Goal: Task Accomplishment & Management: Complete application form

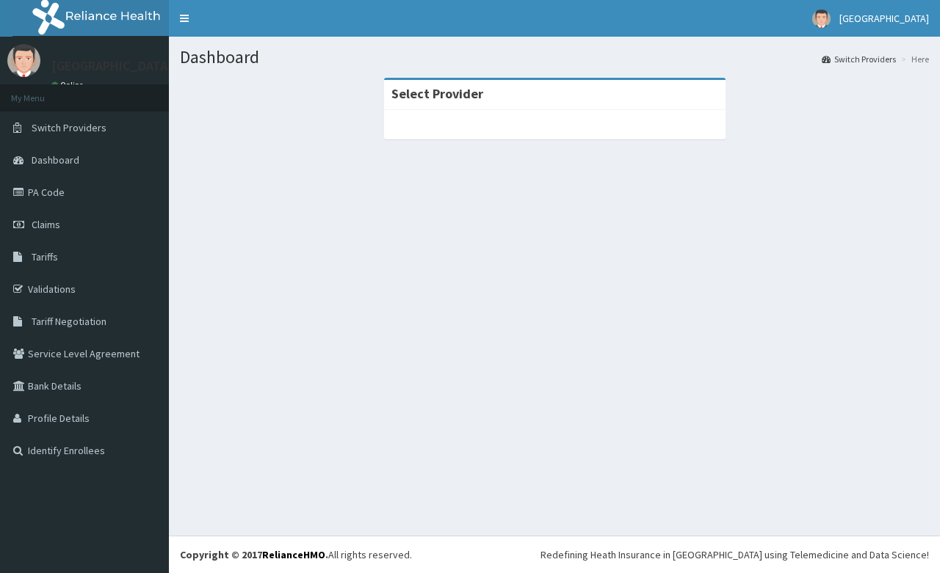
click at [852, 320] on div "Dashboard Switch Providers Here Select Provider" at bounding box center [554, 286] width 771 height 499
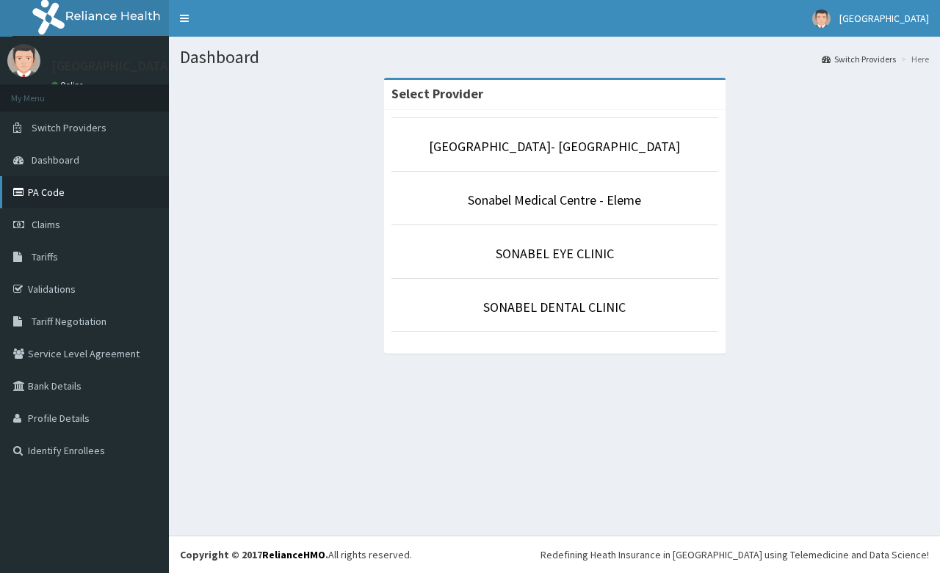
click at [45, 187] on link "PA Code" at bounding box center [84, 192] width 169 height 32
click at [54, 225] on span "Claims" at bounding box center [46, 224] width 29 height 13
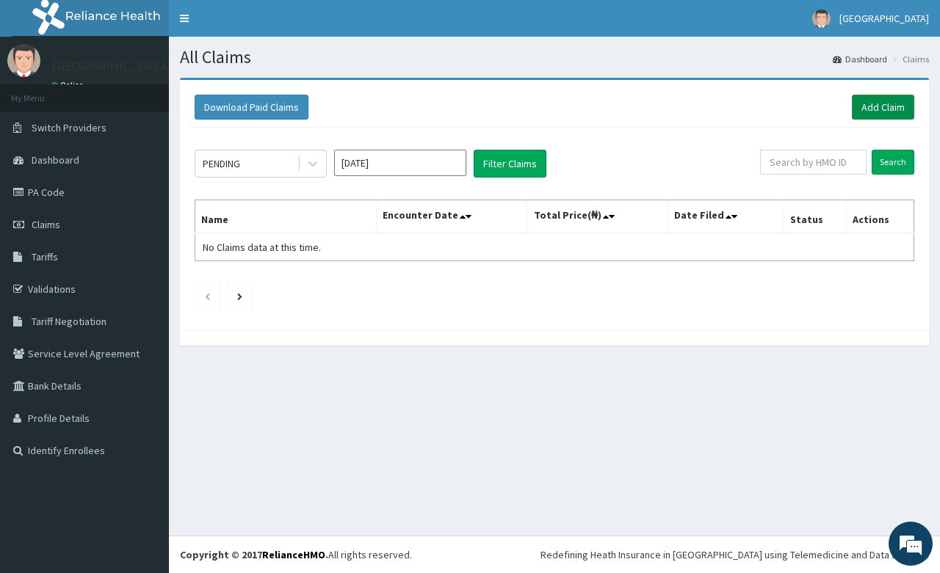
click at [896, 104] on link "Add Claim" at bounding box center [883, 107] width 62 height 25
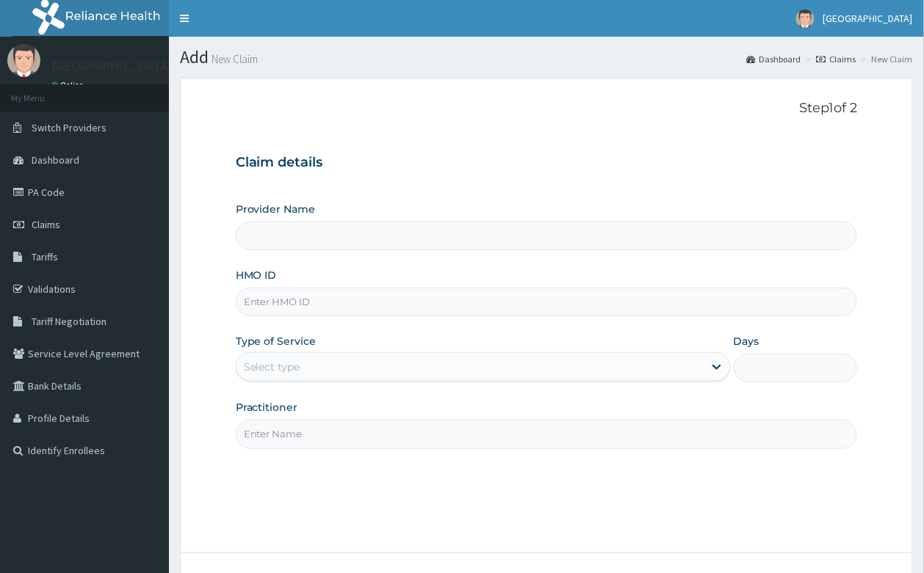
click at [294, 310] on input "HMO ID" at bounding box center [547, 302] width 622 height 29
type input "sdc/1"
type input "[GEOGRAPHIC_DATA]- [GEOGRAPHIC_DATA]"
type input "sdc/10061/a"
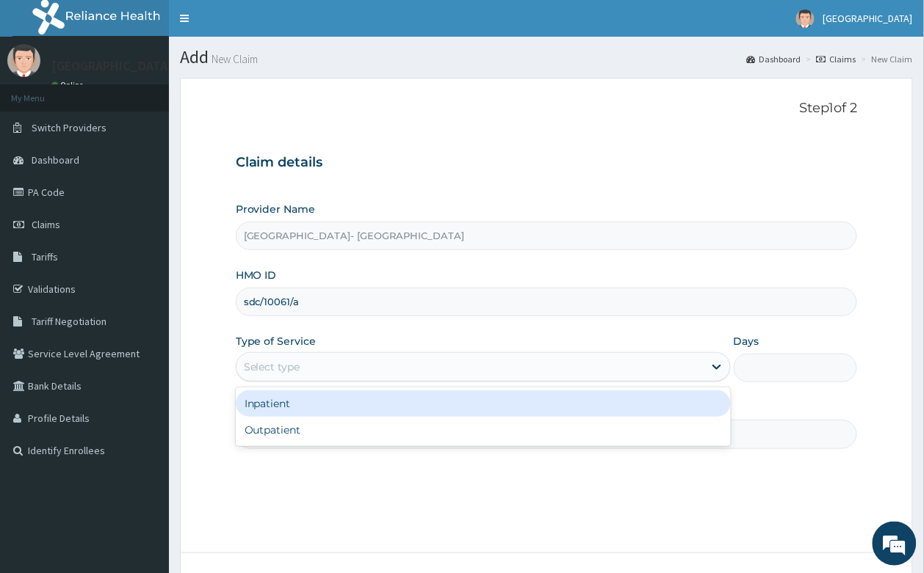
click at [269, 369] on div "Select type" at bounding box center [272, 367] width 57 height 15
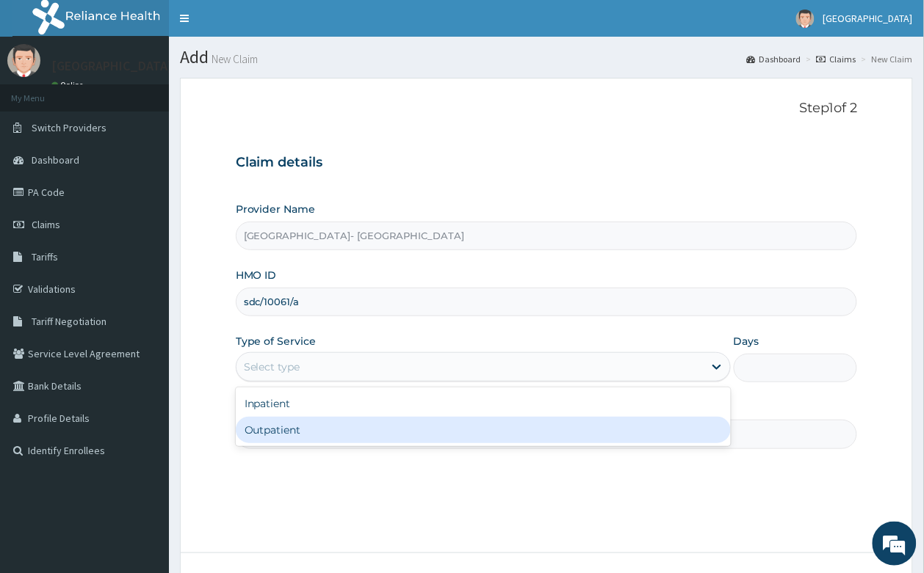
click at [283, 435] on div "Outpatient" at bounding box center [483, 430] width 495 height 26
type input "1"
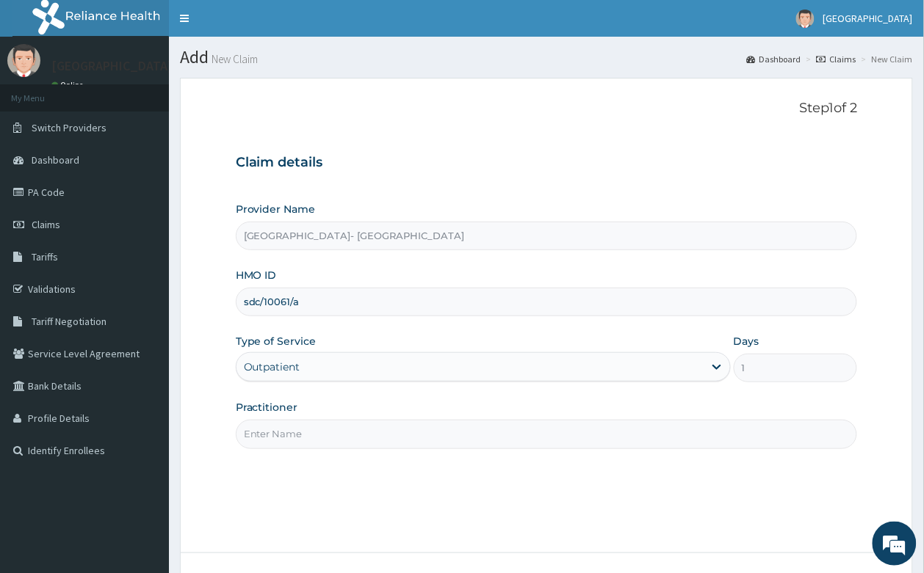
click at [280, 434] on input "Practitioner" at bounding box center [547, 434] width 622 height 29
type input "DR ODEBEGO"
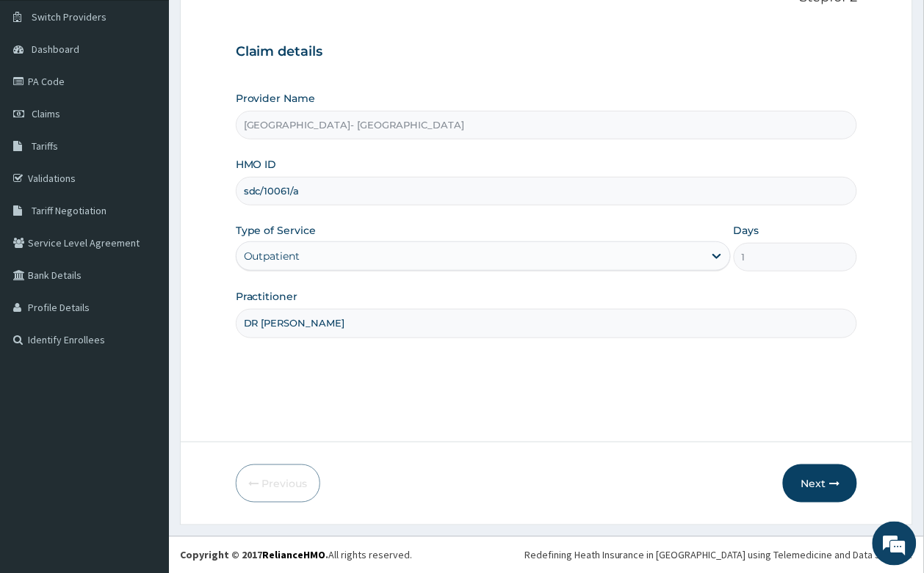
scroll to position [112, 0]
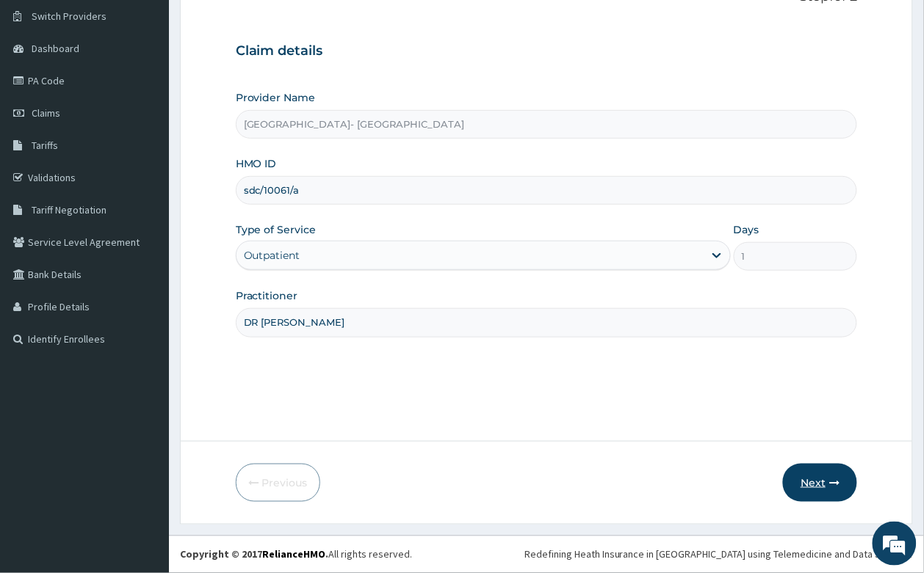
click at [843, 488] on button "Next" at bounding box center [820, 483] width 74 height 38
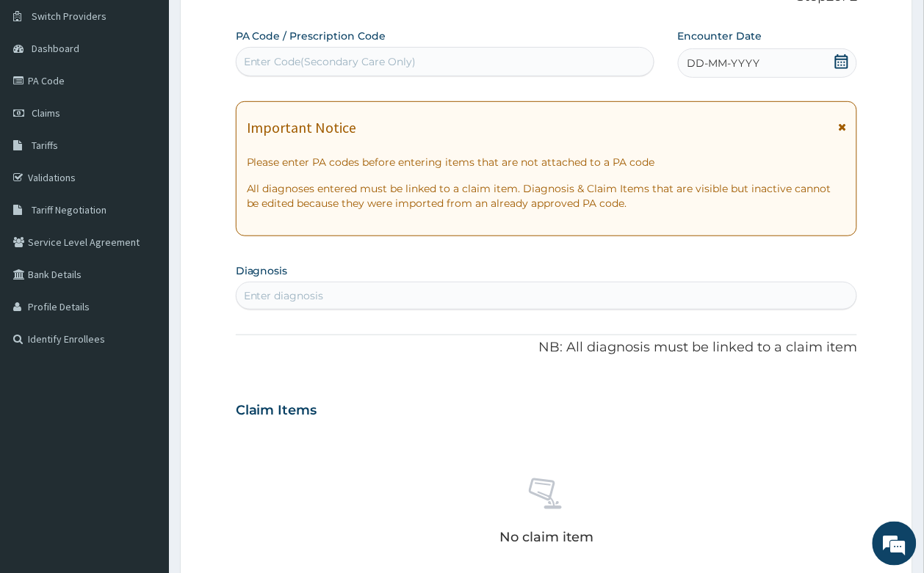
click at [841, 68] on span at bounding box center [841, 63] width 15 height 18
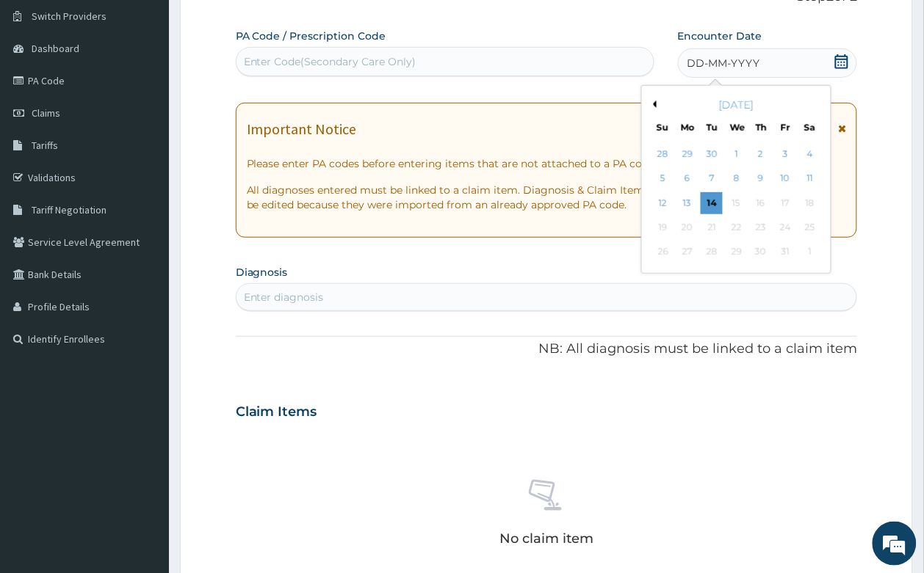
click at [656, 109] on div "October 2025" at bounding box center [736, 105] width 177 height 15
click at [656, 101] on button "Previous Month" at bounding box center [652, 104] width 7 height 7
click at [790, 225] on div "26" at bounding box center [785, 228] width 22 height 22
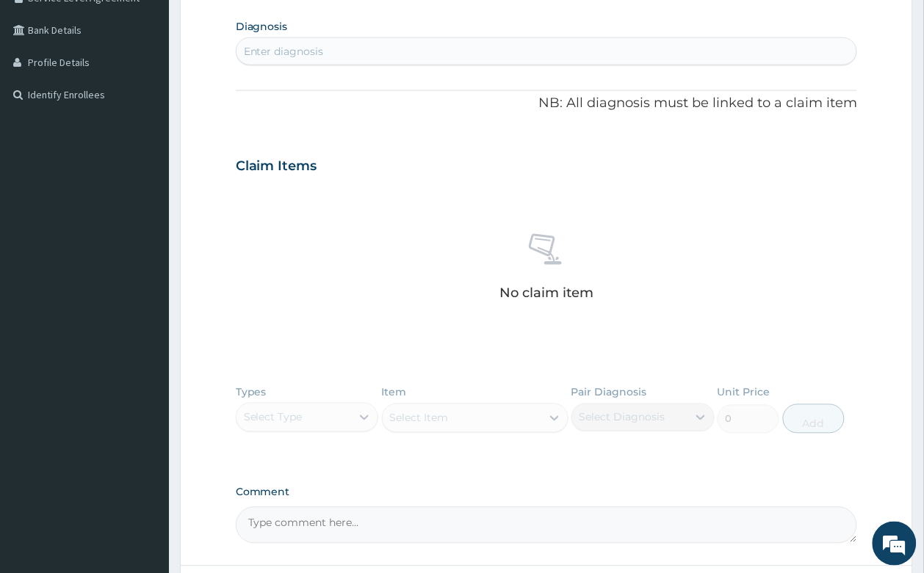
scroll to position [387, 0]
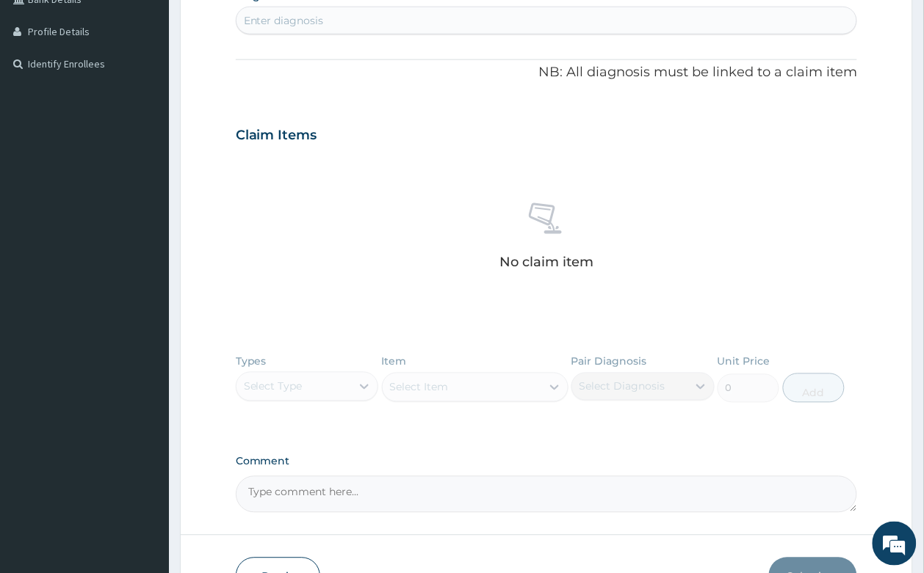
click at [409, 23] on div "Enter diagnosis" at bounding box center [546, 20] width 620 height 23
type input "tonsil"
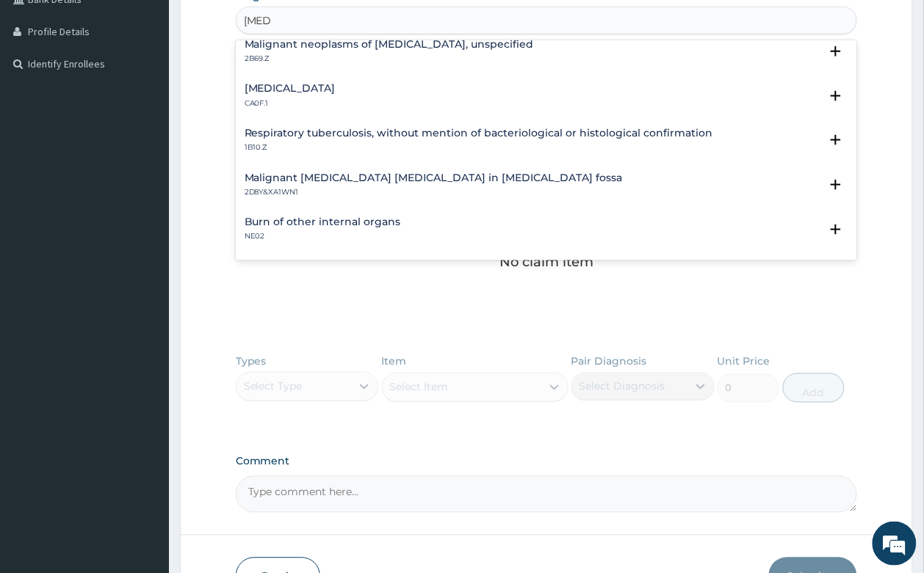
scroll to position [0, 0]
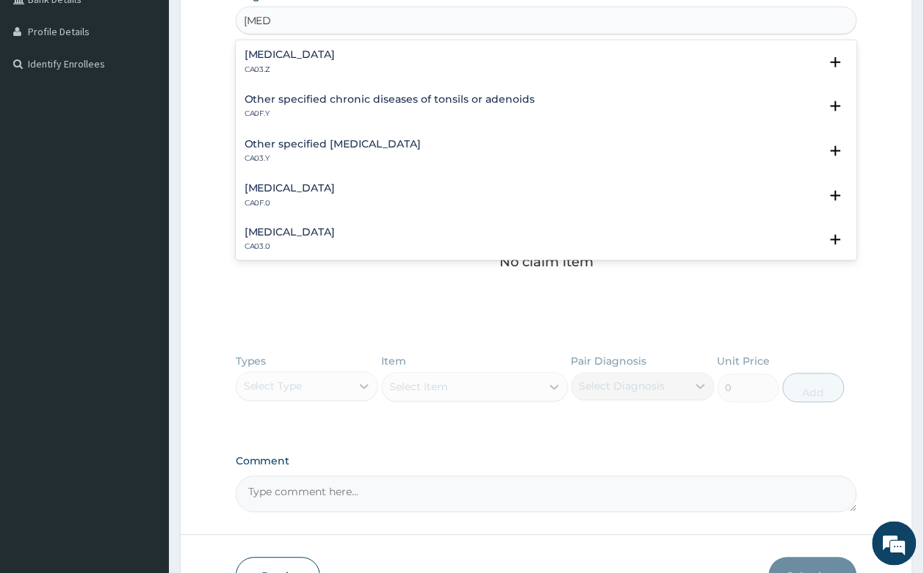
click at [303, 59] on h4 "Acute tonsillitis, unspecified" at bounding box center [289, 54] width 91 height 11
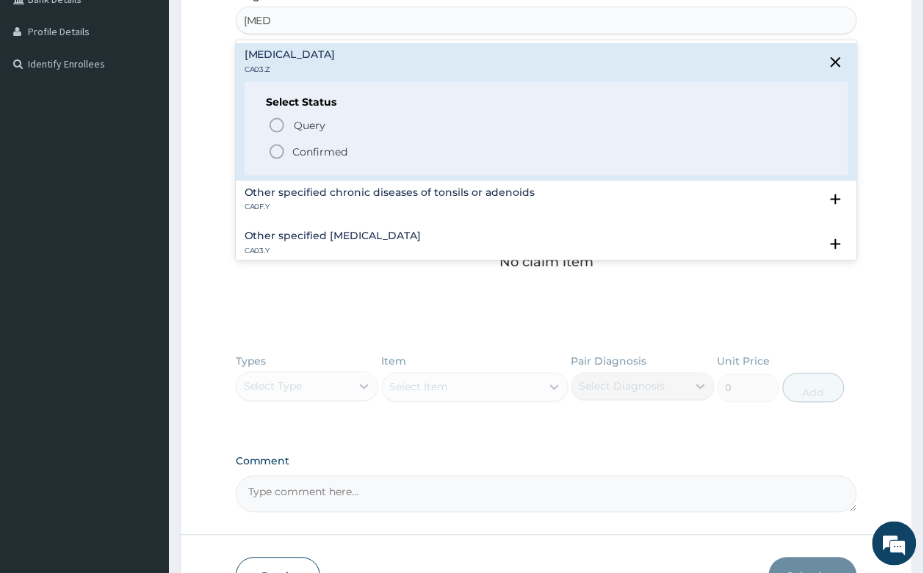
drag, startPoint x: 281, startPoint y: 147, endPoint x: 371, endPoint y: 64, distance: 122.6
click at [281, 148] on circle "status option filled" at bounding box center [276, 151] width 13 height 13
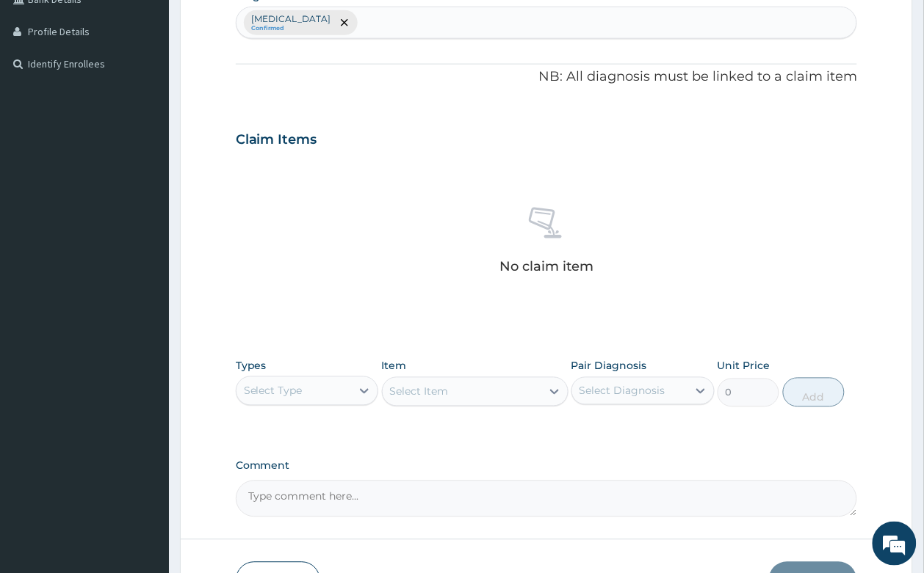
click at [445, 15] on div "Acute tonsillitis, unspecified Confirmed" at bounding box center [546, 22] width 620 height 31
type input "p"
type input "malaria"
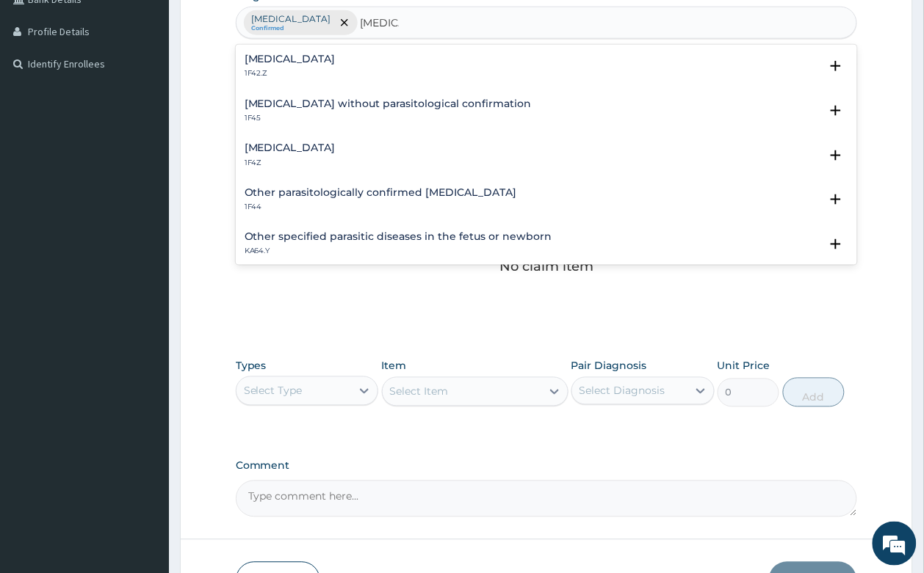
click at [301, 142] on h4 "Malaria, unspecified" at bounding box center [289, 147] width 91 height 11
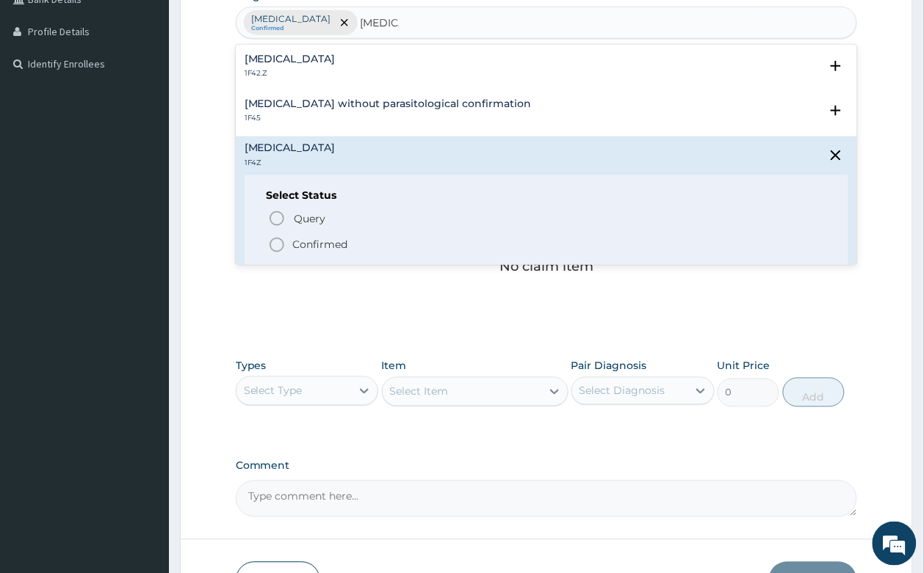
drag, startPoint x: 320, startPoint y: 248, endPoint x: 416, endPoint y: 114, distance: 165.2
click at [317, 242] on p "Confirmed" at bounding box center [320, 245] width 55 height 15
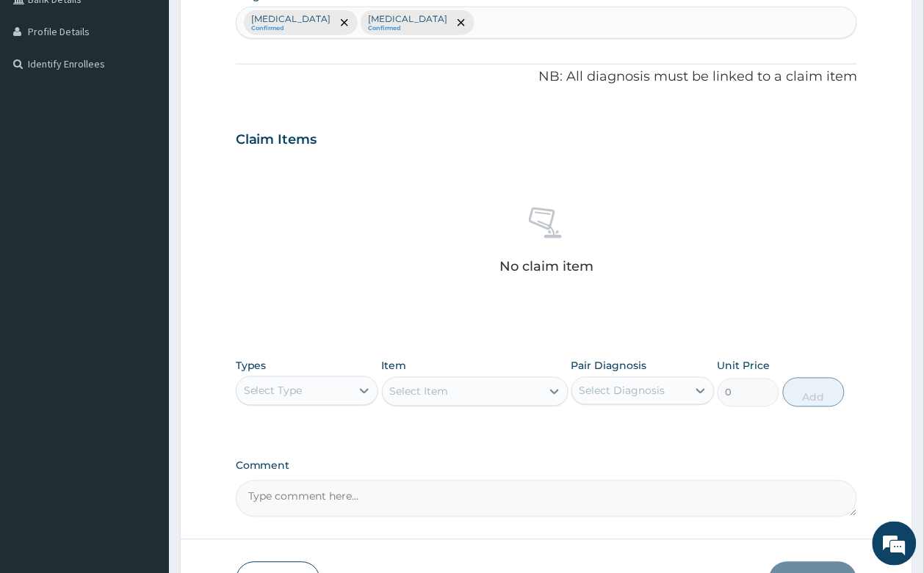
click at [573, 15] on div "Acute tonsillitis, unspecified Confirmed Malaria, unspecified Confirmed" at bounding box center [546, 22] width 620 height 31
type input "rhinitis"
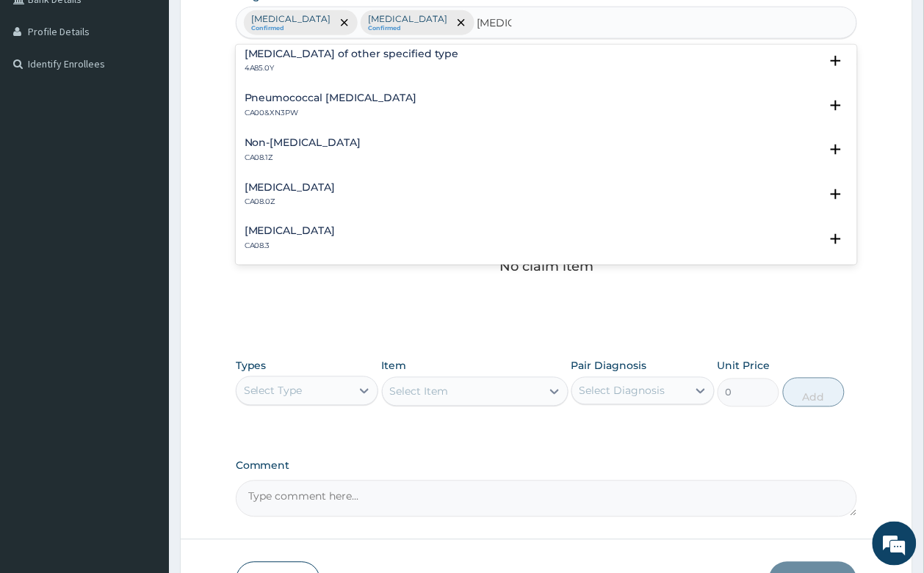
scroll to position [275, 0]
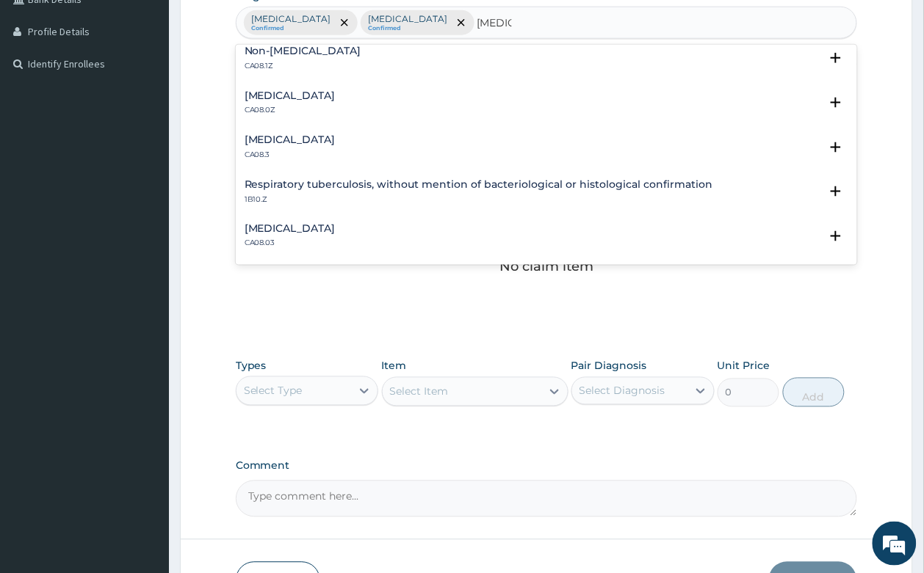
click at [307, 97] on h4 "Allergic rhinitis, unspecified" at bounding box center [289, 95] width 91 height 11
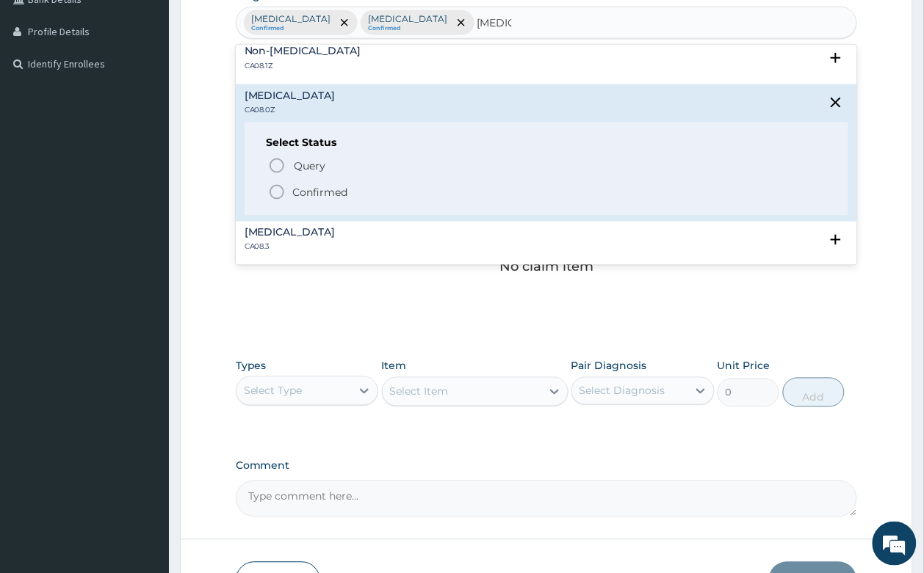
click at [309, 192] on p "Confirmed" at bounding box center [320, 192] width 55 height 15
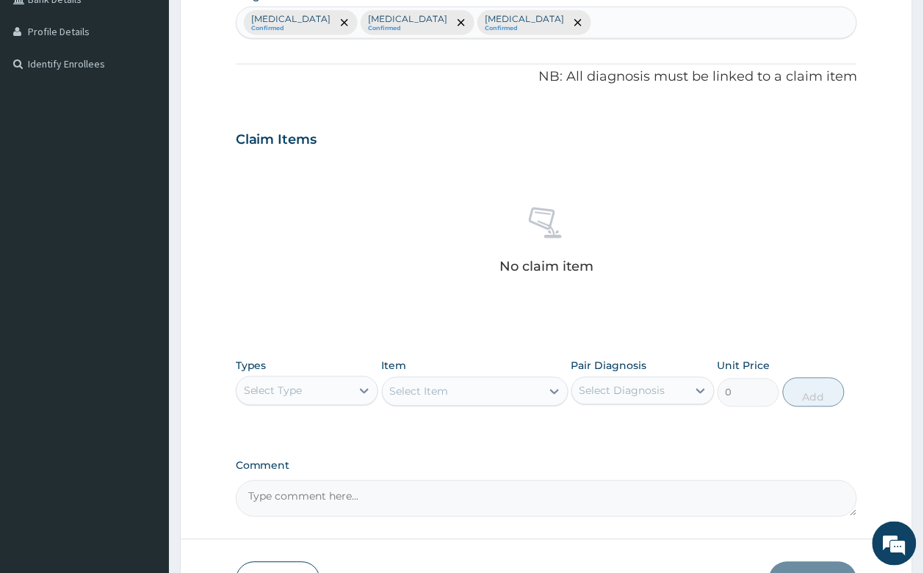
click at [744, 28] on div "Acute tonsillitis, unspecified Confirmed Malaria, unspecified Confirmed Allergi…" at bounding box center [546, 22] width 620 height 31
type input "bronchitis"
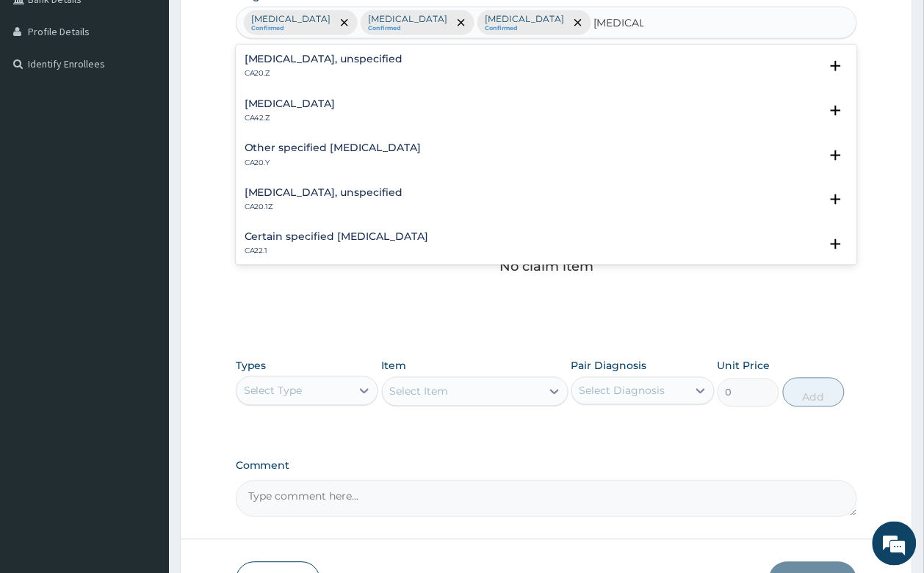
click at [320, 62] on h4 "Bronchitis, unspecified" at bounding box center [323, 59] width 159 height 11
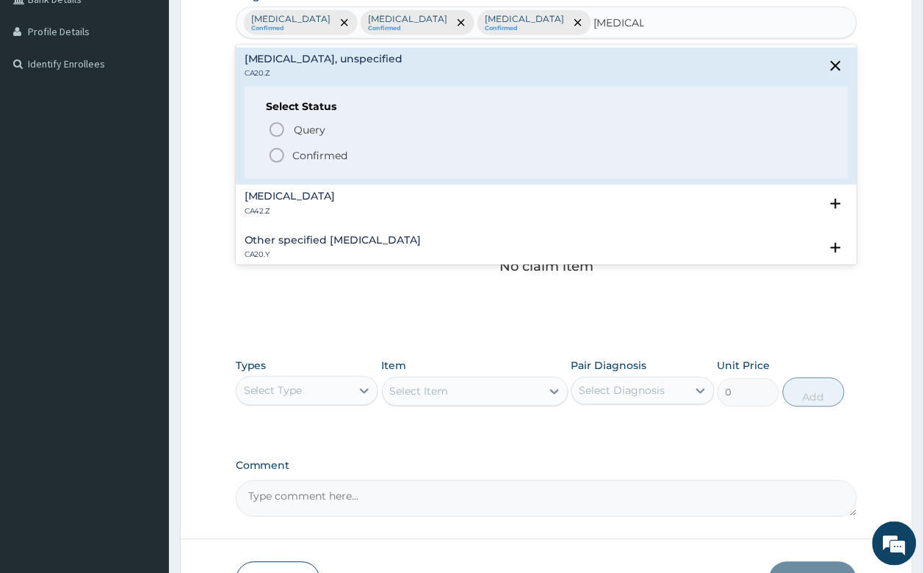
click at [308, 155] on p "Confirmed" at bounding box center [320, 155] width 55 height 15
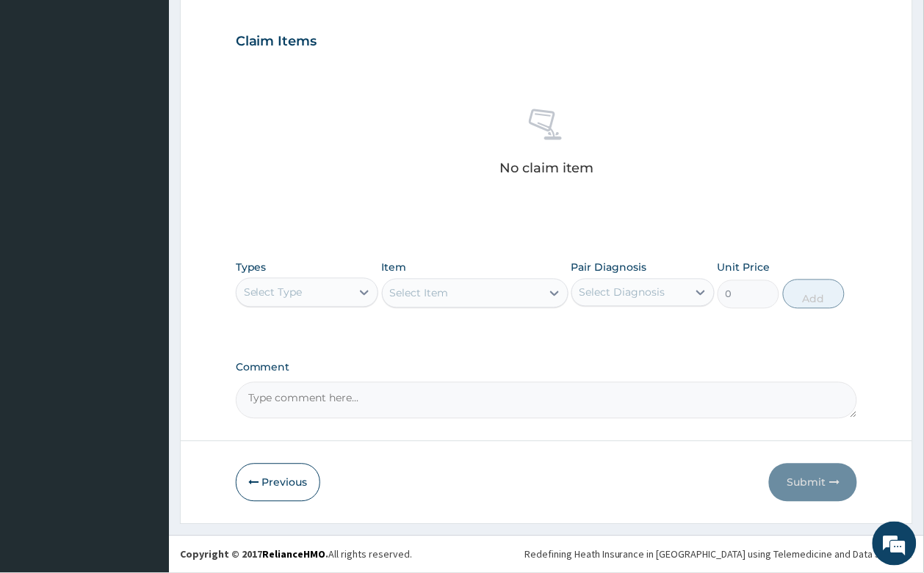
scroll to position [514, 0]
click at [332, 274] on div "Types Select Type" at bounding box center [307, 285] width 143 height 48
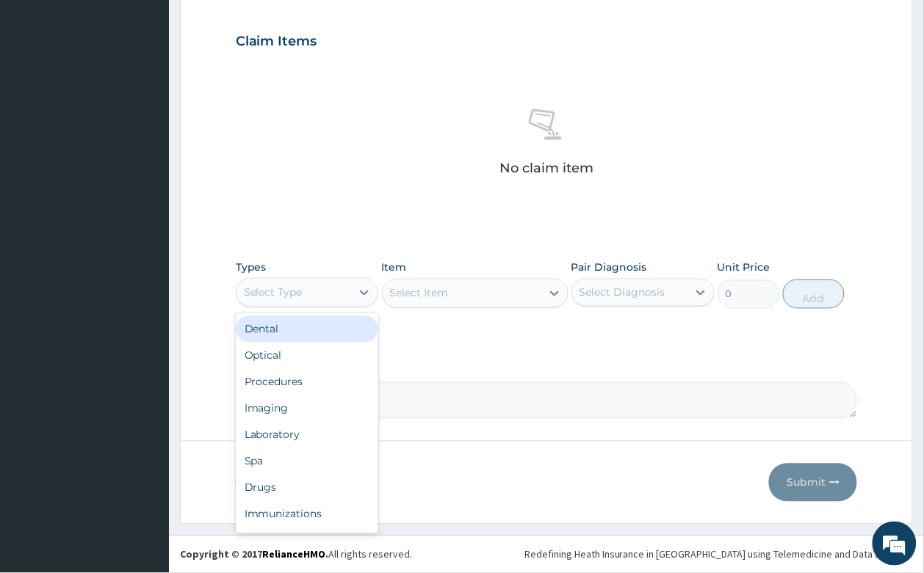
click at [332, 281] on div "Select Type" at bounding box center [293, 292] width 115 height 23
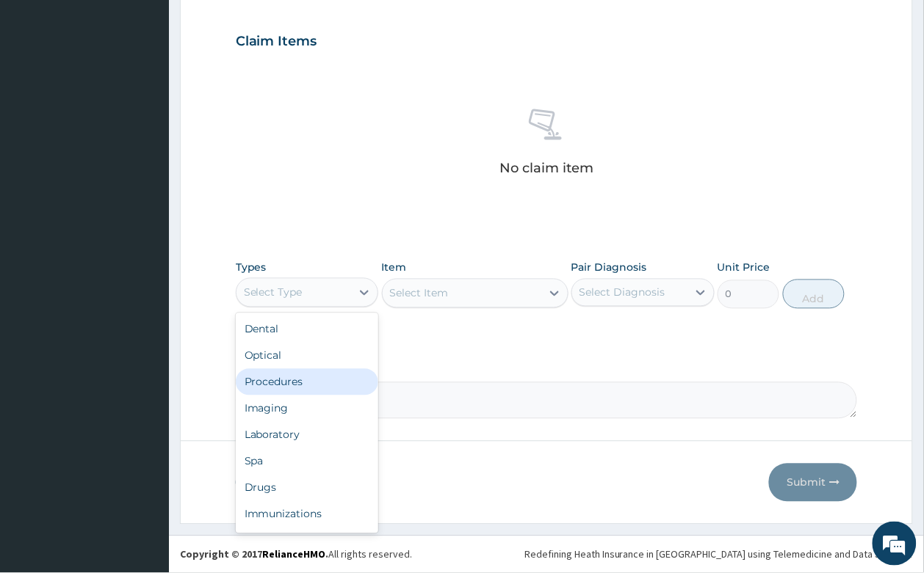
click at [324, 388] on div "Procedures" at bounding box center [307, 382] width 143 height 26
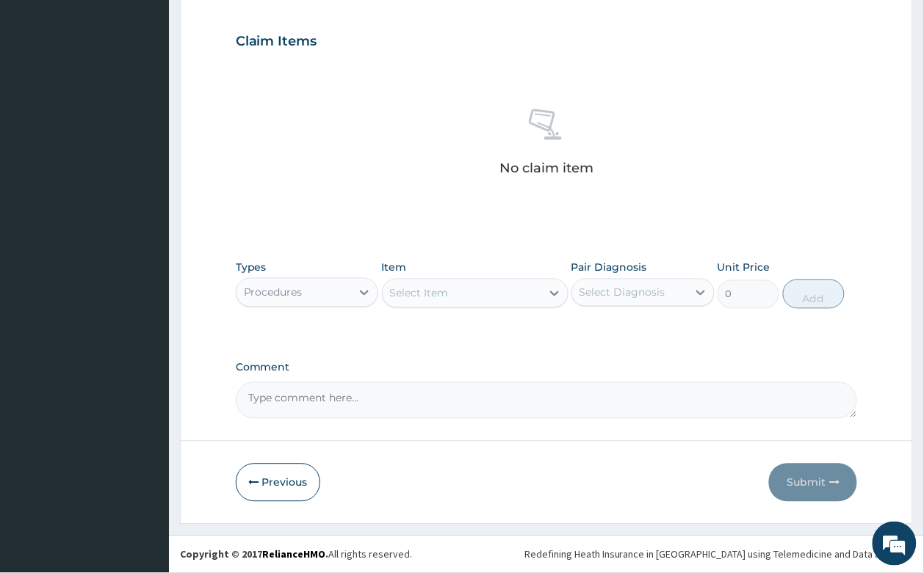
click at [443, 294] on div "Select Item" at bounding box center [419, 293] width 59 height 15
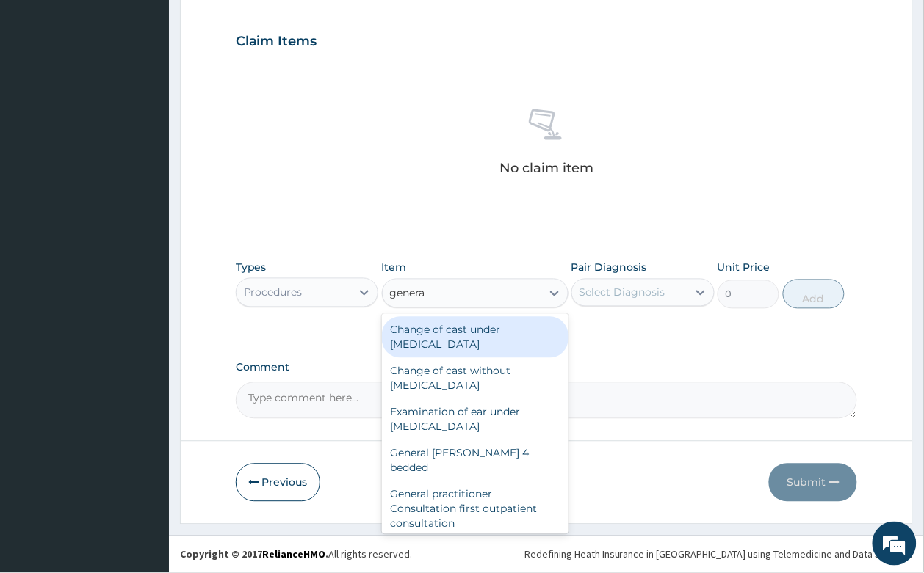
type input "general"
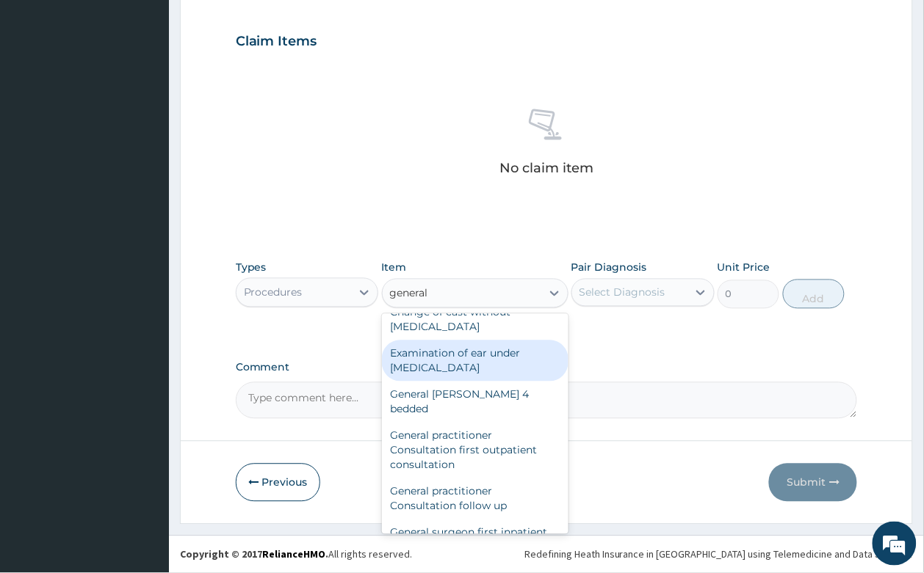
scroll to position [92, 0]
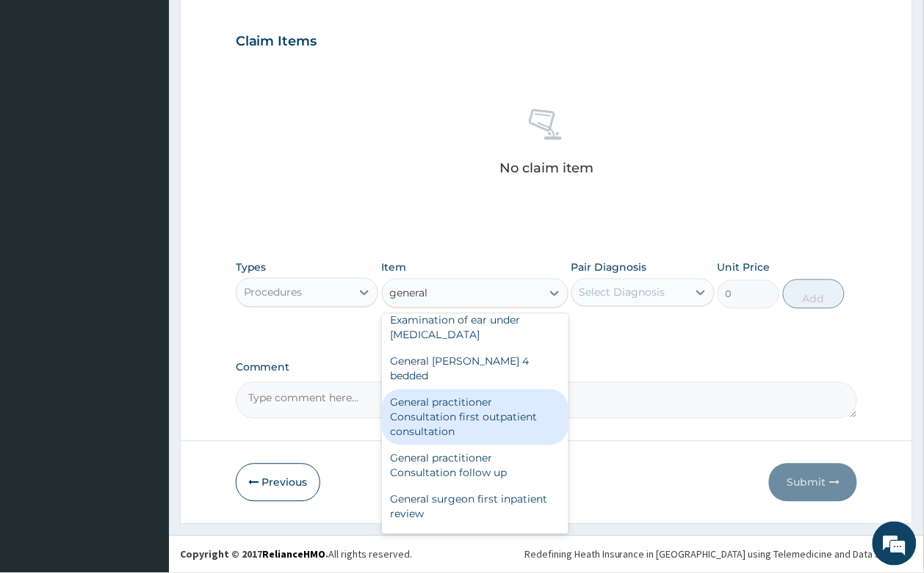
click at [465, 394] on div "General practitioner Consultation first outpatient consultation" at bounding box center [475, 418] width 186 height 56
type input "3547.5"
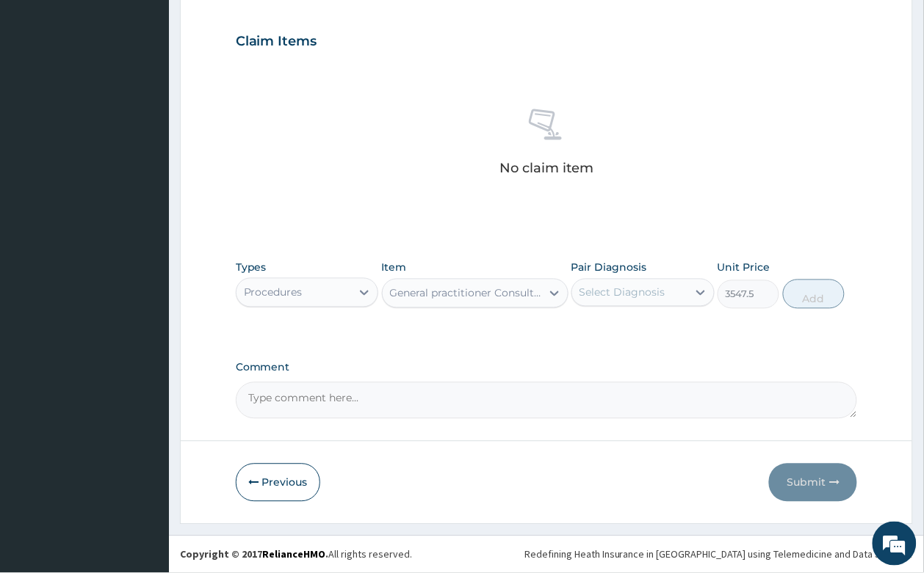
click at [600, 291] on div "Select Diagnosis" at bounding box center [622, 293] width 86 height 15
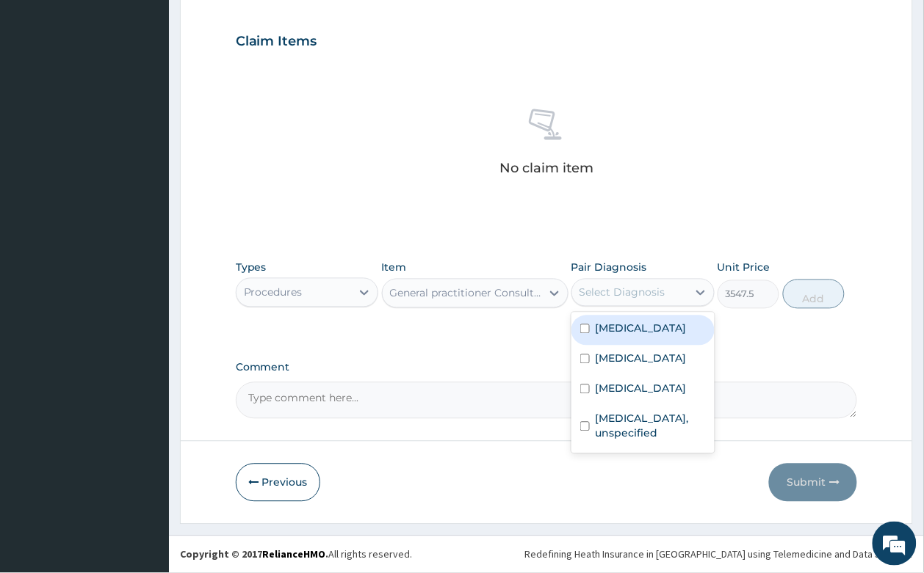
drag, startPoint x: 607, startPoint y: 338, endPoint x: 608, endPoint y: 373, distance: 34.5
click at [607, 336] on label "Acute tonsillitis, unspecified" at bounding box center [640, 329] width 91 height 15
checkbox input "true"
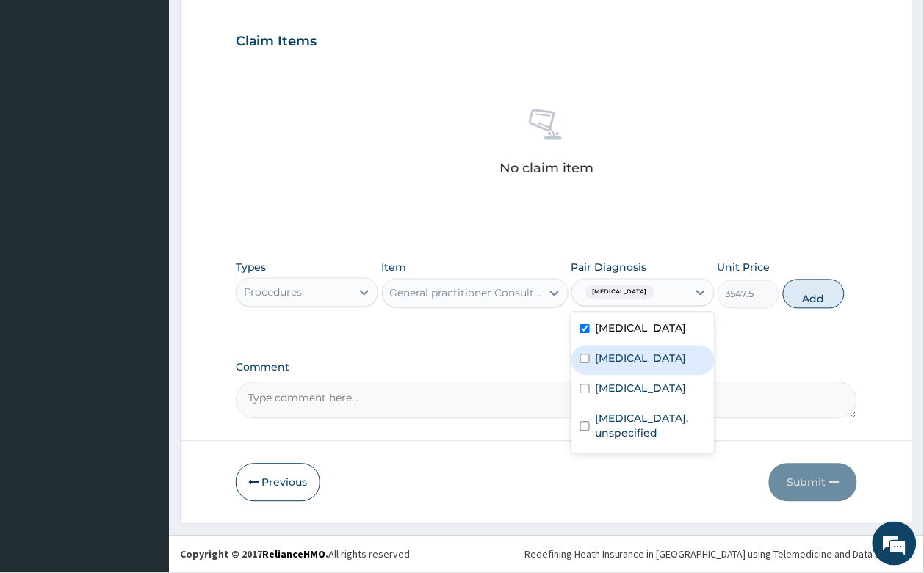
drag, startPoint x: 608, startPoint y: 373, endPoint x: 612, endPoint y: 390, distance: 17.3
click at [608, 366] on label "Malaria, unspecified" at bounding box center [640, 359] width 91 height 15
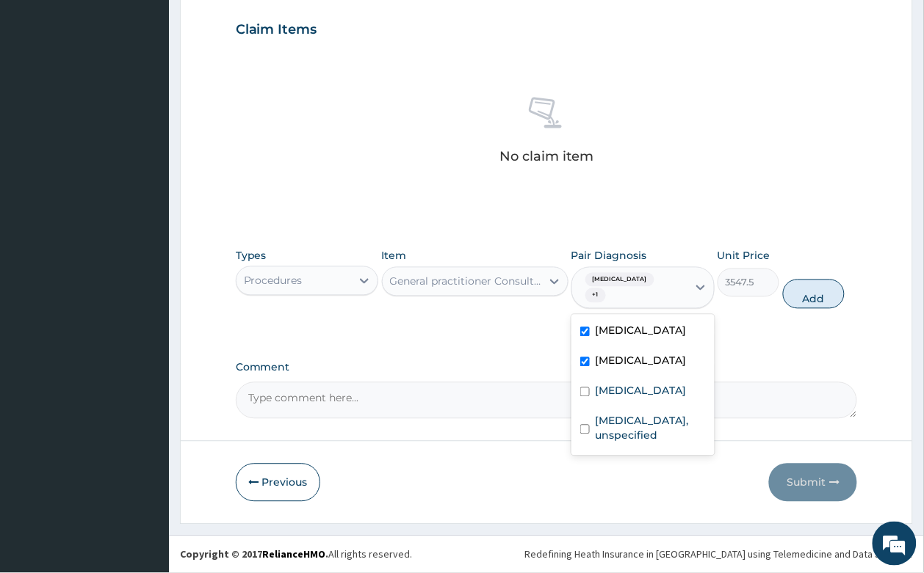
click at [614, 378] on div "Malaria, unspecified" at bounding box center [642, 363] width 143 height 30
checkbox input "false"
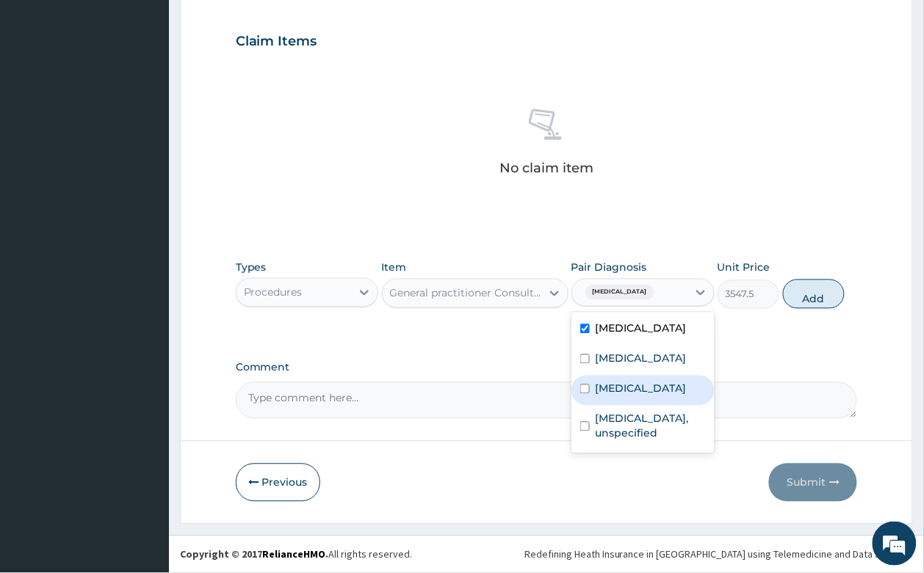
click at [615, 406] on div "Allergic rhinitis, unspecified" at bounding box center [642, 391] width 143 height 30
checkbox input "true"
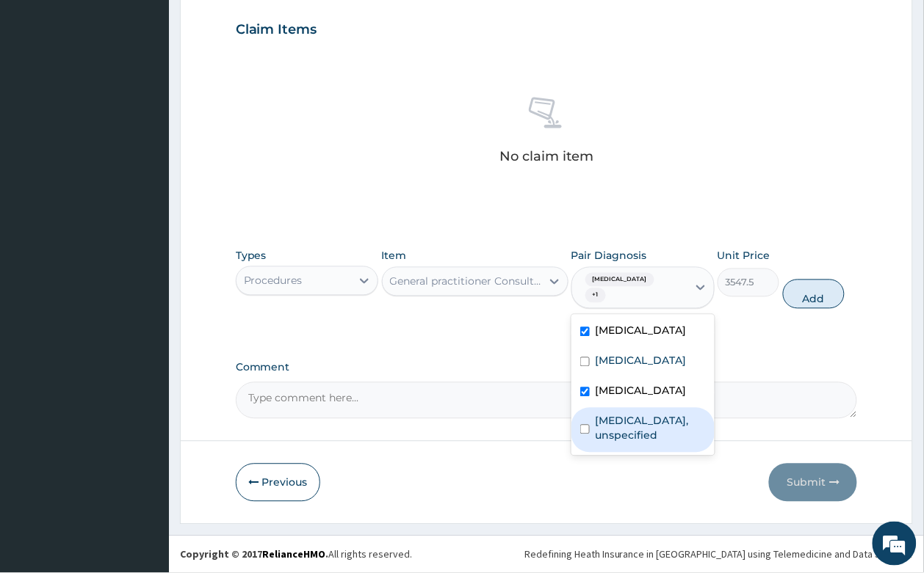
click at [609, 443] on label "Bronchitis, unspecified" at bounding box center [650, 428] width 110 height 29
checkbox input "true"
click at [635, 369] on label "Malaria, unspecified" at bounding box center [640, 361] width 91 height 15
checkbox input "true"
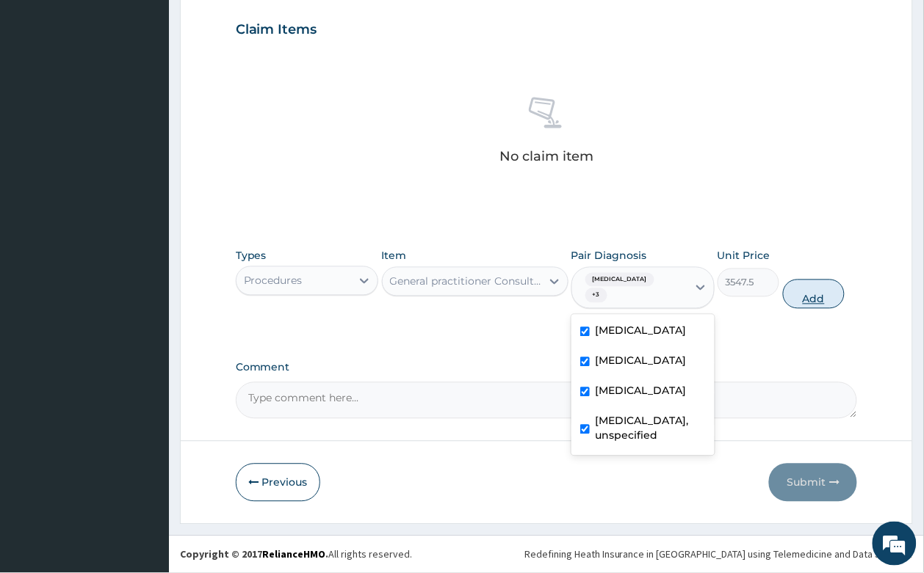
click at [816, 302] on button "Add" at bounding box center [814, 294] width 62 height 29
type input "0"
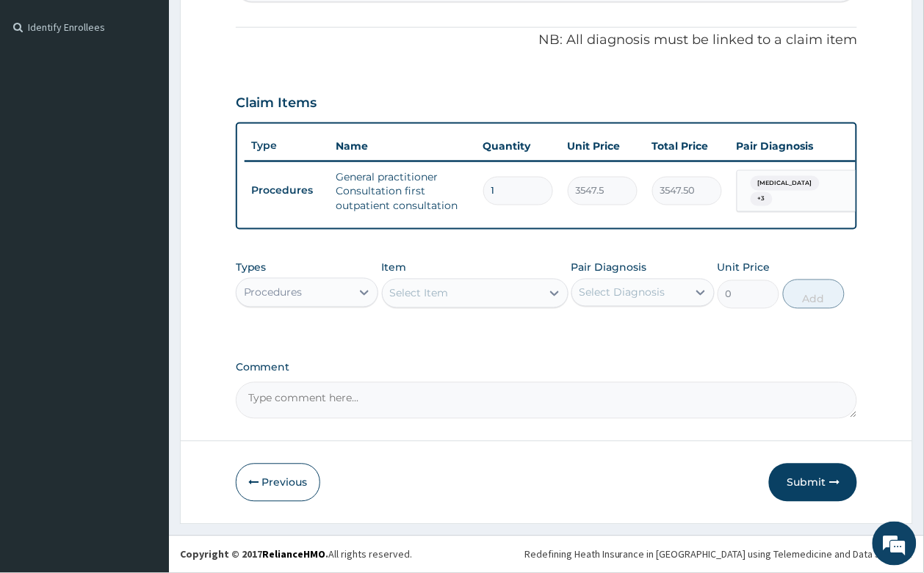
scroll to position [466, 0]
click at [353, 298] on div at bounding box center [364, 293] width 26 height 26
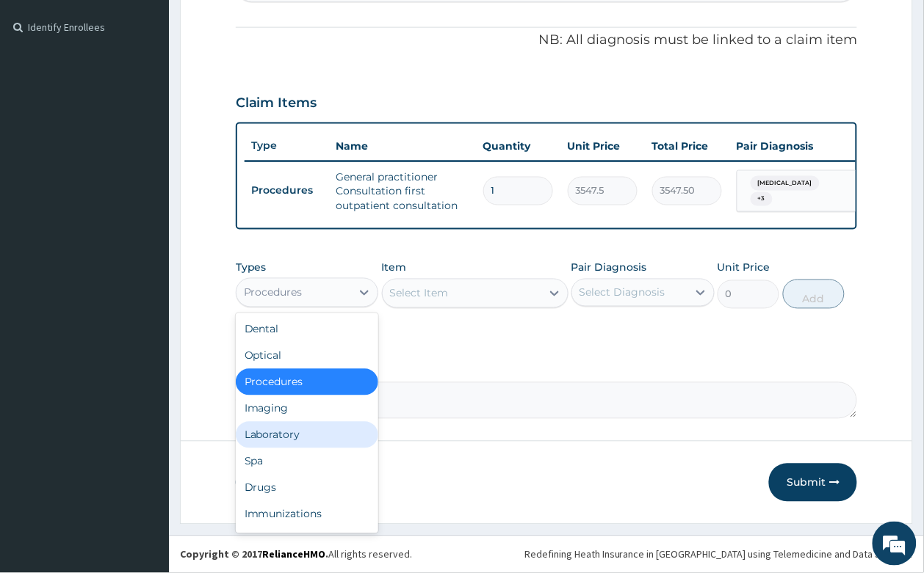
click at [279, 432] on div "Laboratory" at bounding box center [307, 435] width 143 height 26
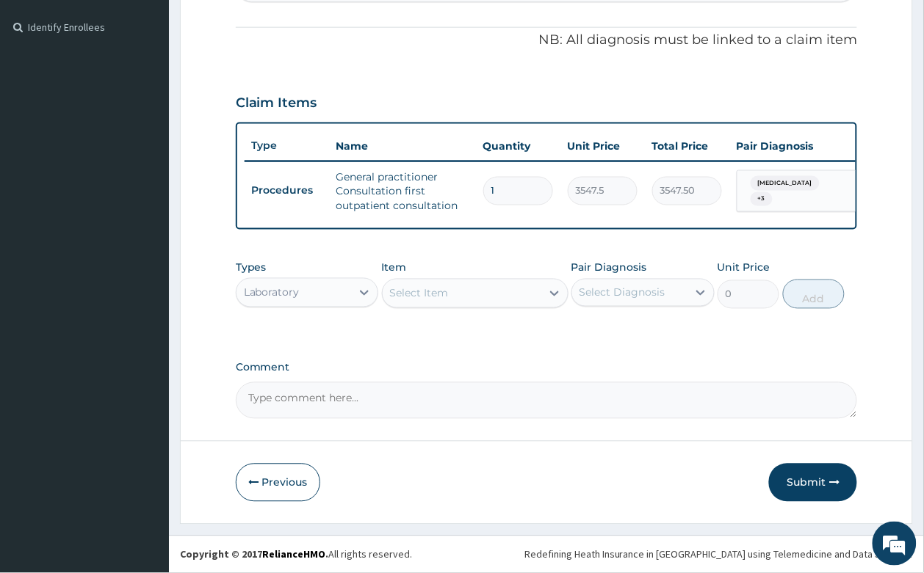
click at [451, 283] on div "Select Item" at bounding box center [461, 293] width 159 height 23
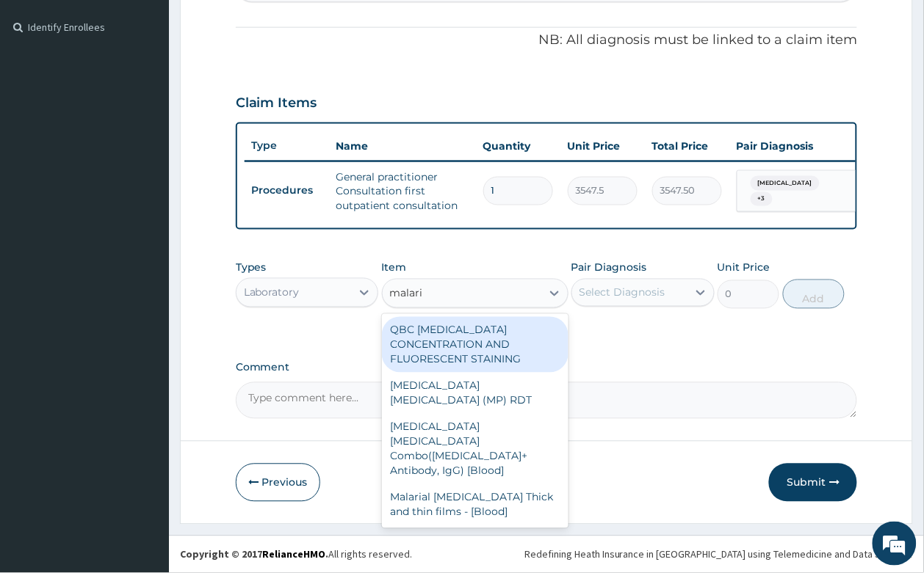
type input "malaria"
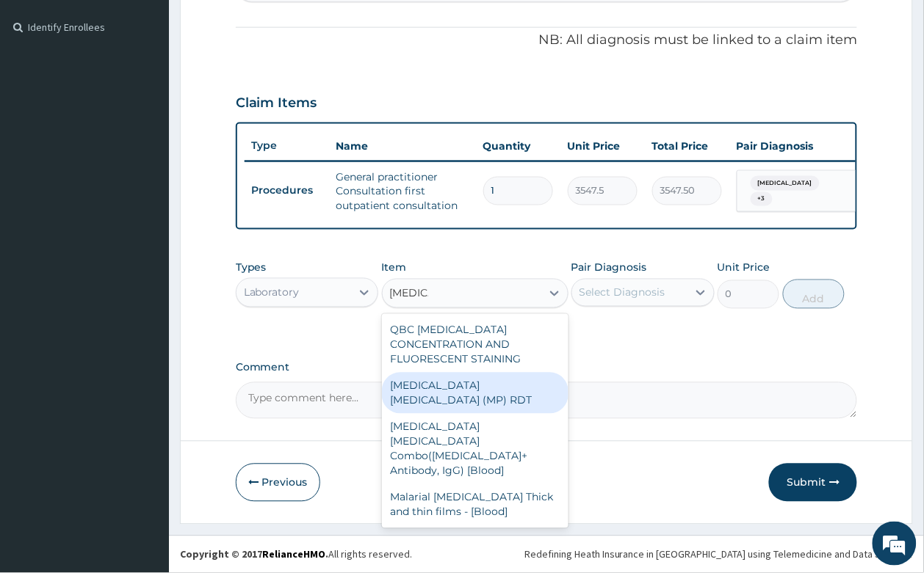
click at [470, 373] on div "MALARIA PARASITE (MP) RDT" at bounding box center [475, 393] width 186 height 41
type input "1612.5"
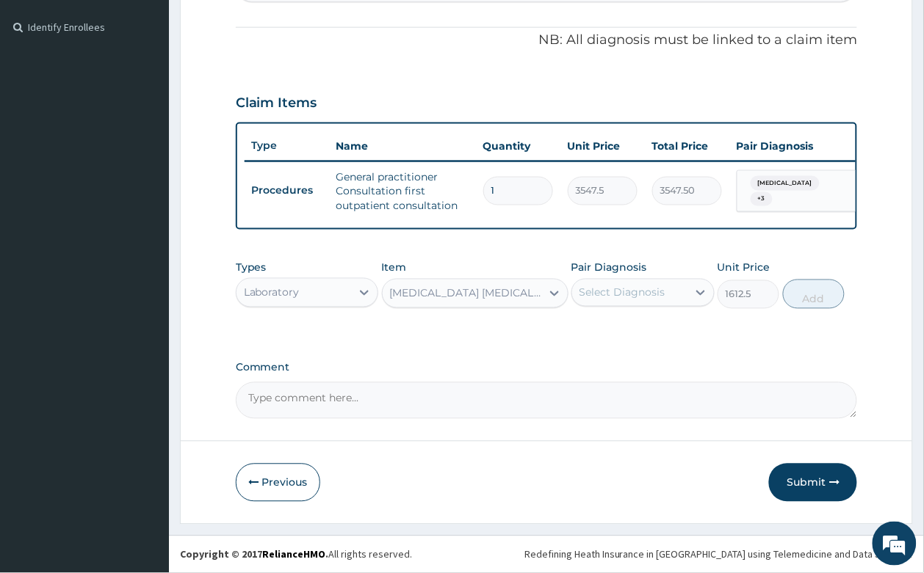
click at [663, 283] on div "Select Diagnosis" at bounding box center [629, 292] width 115 height 23
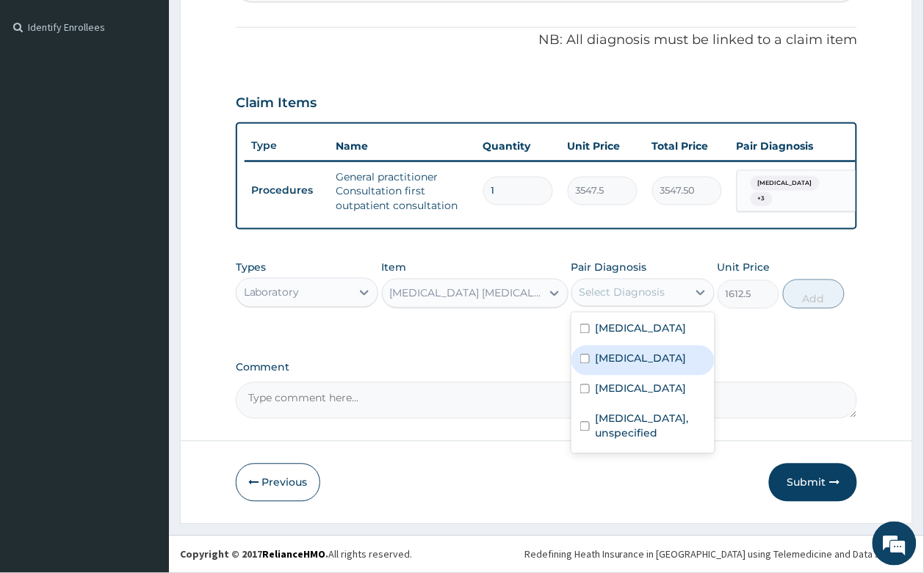
click at [659, 366] on label "Malaria, unspecified" at bounding box center [640, 359] width 91 height 15
checkbox input "true"
click at [823, 292] on button "Add" at bounding box center [814, 294] width 62 height 29
type input "0"
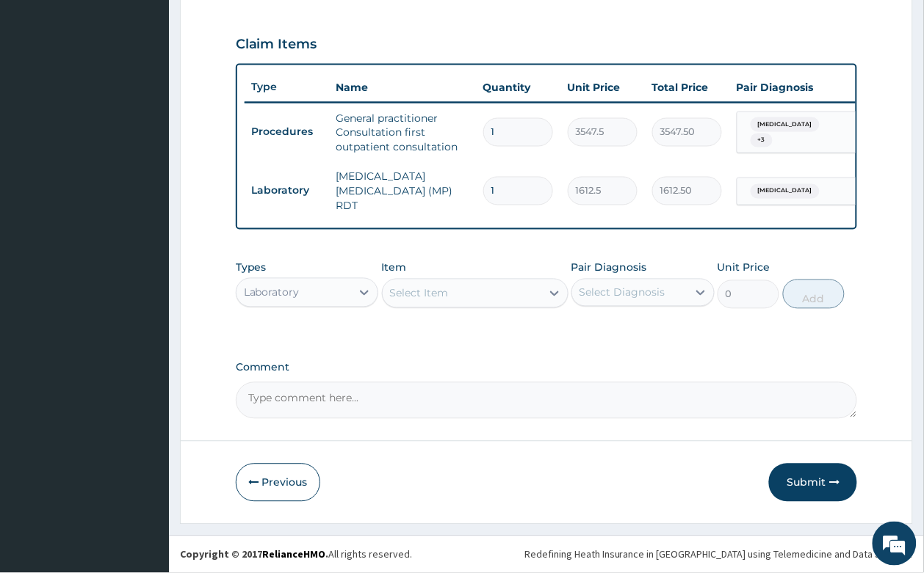
scroll to position [516, 0]
click at [431, 282] on div "Select Item" at bounding box center [461, 293] width 159 height 23
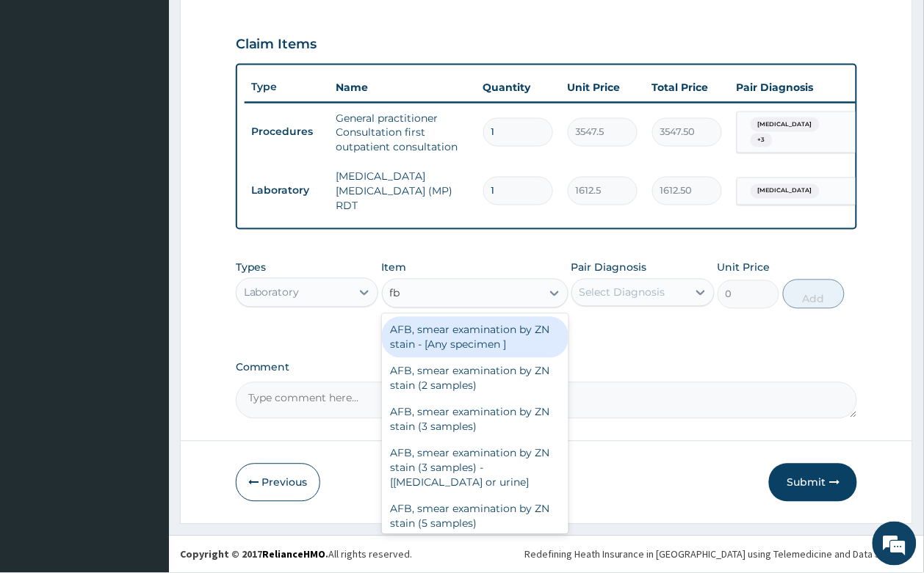
type input "fbc"
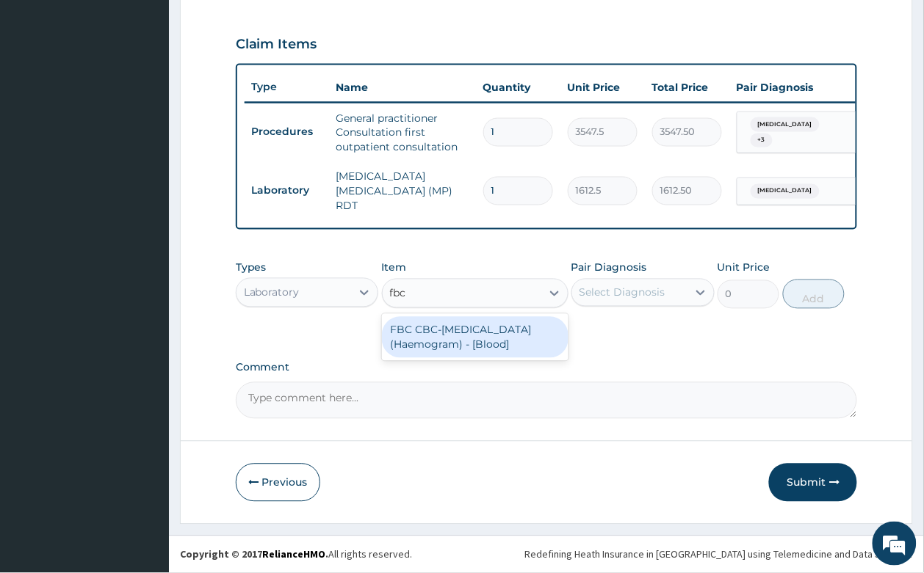
drag, startPoint x: 449, startPoint y: 344, endPoint x: 479, endPoint y: 342, distance: 29.4
click at [449, 342] on div "FBC CBC-Complete Blood Count (Haemogram) - [Blood]" at bounding box center [475, 337] width 186 height 41
type input "4300"
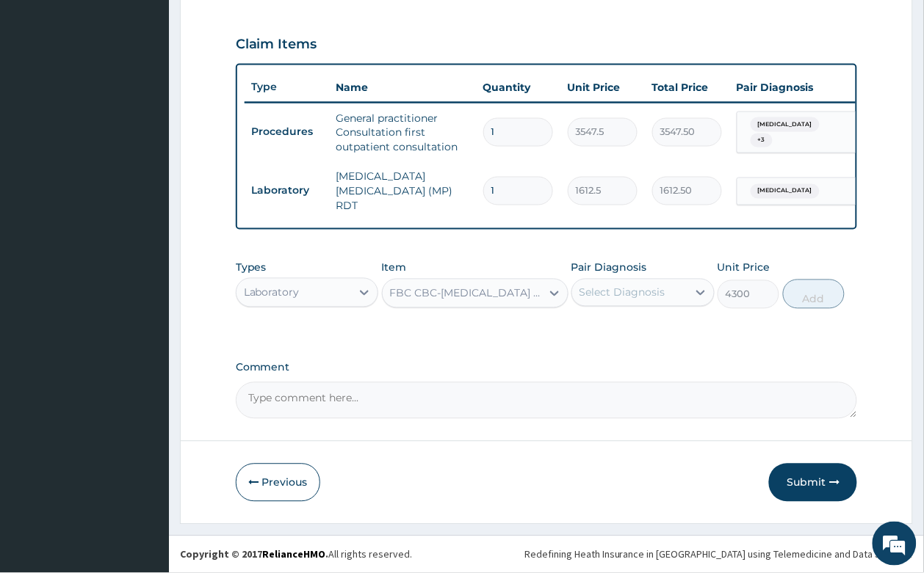
click at [606, 286] on div "Select Diagnosis" at bounding box center [622, 293] width 86 height 15
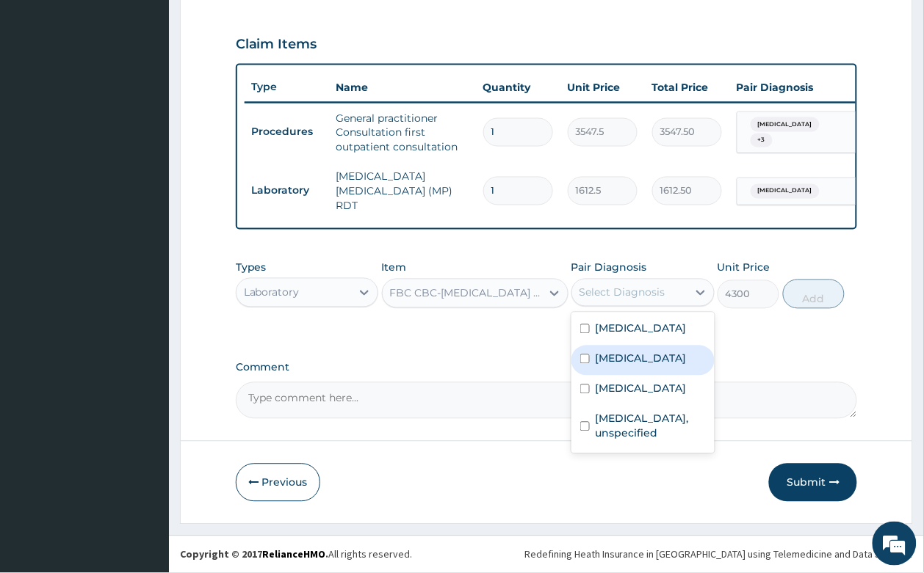
click at [652, 366] on label "Malaria, unspecified" at bounding box center [640, 359] width 91 height 15
checkbox input "true"
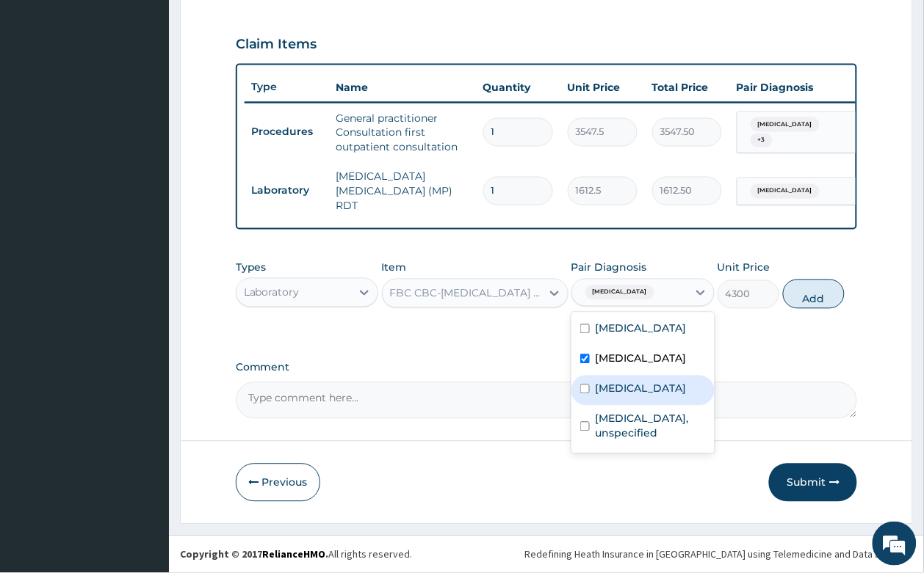
click at [640, 396] on label "Allergic rhinitis, unspecified" at bounding box center [640, 389] width 91 height 15
checkbox input "true"
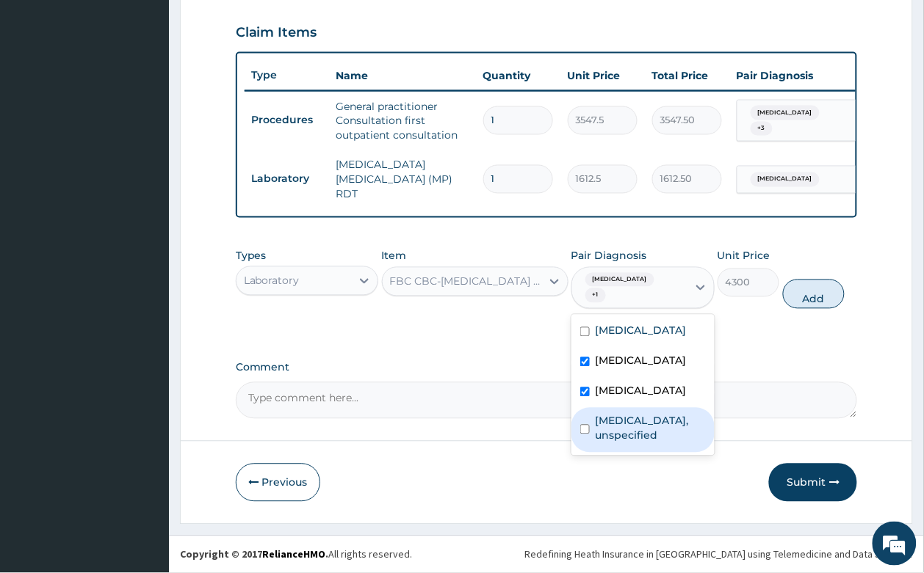
click at [639, 443] on label "Bronchitis, unspecified" at bounding box center [650, 428] width 110 height 29
checkbox input "true"
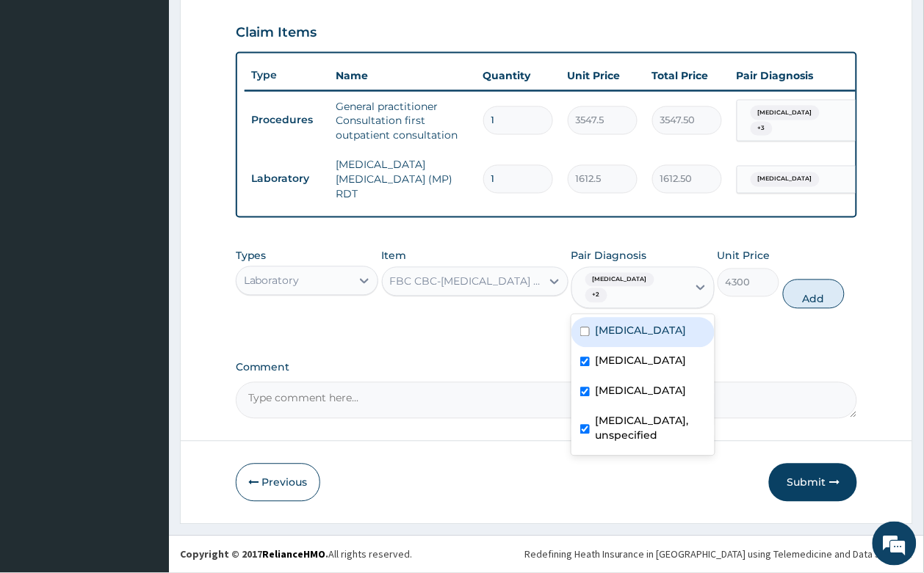
click at [656, 338] on label "Acute tonsillitis, unspecified" at bounding box center [640, 331] width 91 height 15
checkbox input "true"
click at [791, 309] on button "Add" at bounding box center [814, 294] width 62 height 29
type input "0"
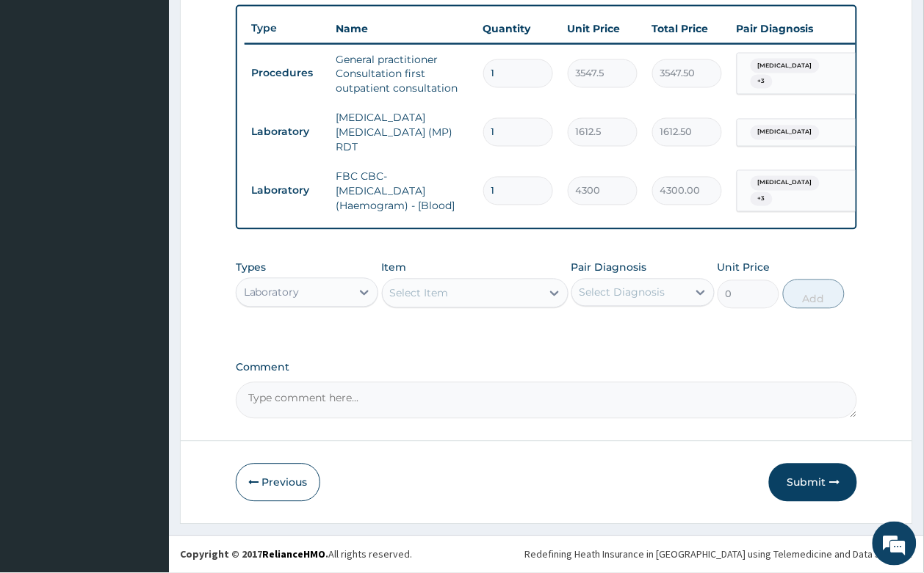
scroll to position [575, 0]
click at [253, 283] on div "Laboratory" at bounding box center [293, 292] width 115 height 23
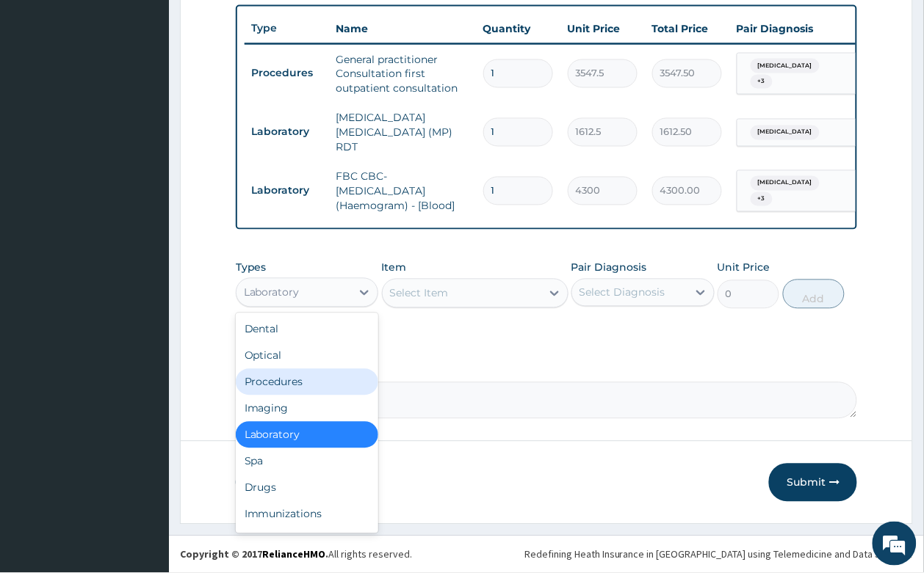
scroll to position [49, 0]
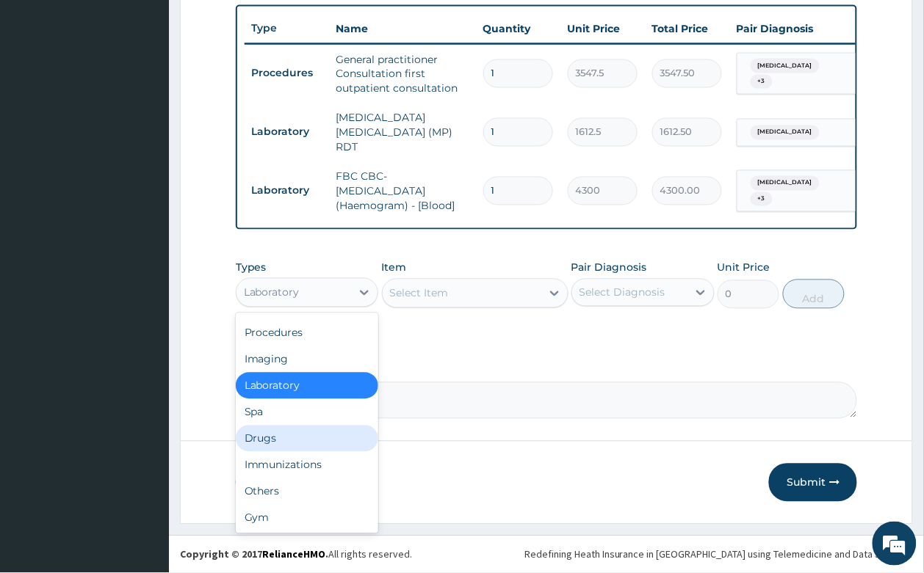
click at [298, 440] on div "Drugs" at bounding box center [307, 439] width 143 height 26
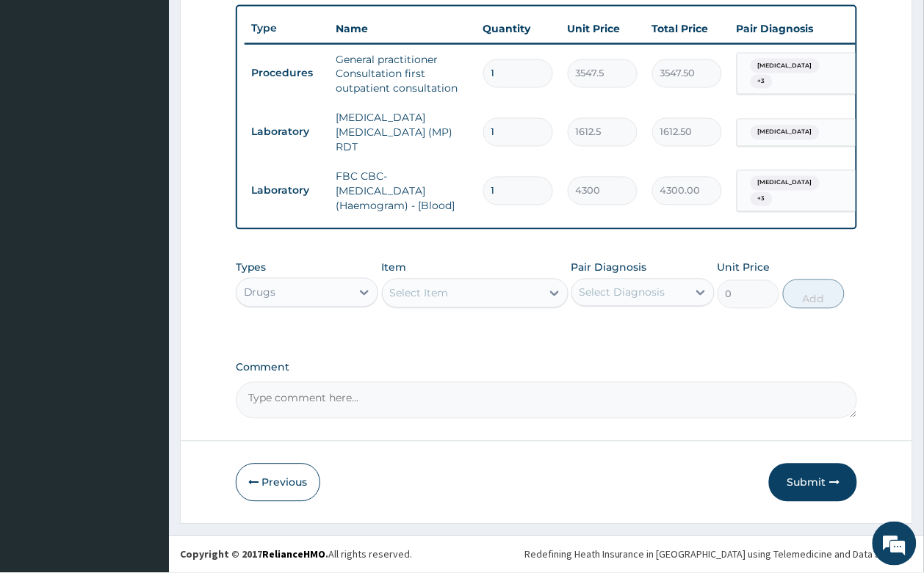
click at [421, 286] on div "Select Item" at bounding box center [419, 293] width 59 height 15
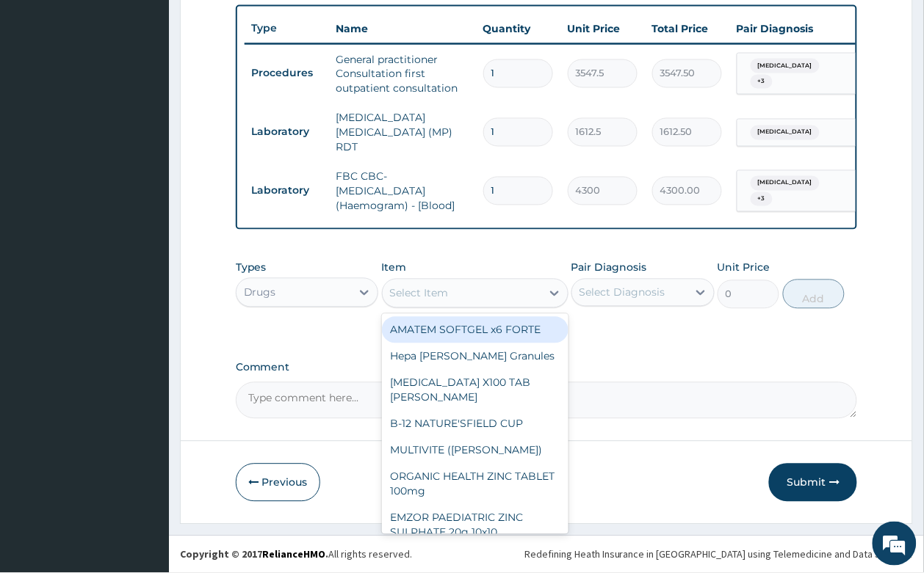
click at [427, 295] on div "Select Item" at bounding box center [419, 293] width 59 height 15
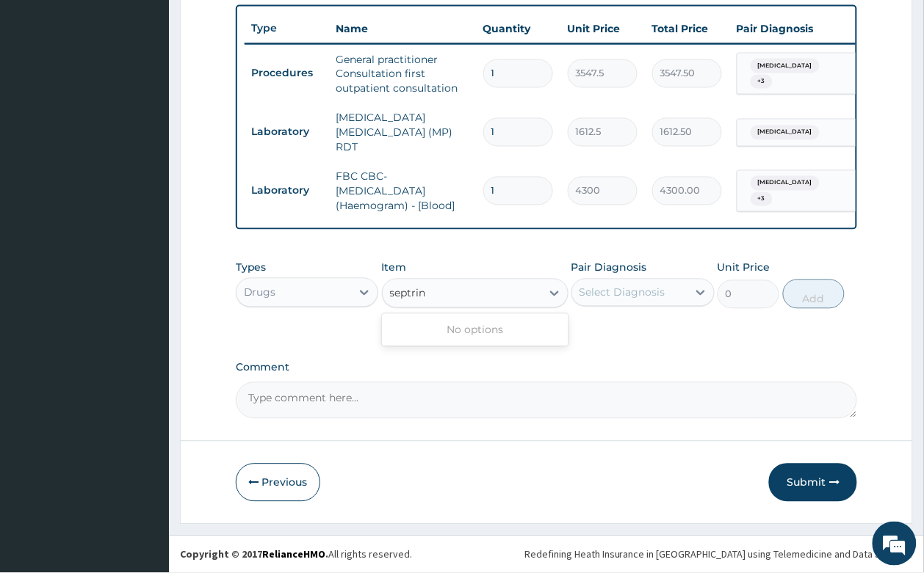
type input "septri"
click at [523, 320] on div "Septrim 80/400mg" at bounding box center [475, 330] width 186 height 26
type input "94.6"
click at [624, 294] on div "Select Diagnosis" at bounding box center [622, 293] width 86 height 15
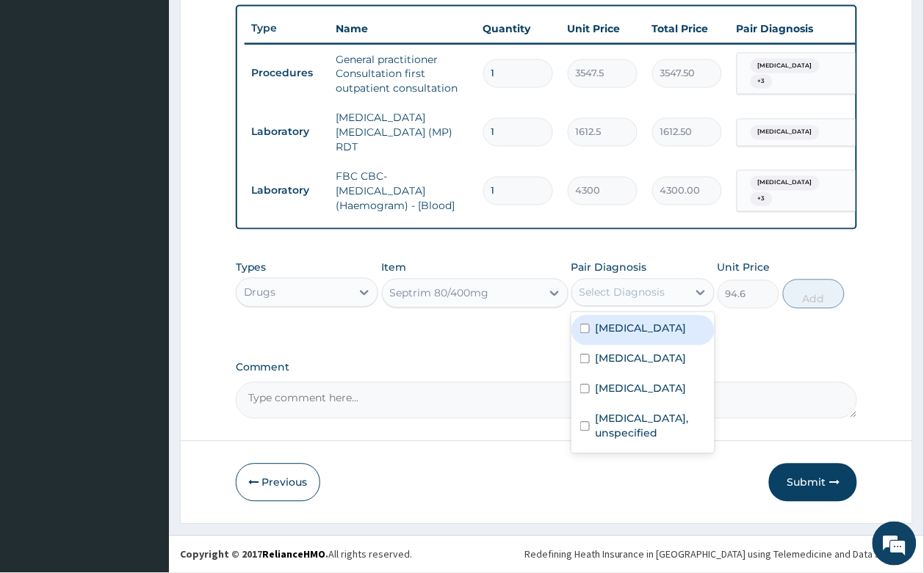
click at [637, 333] on label "Acute tonsillitis, unspecified" at bounding box center [640, 329] width 91 height 15
checkbox input "true"
click at [809, 296] on button "Add" at bounding box center [814, 294] width 62 height 29
type input "0"
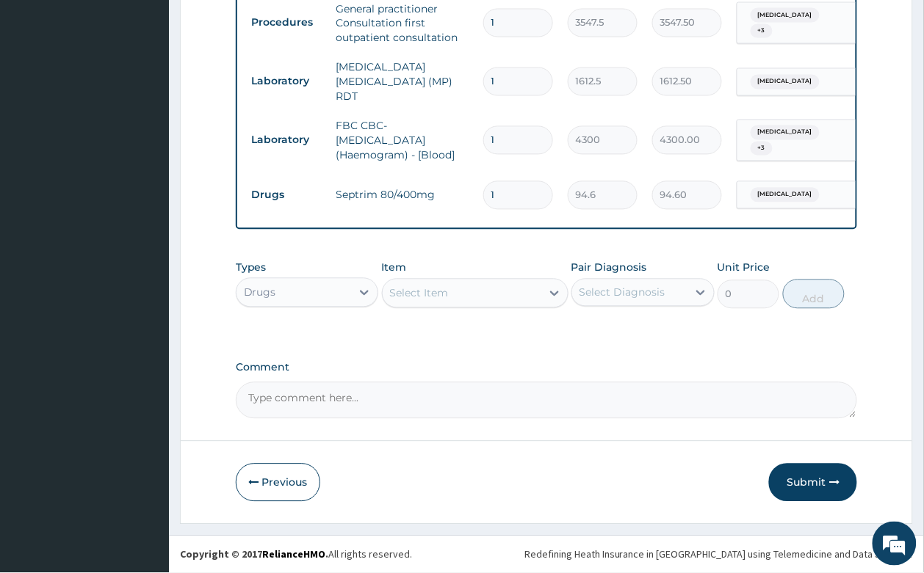
scroll to position [626, 0]
type input "0.00"
type input "7"
type input "662.20"
type input "7"
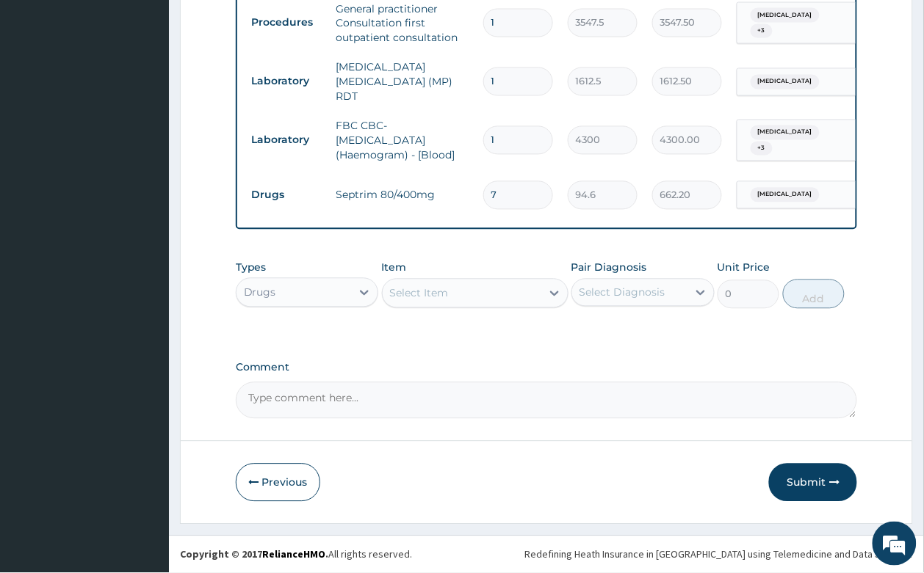
click at [402, 282] on div "Select Item" at bounding box center [461, 293] width 159 height 23
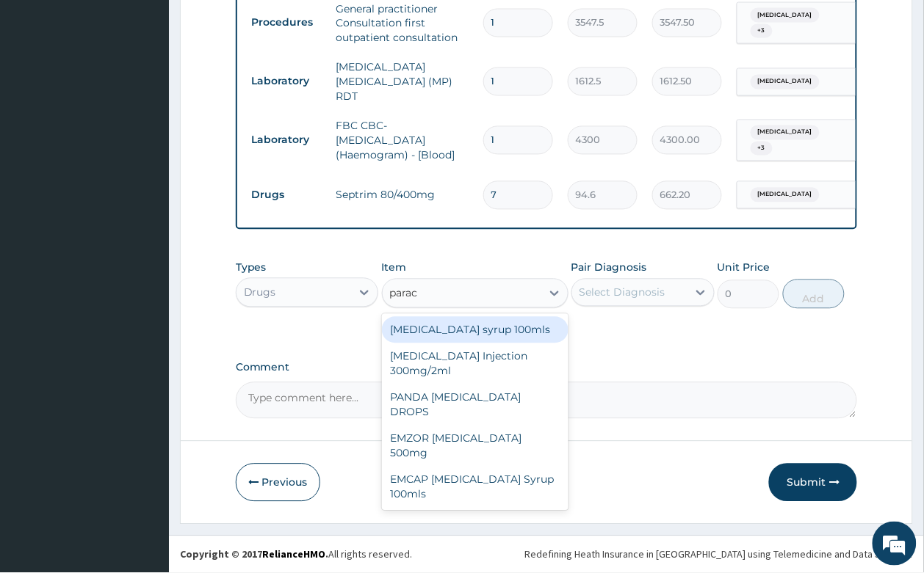
type input "parace"
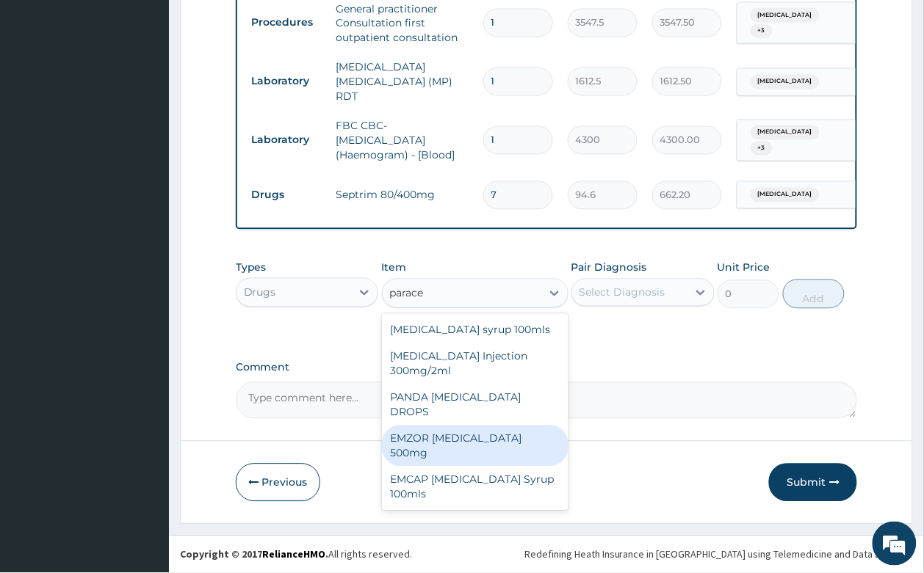
click at [464, 426] on div "EMZOR PARACETAMOL 500mg" at bounding box center [475, 446] width 186 height 41
type input "23.65"
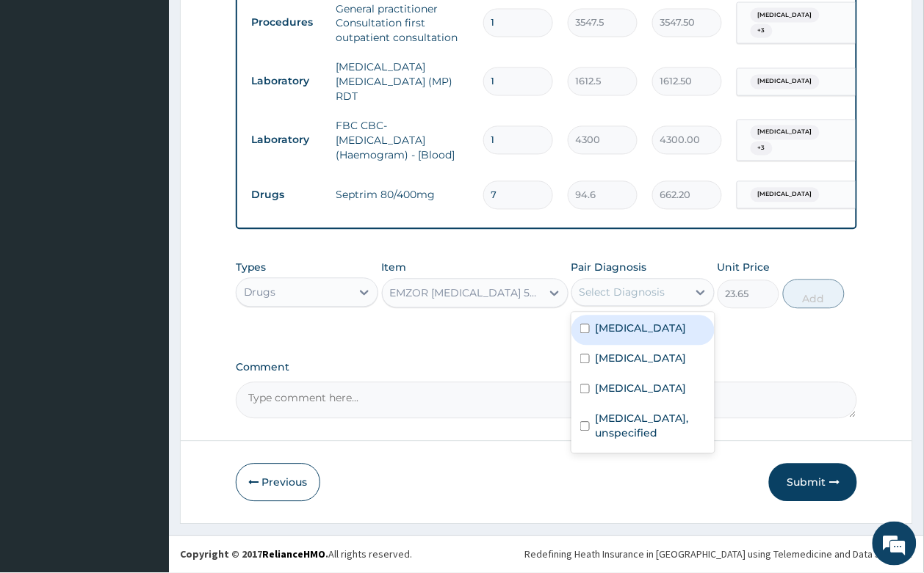
click at [624, 299] on div "Select Diagnosis" at bounding box center [629, 292] width 115 height 23
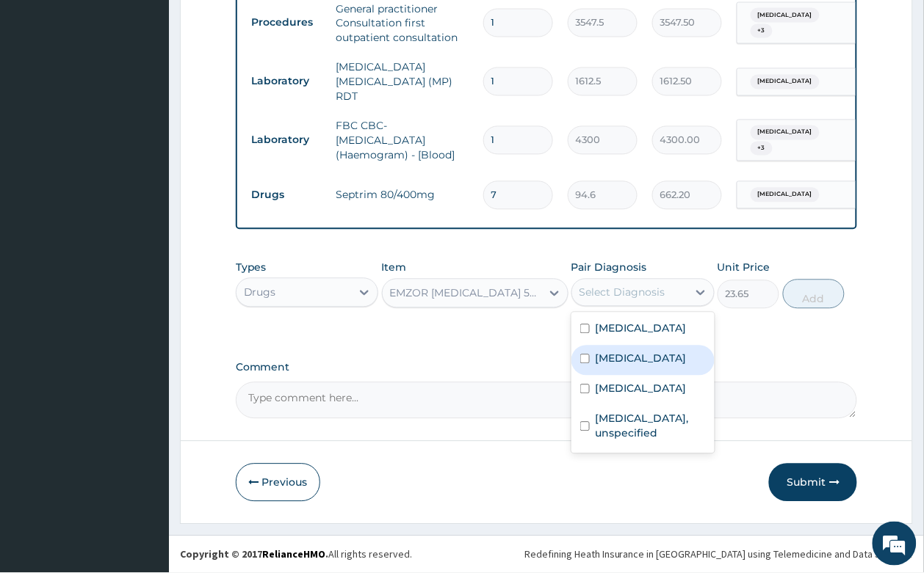
click at [635, 366] on label "Malaria, unspecified" at bounding box center [640, 359] width 91 height 15
checkbox input "true"
click at [799, 298] on button "Add" at bounding box center [814, 294] width 62 height 29
type input "0"
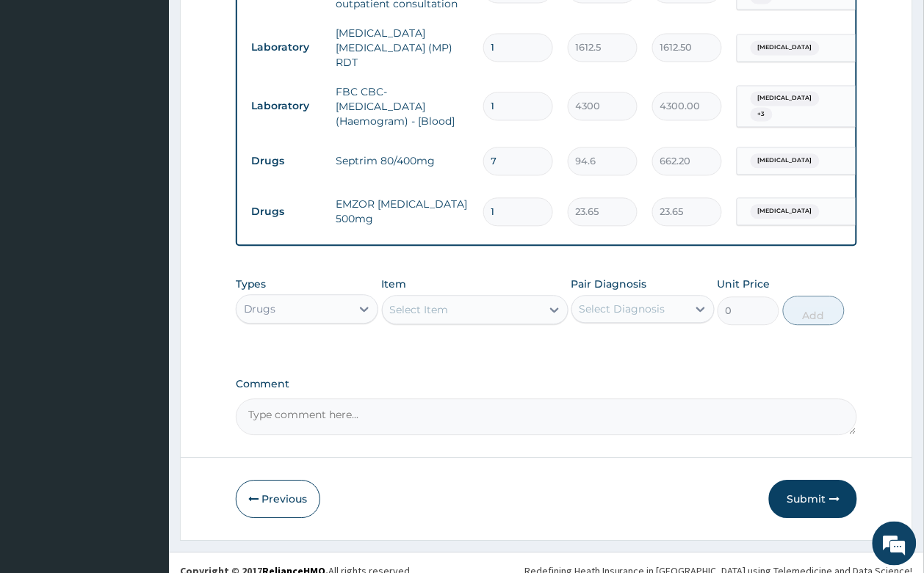
type input "18"
type input "425.70"
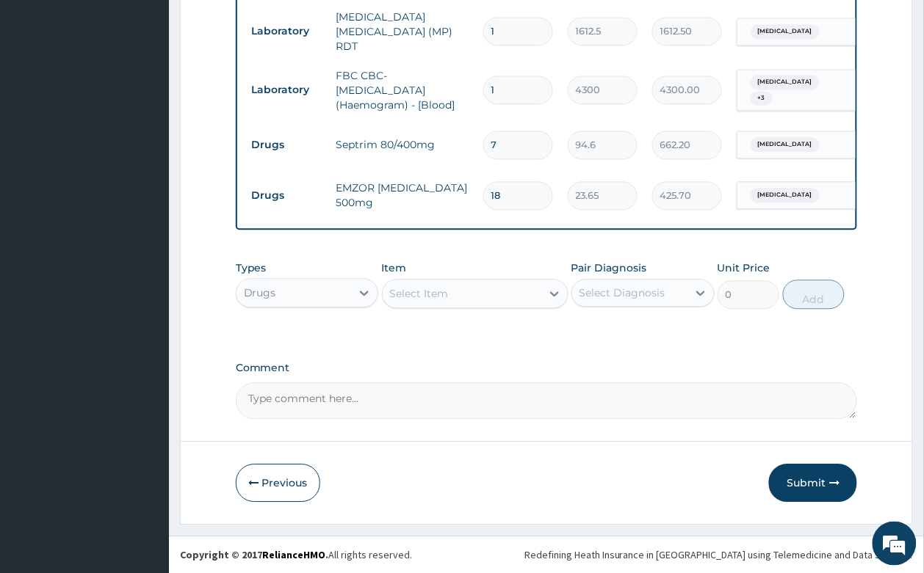
scroll to position [677, 0]
type input "18"
click at [440, 301] on div "Select Item" at bounding box center [461, 293] width 159 height 23
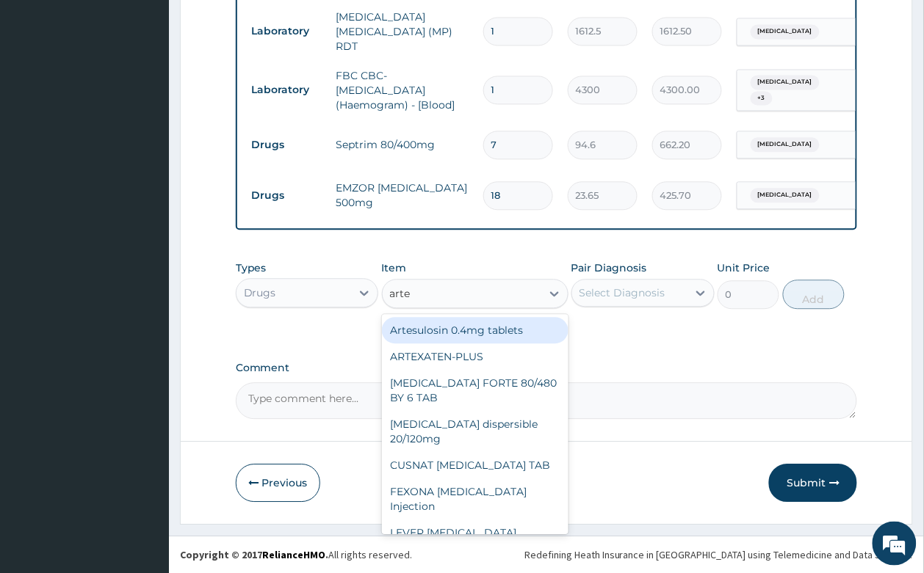
type input "artem"
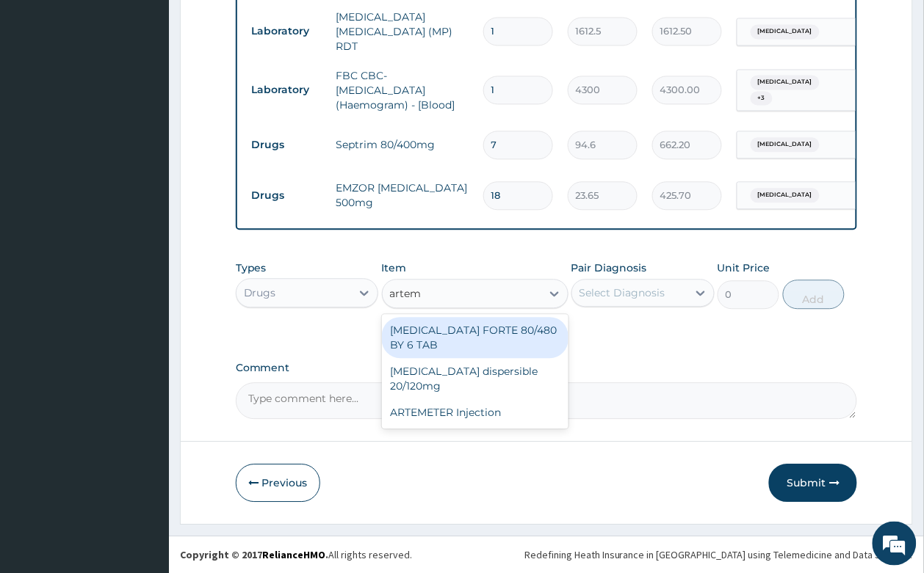
click at [467, 333] on div "COARTEM FORTE 80/480 BY 6 TAB" at bounding box center [475, 337] width 186 height 41
type input "449.35"
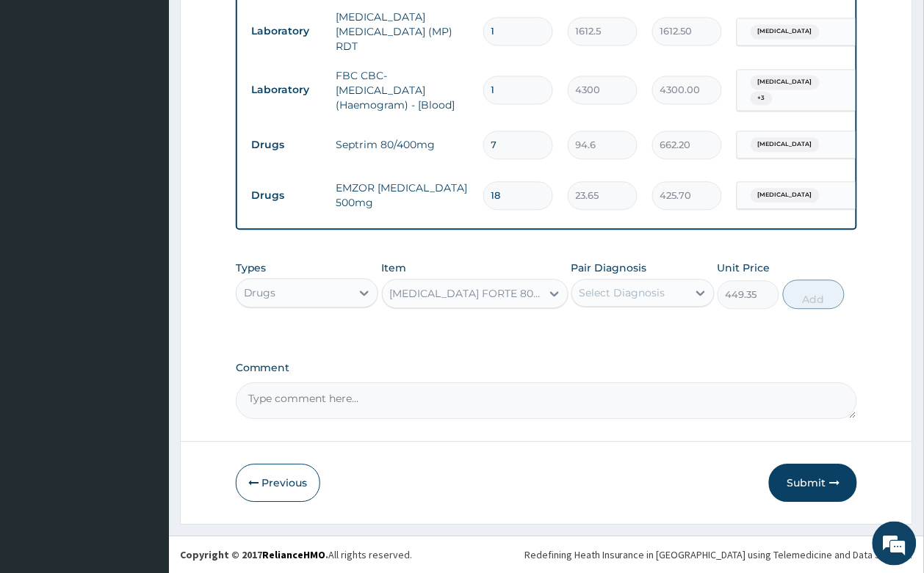
click at [606, 290] on div "Select Diagnosis" at bounding box center [622, 293] width 86 height 15
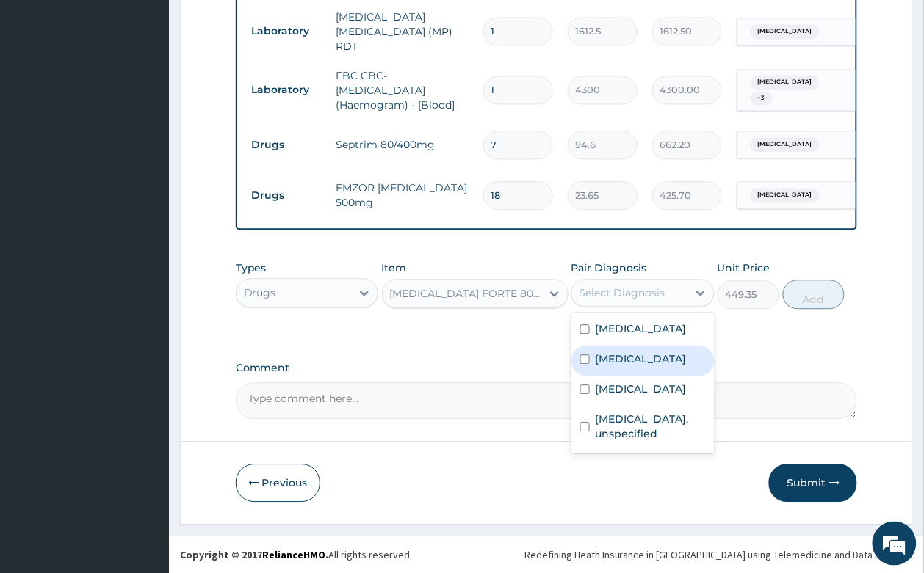
click at [625, 366] on label "Malaria, unspecified" at bounding box center [640, 359] width 91 height 15
checkbox input "true"
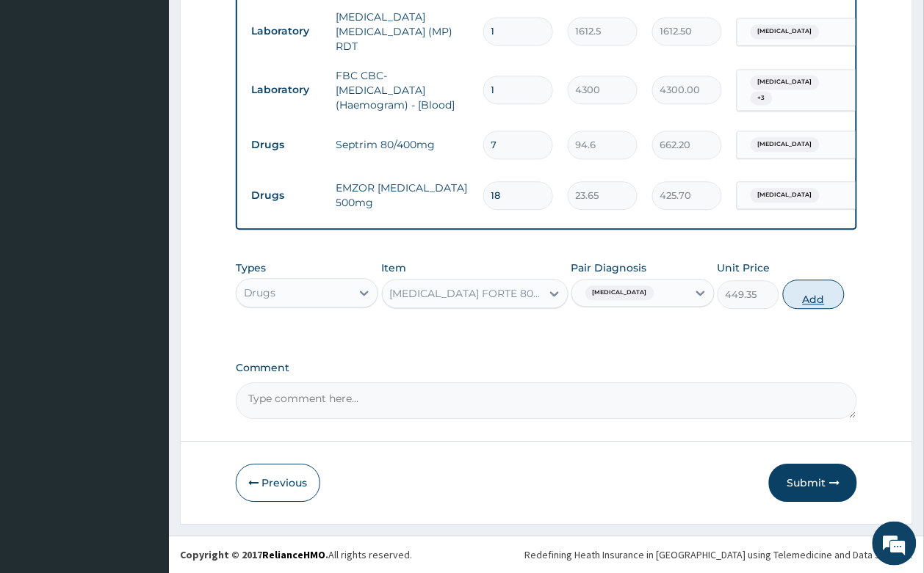
click at [815, 302] on button "Add" at bounding box center [814, 294] width 62 height 29
type input "0"
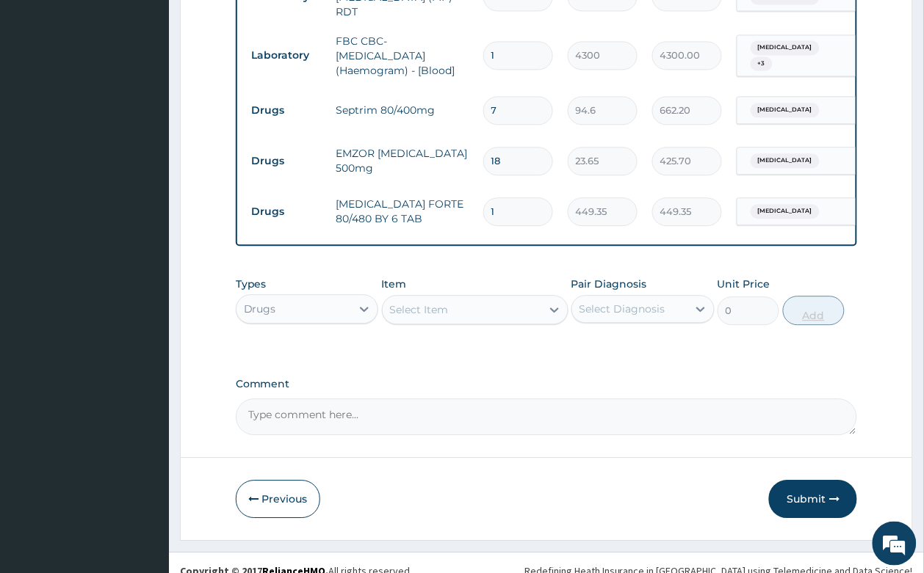
type input "0.00"
type input "6"
type input "2696.10"
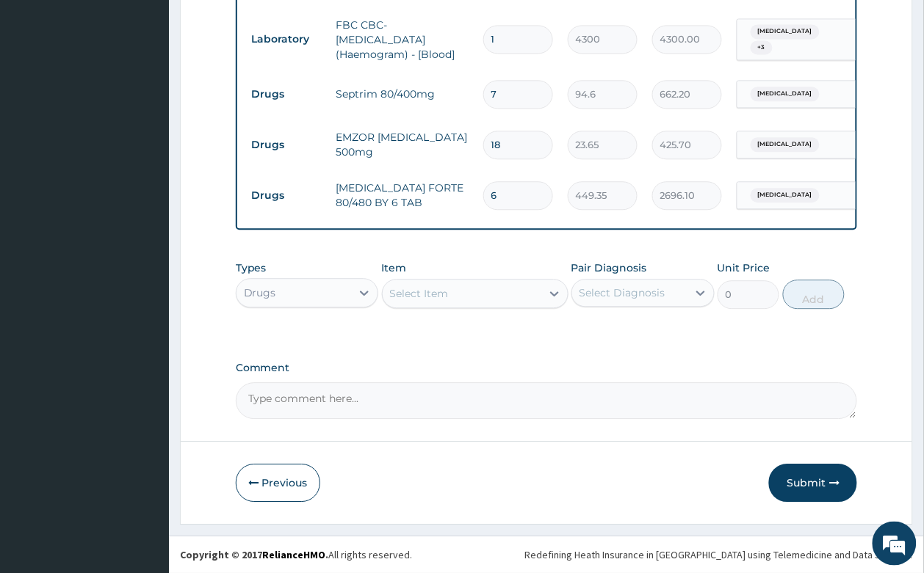
scroll to position [728, 0]
type input "6"
click at [490, 283] on div "Select Item" at bounding box center [461, 293] width 159 height 23
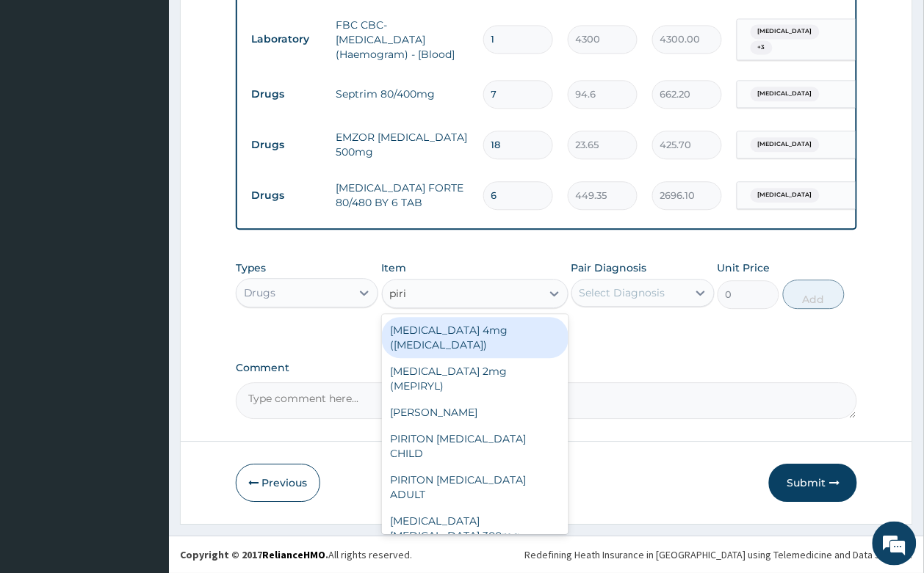
type input "pirit"
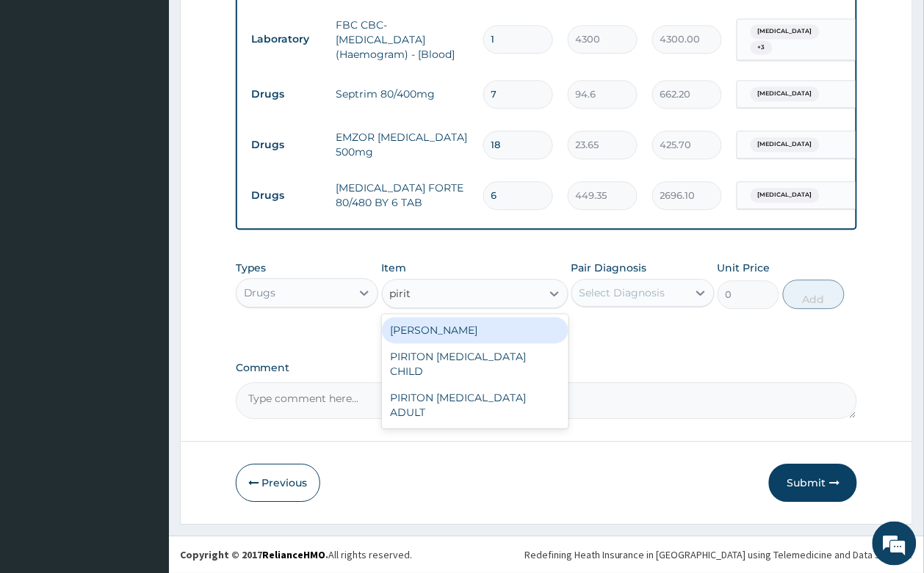
click at [485, 325] on div "PIRITON TAB EVANS" at bounding box center [475, 330] width 186 height 26
type input "23.65"
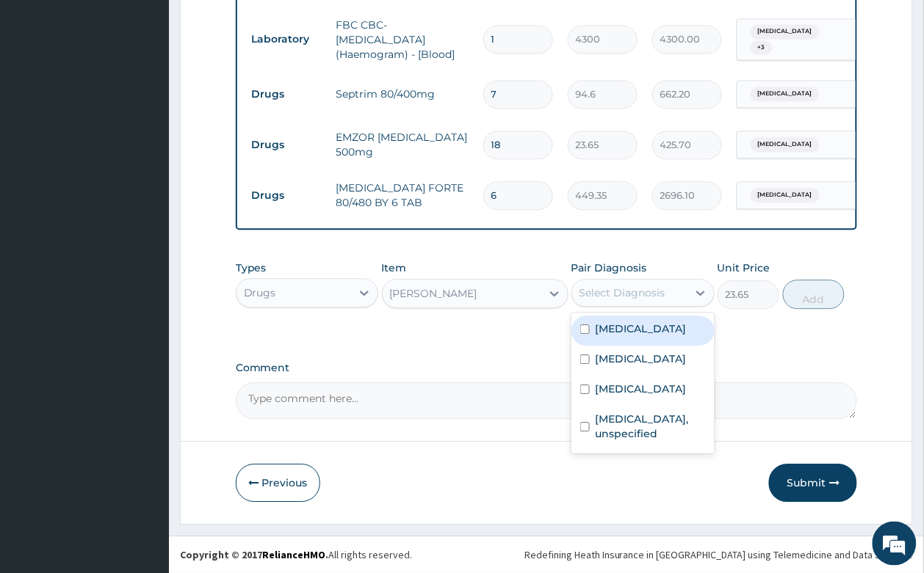
click at [612, 294] on div "Select Diagnosis" at bounding box center [622, 293] width 86 height 15
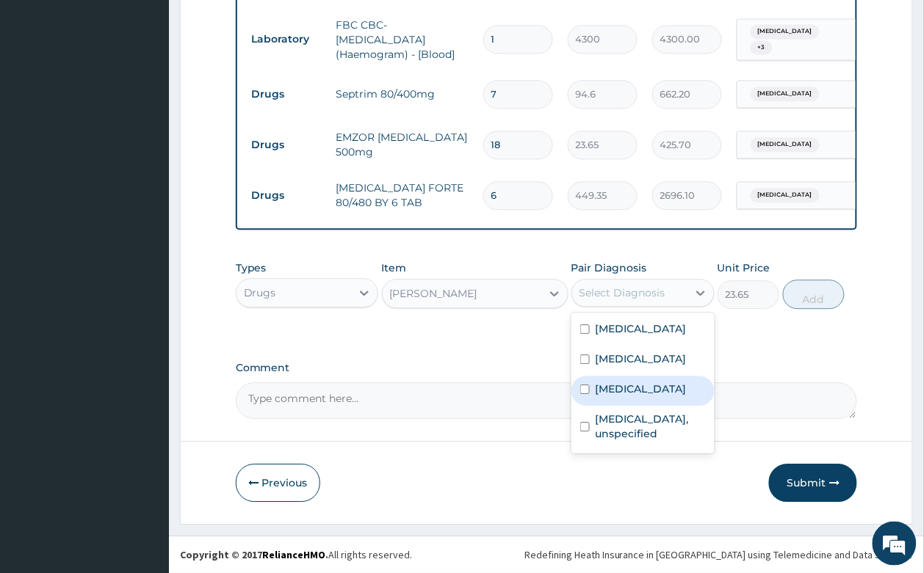
click at [628, 396] on label "Allergic rhinitis, unspecified" at bounding box center [640, 389] width 91 height 15
checkbox input "true"
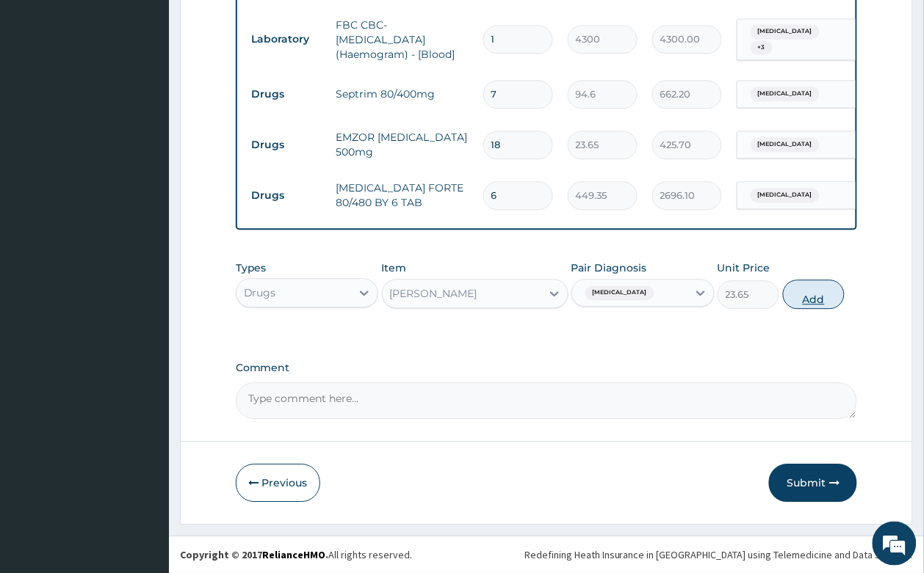
click at [832, 291] on button "Add" at bounding box center [814, 294] width 62 height 29
type input "0"
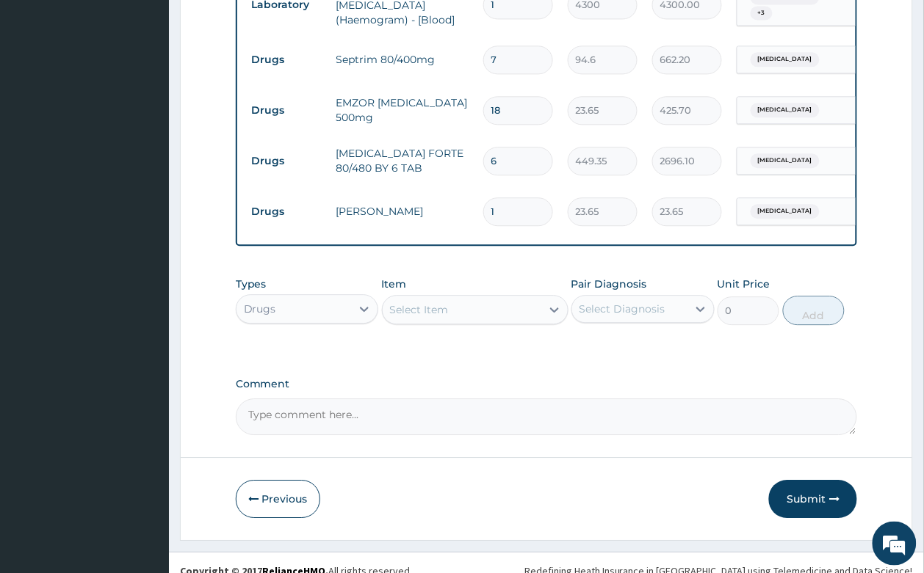
type input "15"
type input "354.75"
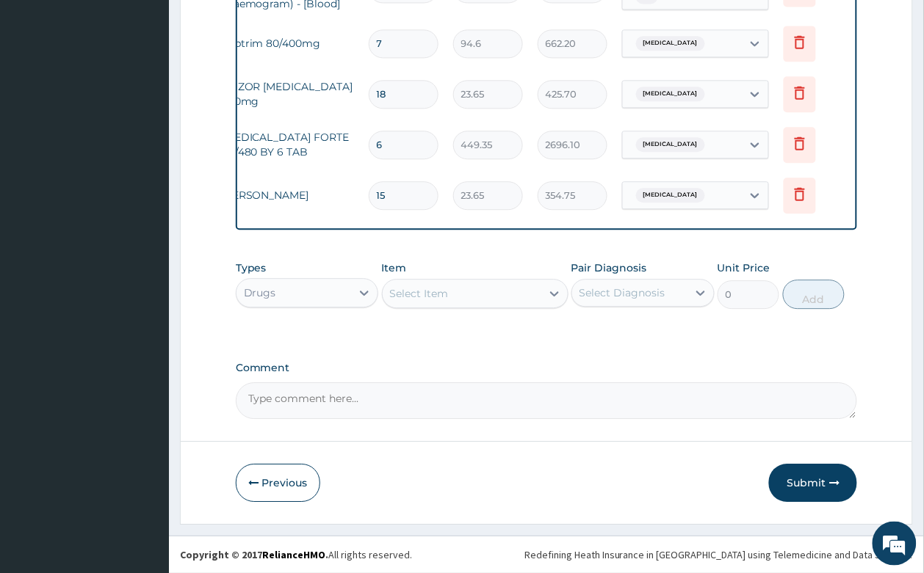
scroll to position [0, 0]
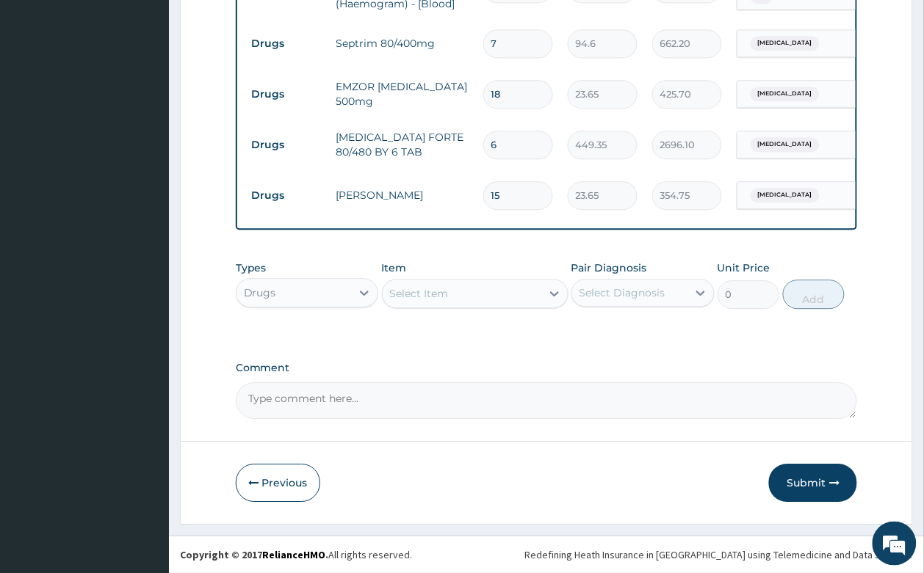
type input "16"
type input "378.40"
type input "17"
type input "402.05"
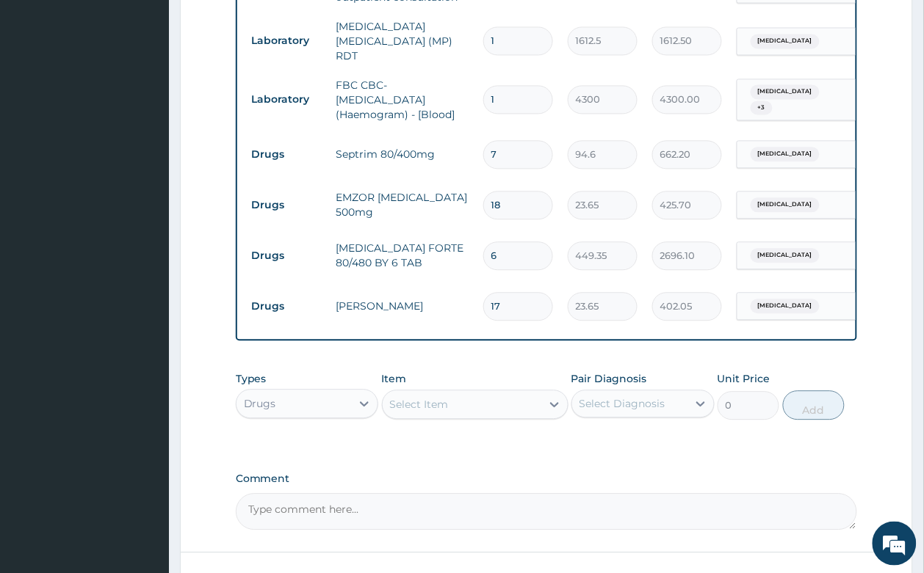
scroll to position [686, 0]
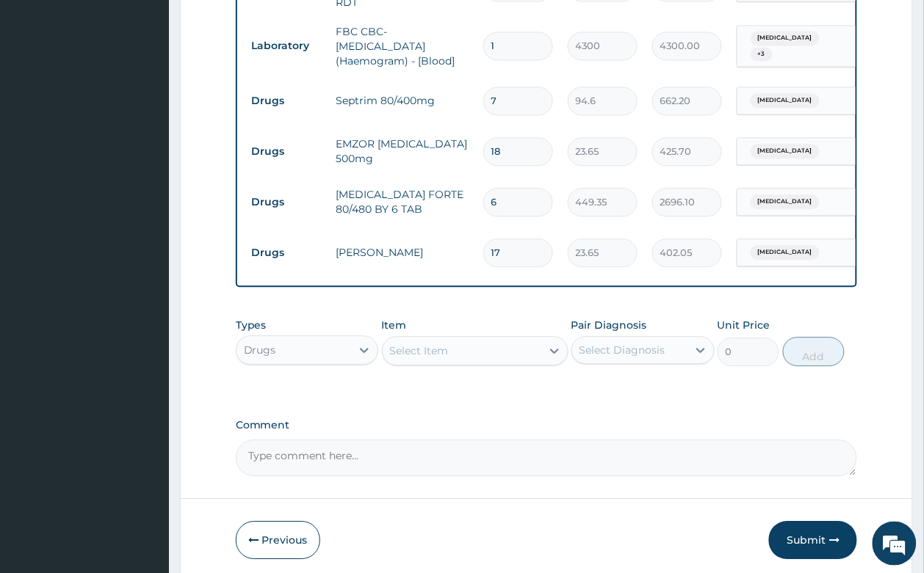
type input "1"
type input "23.65"
type input "15"
type input "354.75"
type input "16"
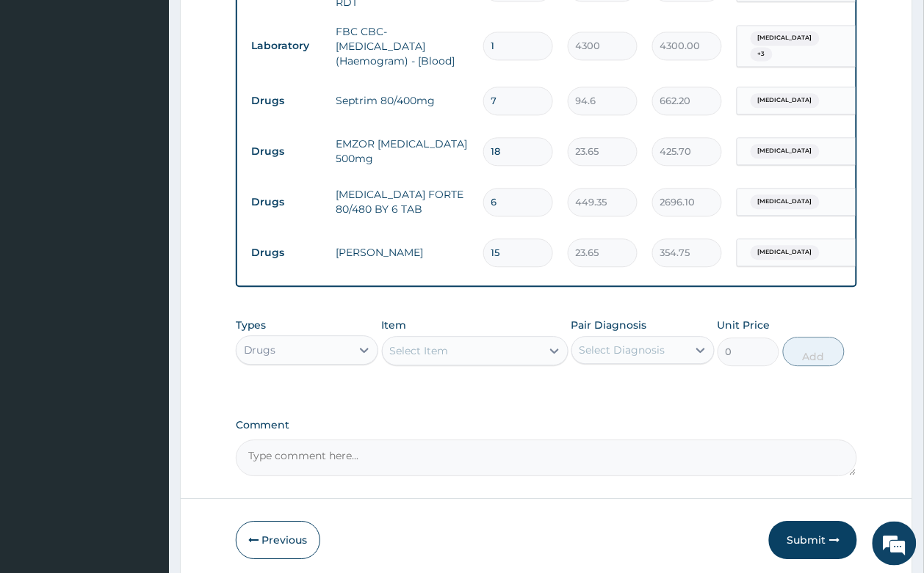
type input "378.40"
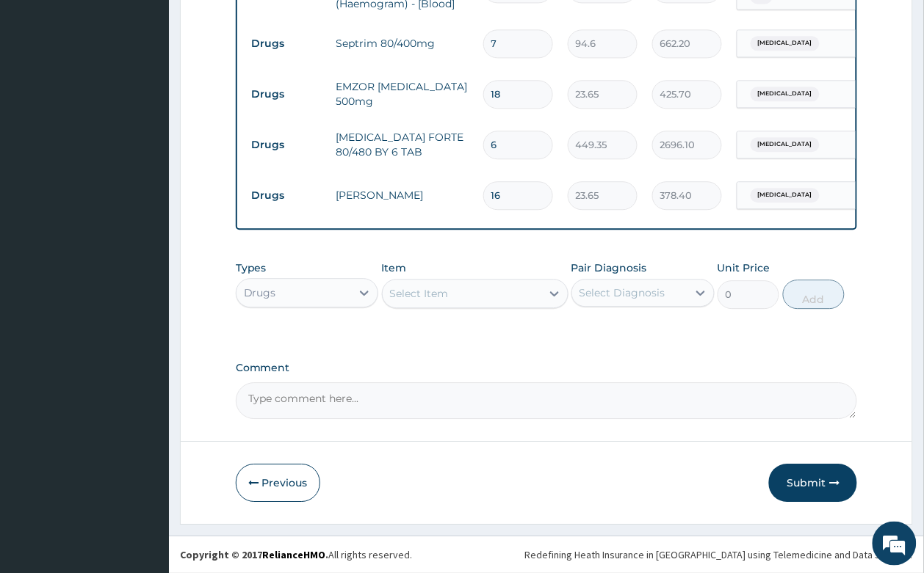
scroll to position [778, 0]
type input "16"
click at [813, 482] on button "Submit" at bounding box center [813, 483] width 88 height 38
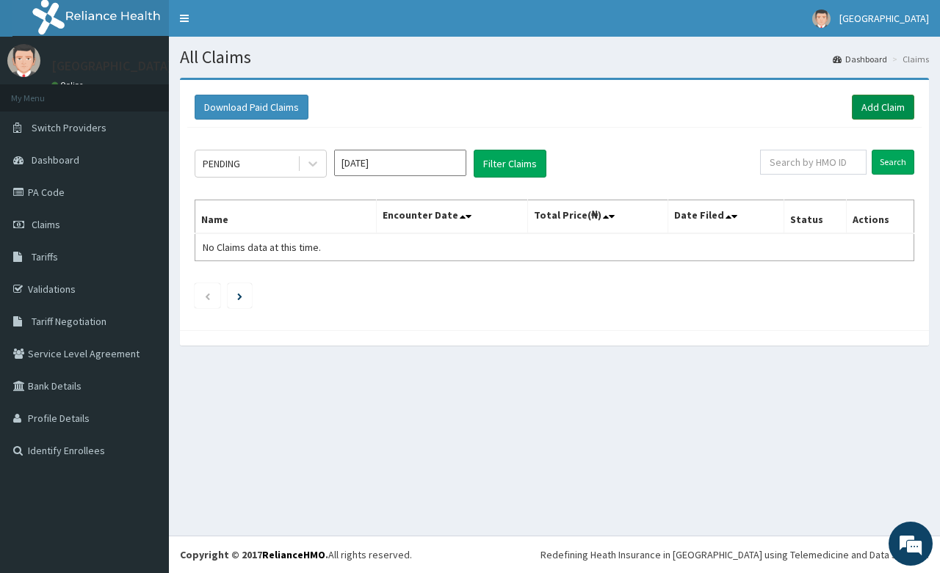
click at [877, 106] on link "Add Claim" at bounding box center [883, 107] width 62 height 25
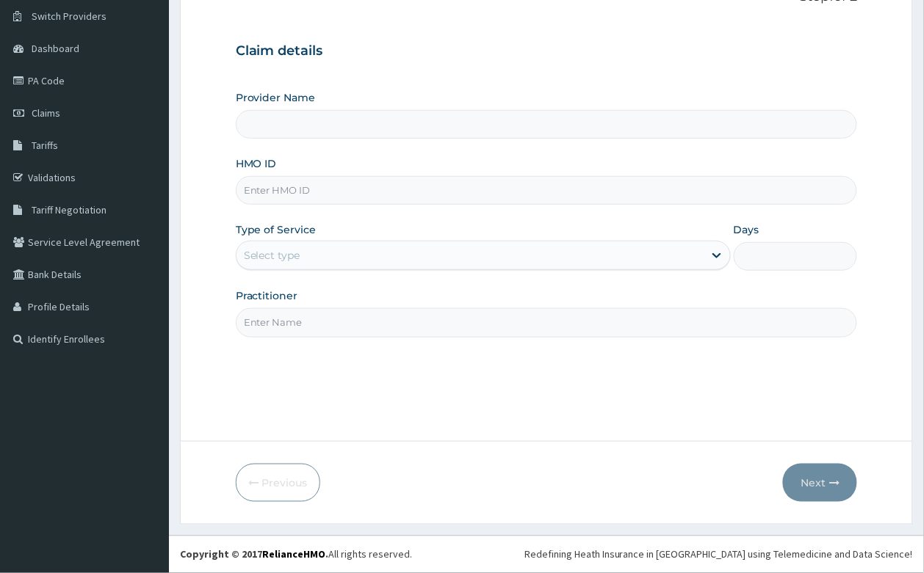
click at [373, 189] on input "HMO ID" at bounding box center [547, 190] width 622 height 29
type input "sfa"
type input "[GEOGRAPHIC_DATA]- [GEOGRAPHIC_DATA]"
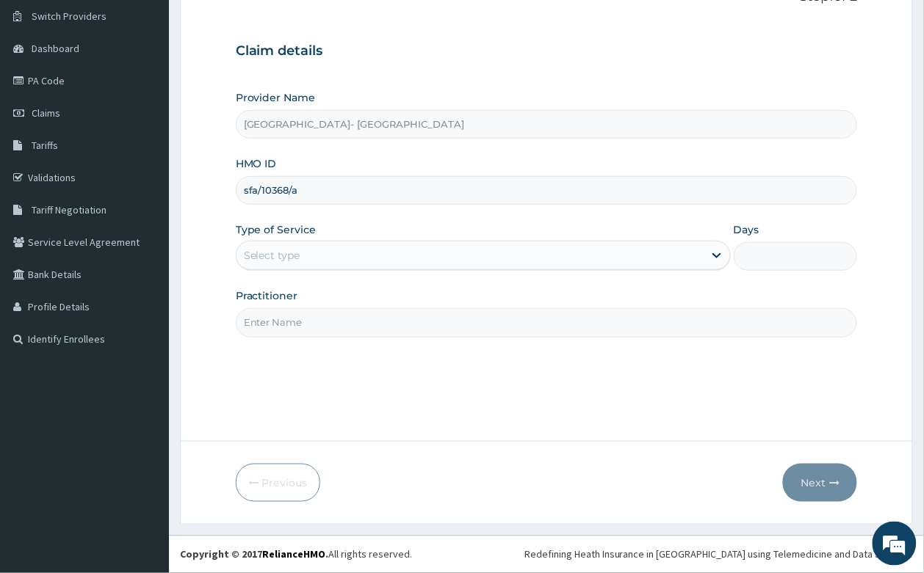
type input "sfa/10368/a"
click at [263, 255] on div "Select type" at bounding box center [272, 255] width 57 height 15
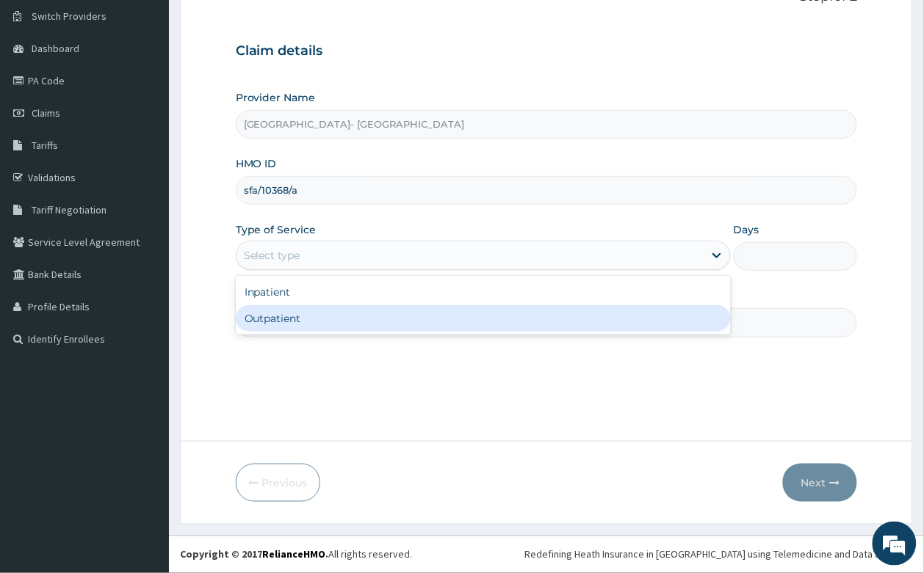
click at [286, 317] on div "Outpatient" at bounding box center [483, 318] width 495 height 26
type input "1"
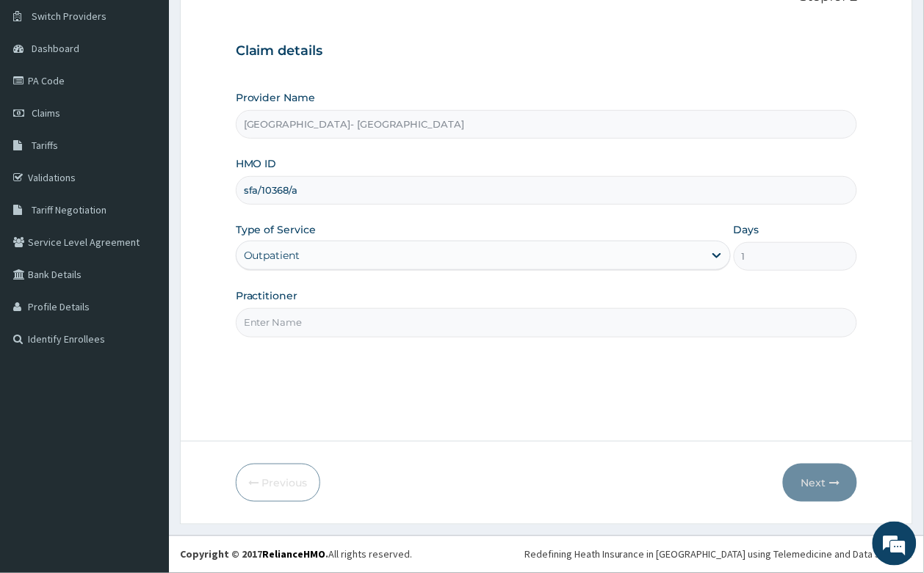
click at [262, 332] on input "Practitioner" at bounding box center [547, 322] width 622 height 29
type input "DR ODEBEGO"
click at [816, 493] on button "Next" at bounding box center [820, 483] width 74 height 38
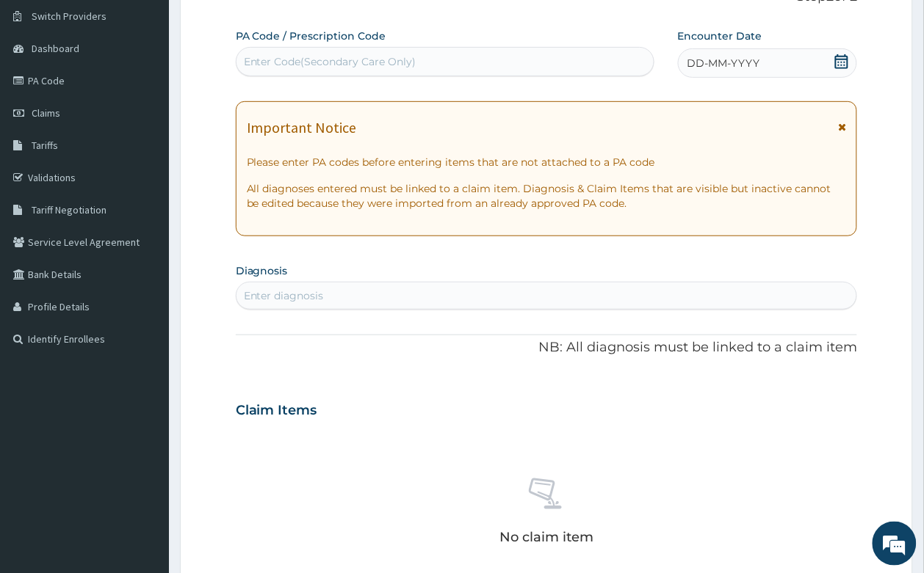
click at [327, 56] on div "Enter Code(Secondary Care Only)" at bounding box center [330, 61] width 173 height 15
paste input "PA/58ECBF"
type input "PA/58ECBF"
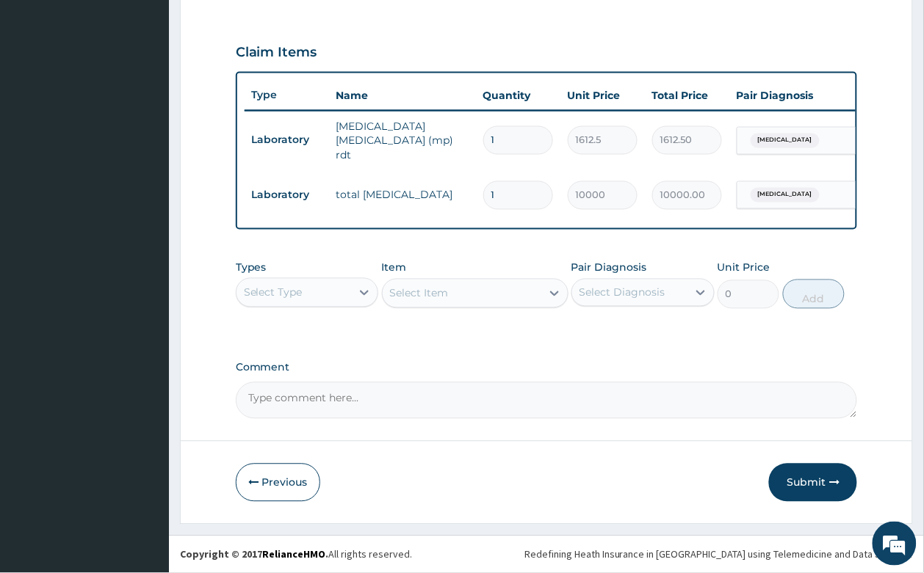
scroll to position [481, 0]
click at [338, 290] on div "Select Type" at bounding box center [293, 292] width 115 height 23
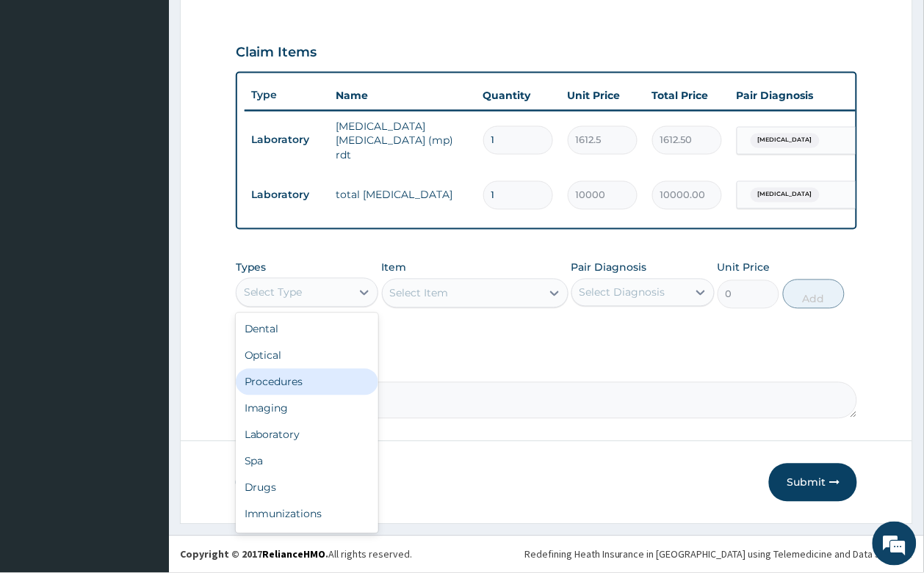
click at [330, 387] on div "Procedures" at bounding box center [307, 382] width 143 height 26
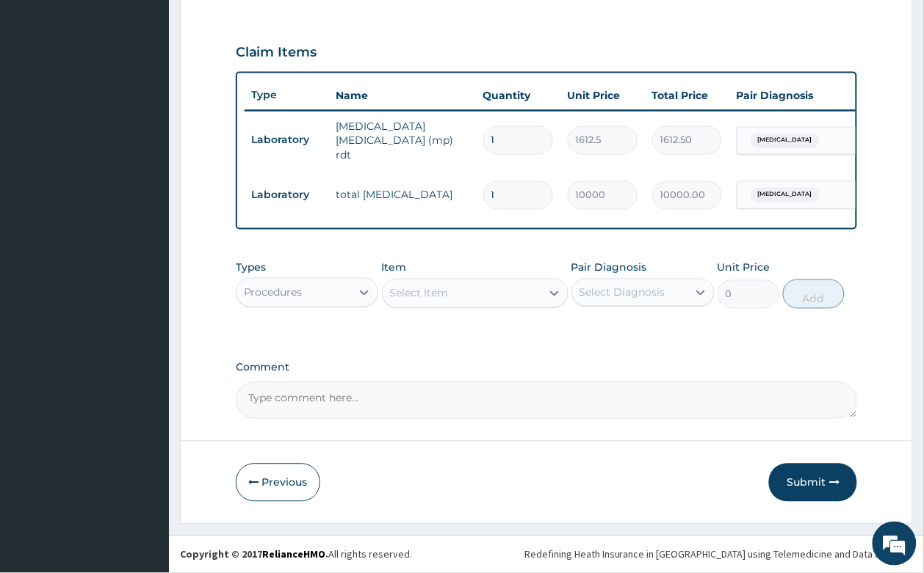
click at [401, 286] on div "Select Item" at bounding box center [419, 293] width 59 height 15
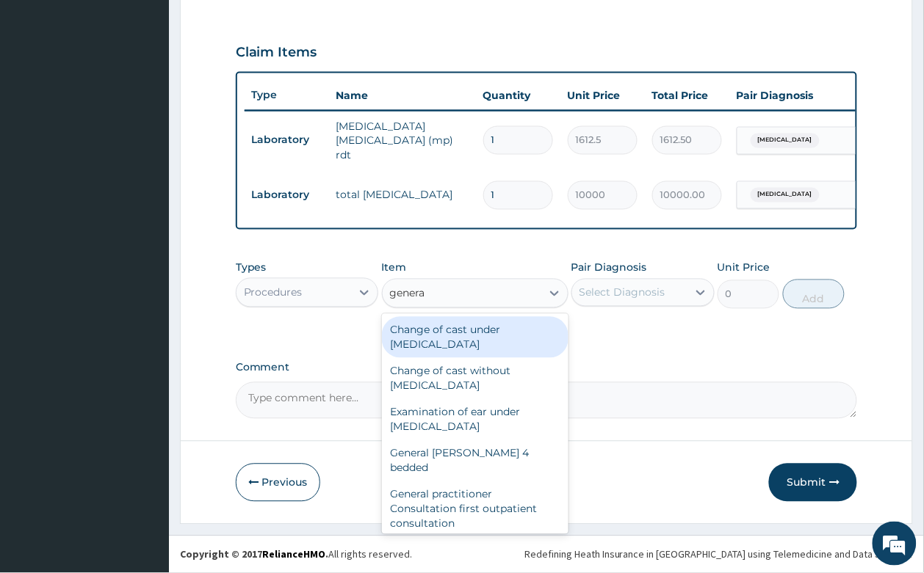
type input "general"
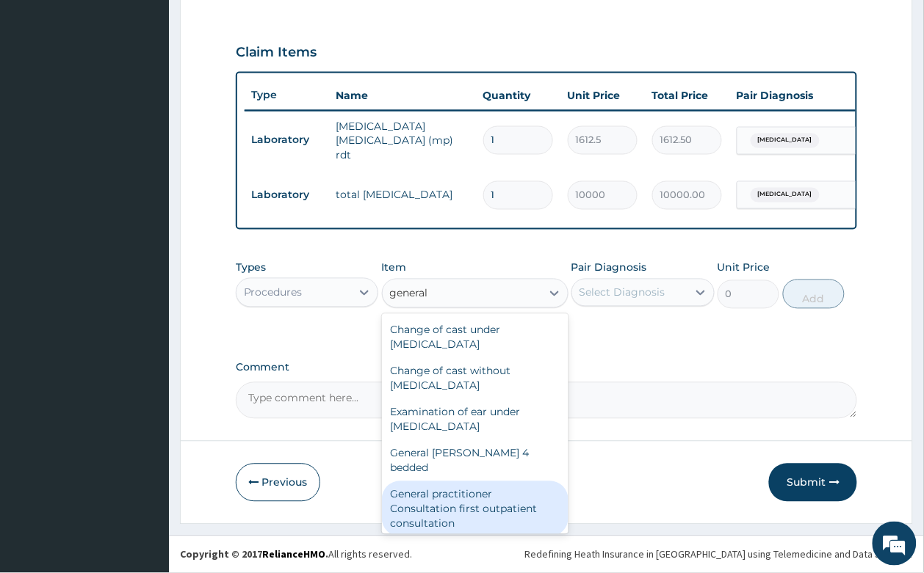
click at [453, 501] on div "General practitioner Consultation first outpatient consultation" at bounding box center [475, 510] width 186 height 56
type input "3547.5"
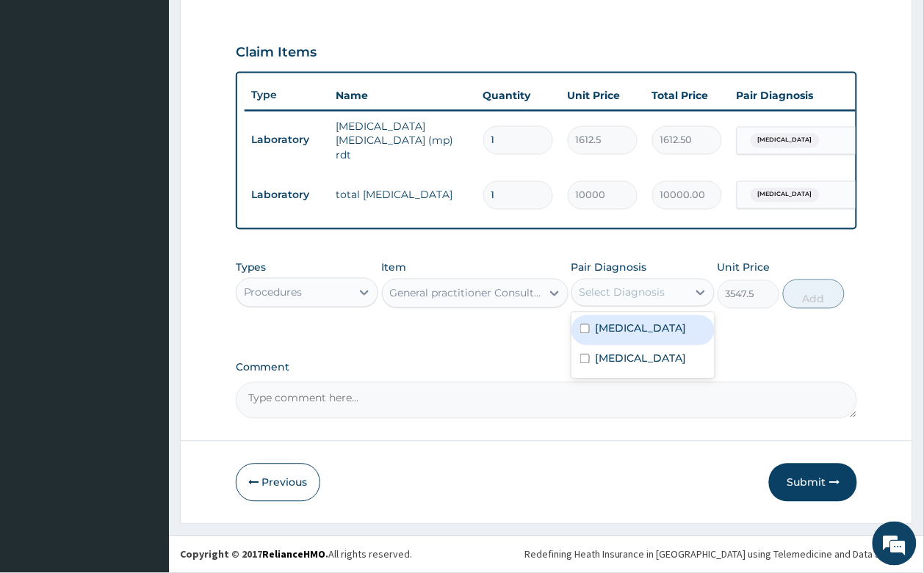
click at [631, 283] on div "Select Diagnosis" at bounding box center [629, 292] width 115 height 23
click at [641, 336] on div "Malaria" at bounding box center [642, 331] width 143 height 30
checkbox input "true"
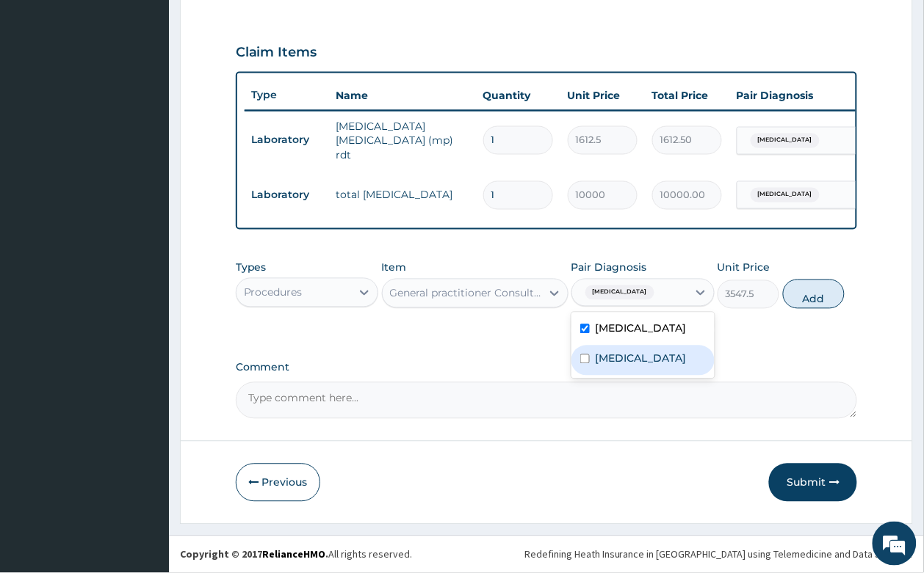
click at [647, 352] on label "Hyperlipidemia" at bounding box center [640, 359] width 91 height 15
checkbox input "true"
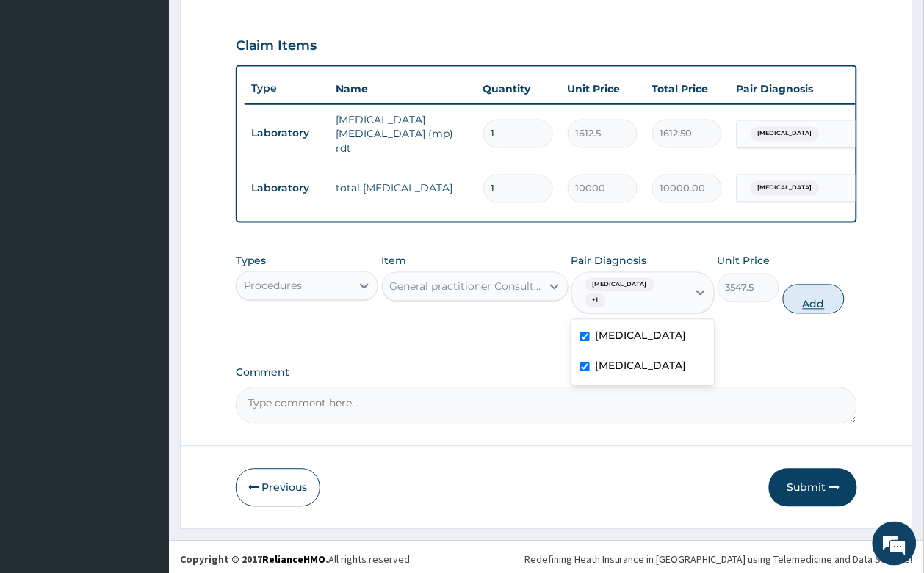
click at [827, 289] on button "Add" at bounding box center [814, 299] width 62 height 29
type input "0"
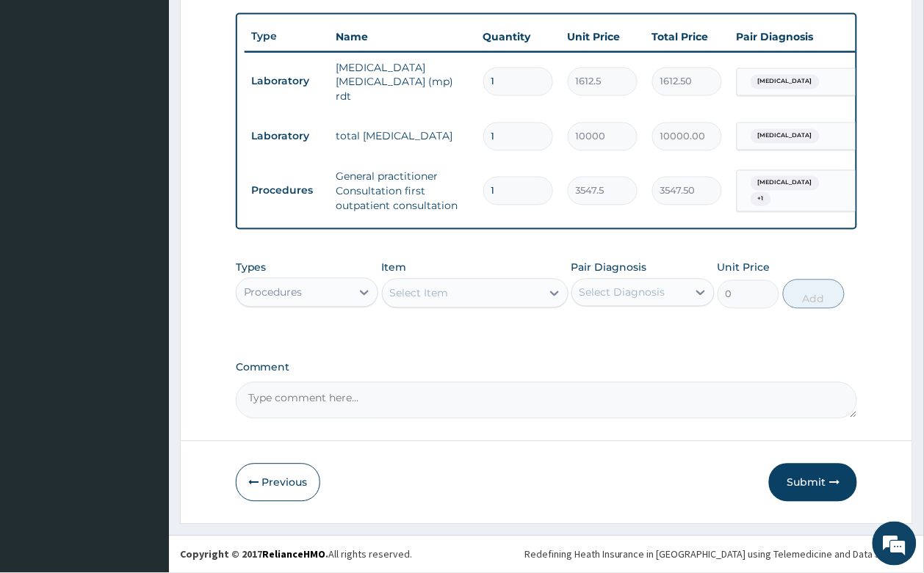
scroll to position [540, 0]
click at [331, 299] on div "Procedures" at bounding box center [293, 292] width 115 height 23
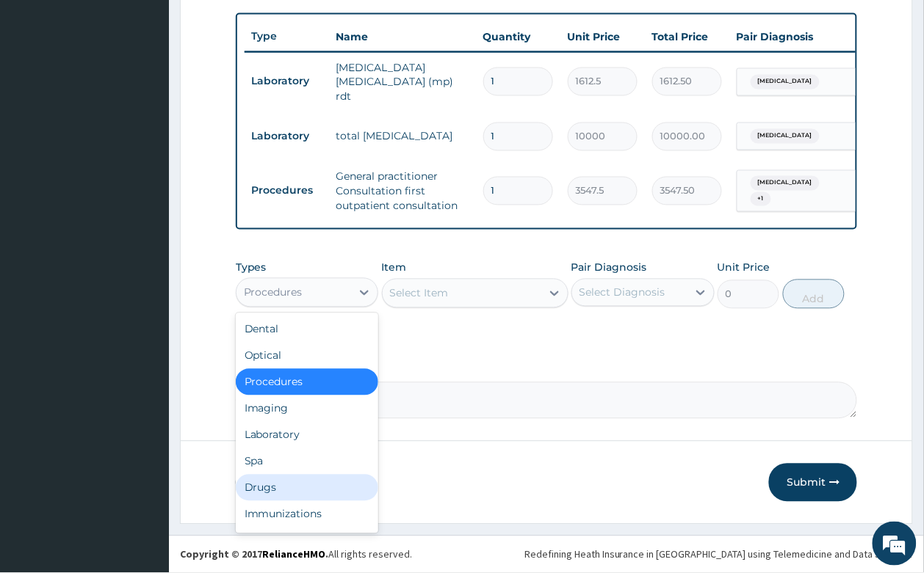
drag, startPoint x: 309, startPoint y: 485, endPoint x: 322, endPoint y: 438, distance: 48.6
click at [309, 485] on div "Drugs" at bounding box center [307, 488] width 143 height 26
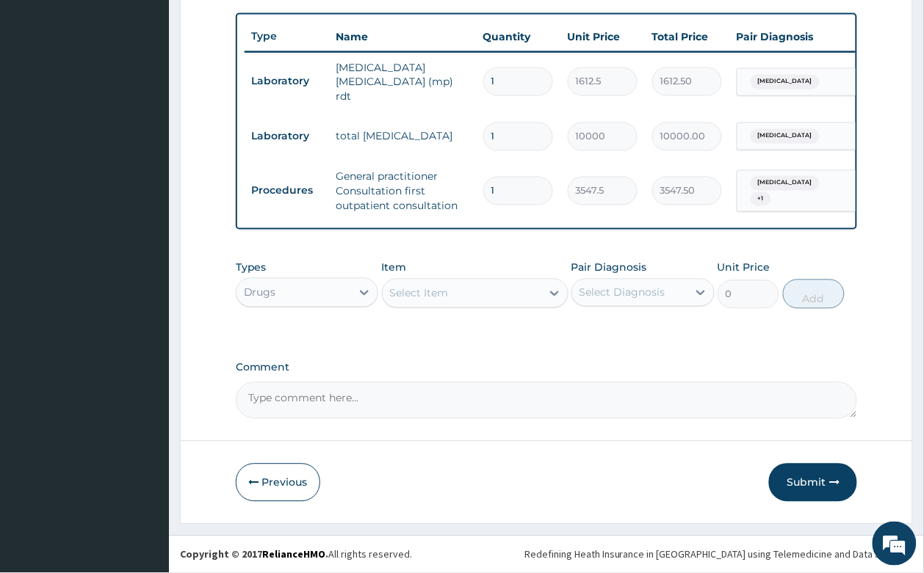
click at [457, 294] on div "Select Item" at bounding box center [461, 293] width 159 height 23
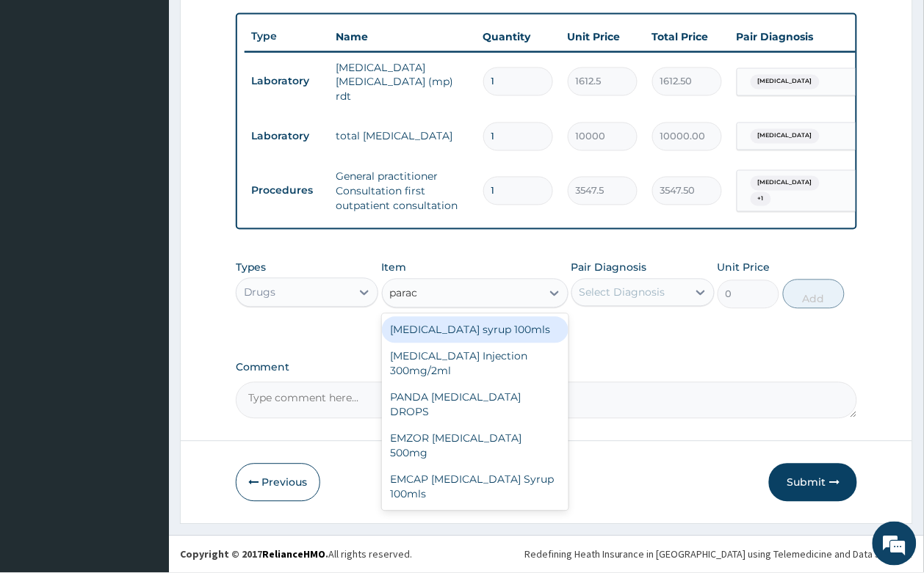
type input "parace"
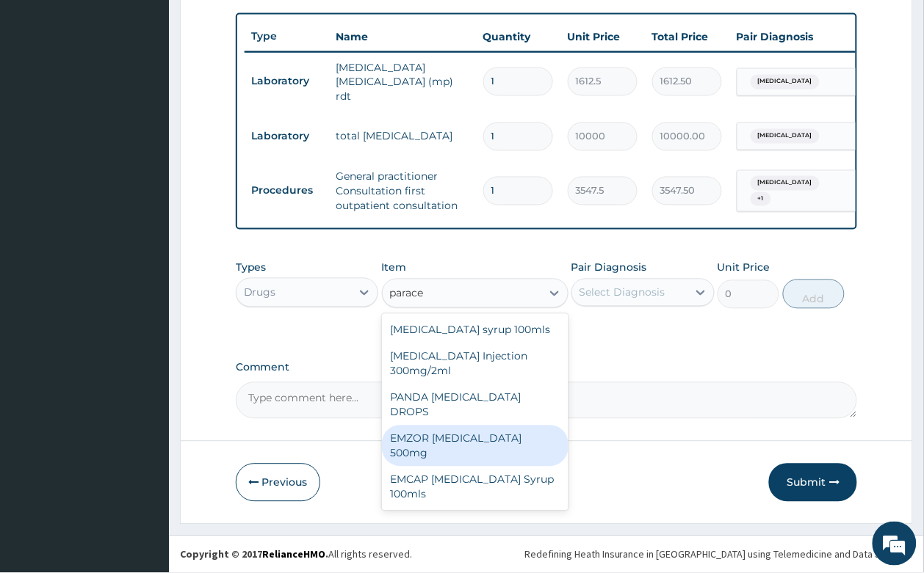
drag, startPoint x: 493, startPoint y: 428, endPoint x: 701, endPoint y: 288, distance: 251.3
click at [493, 427] on div "EMZOR PARACETAMOL 500mg" at bounding box center [475, 446] width 186 height 41
type input "23.65"
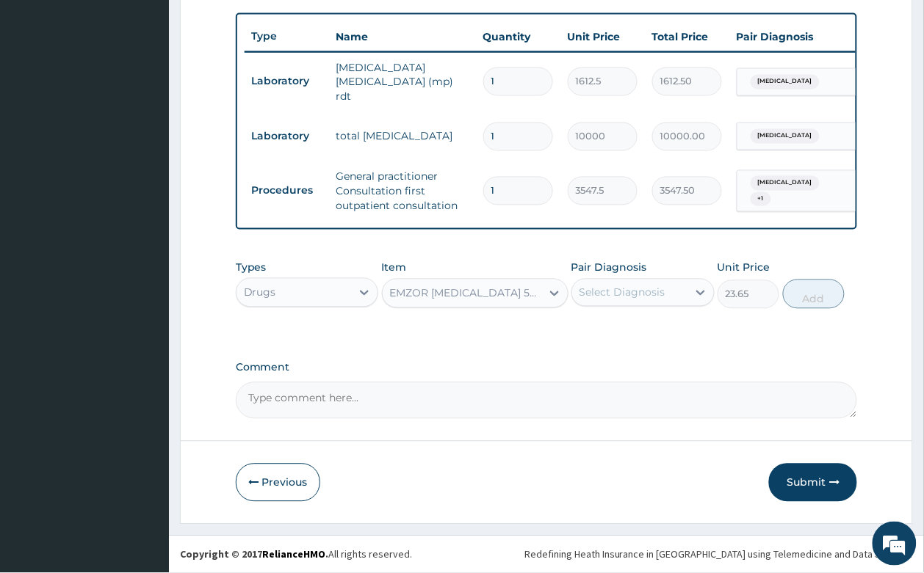
click at [644, 279] on div "Select Diagnosis" at bounding box center [642, 293] width 143 height 28
click at [645, 324] on div "Malaria" at bounding box center [642, 331] width 143 height 30
checkbox input "true"
click at [819, 297] on button "Add" at bounding box center [814, 294] width 62 height 29
type input "0"
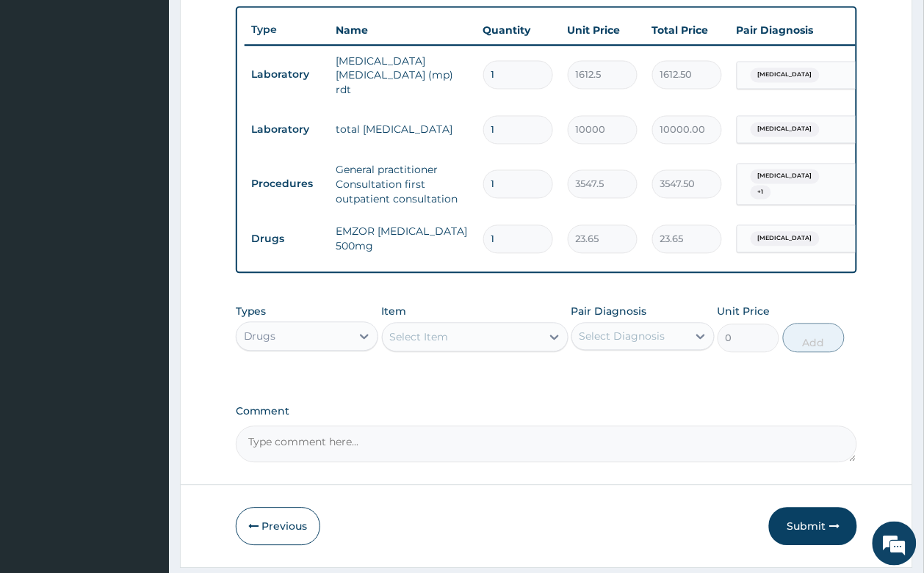
type input "18"
type input "425.70"
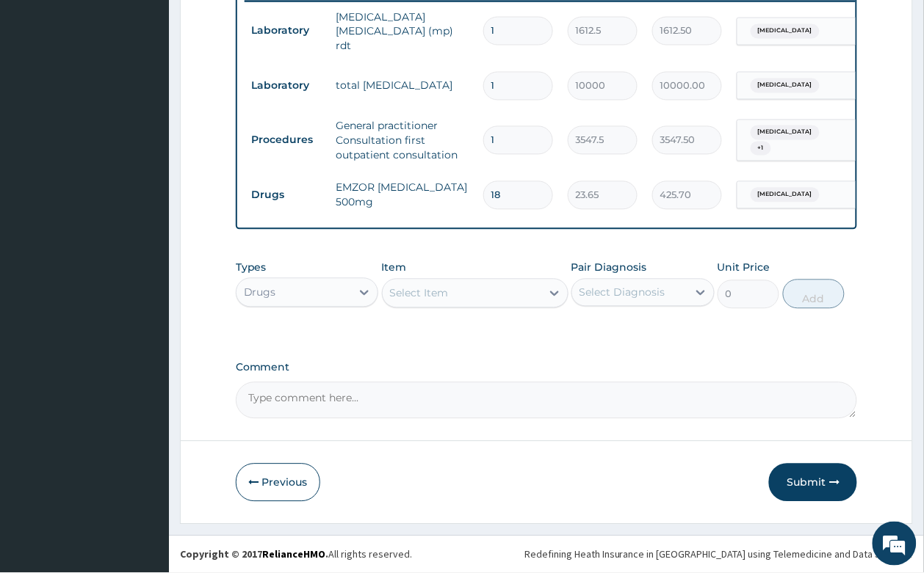
type input "19"
type input "449.35"
type input "20"
type input "473.00"
type input "21"
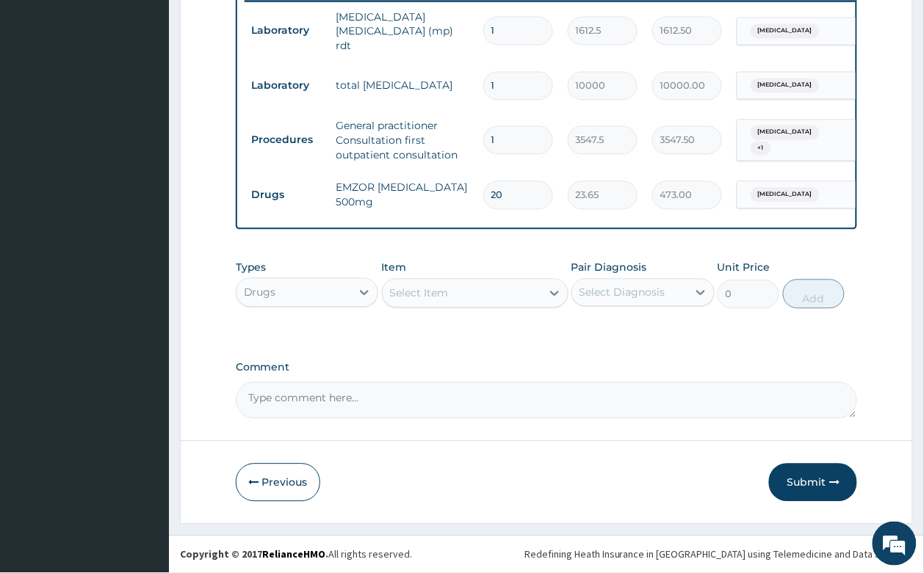
type input "496.65"
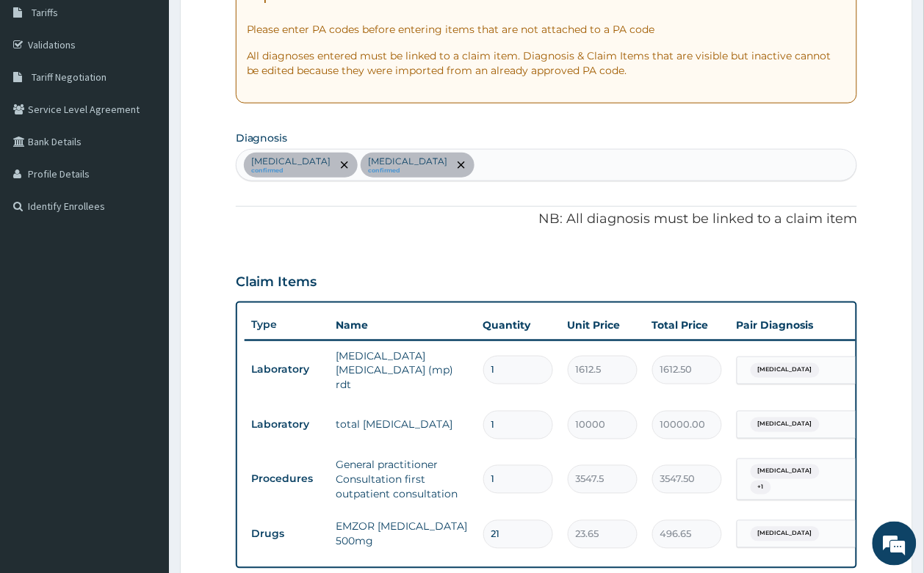
scroll to position [591, 0]
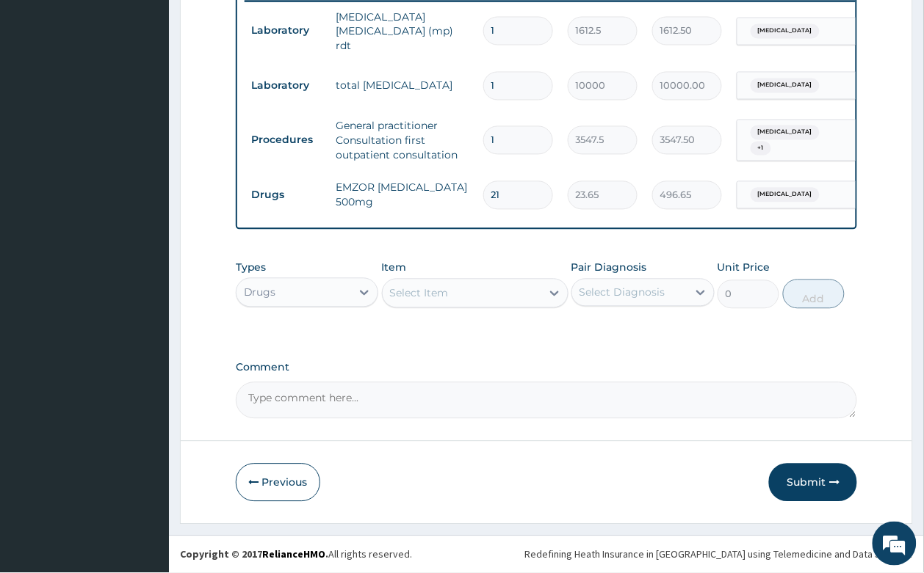
type input "2"
type input "47.30"
type input "0.00"
type input "1"
type input "23.65"
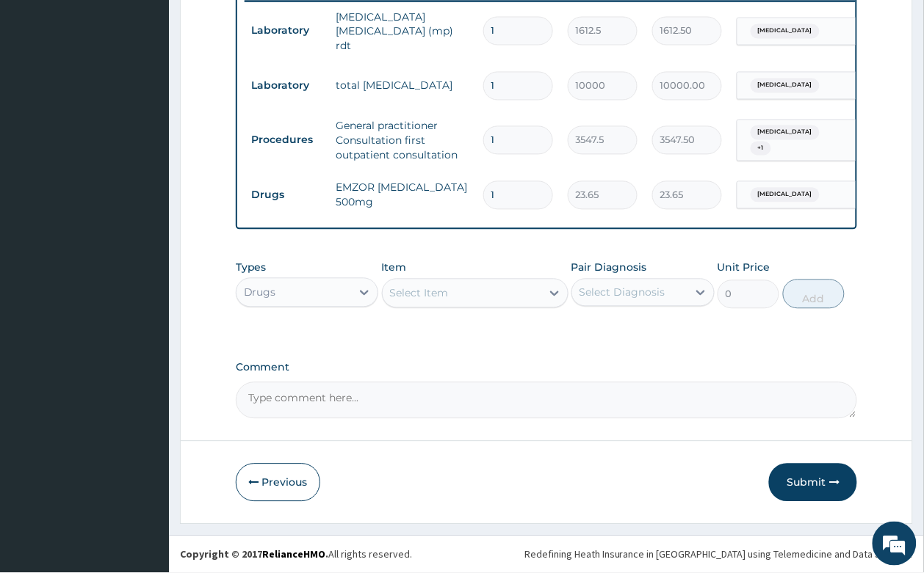
type input "18"
type input "425.70"
type input "18"
click at [795, 485] on button "Submit" at bounding box center [813, 483] width 88 height 38
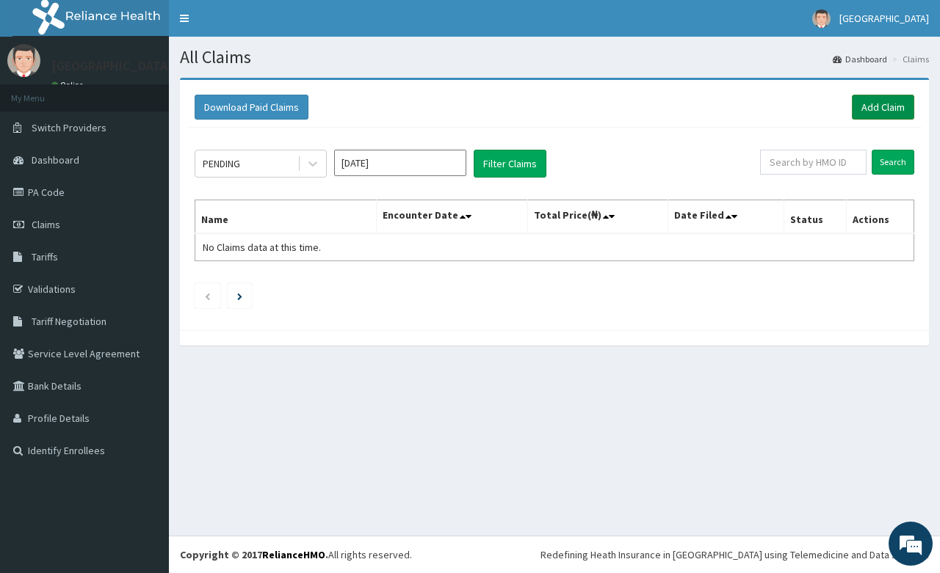
click at [868, 105] on link "Add Claim" at bounding box center [883, 107] width 62 height 25
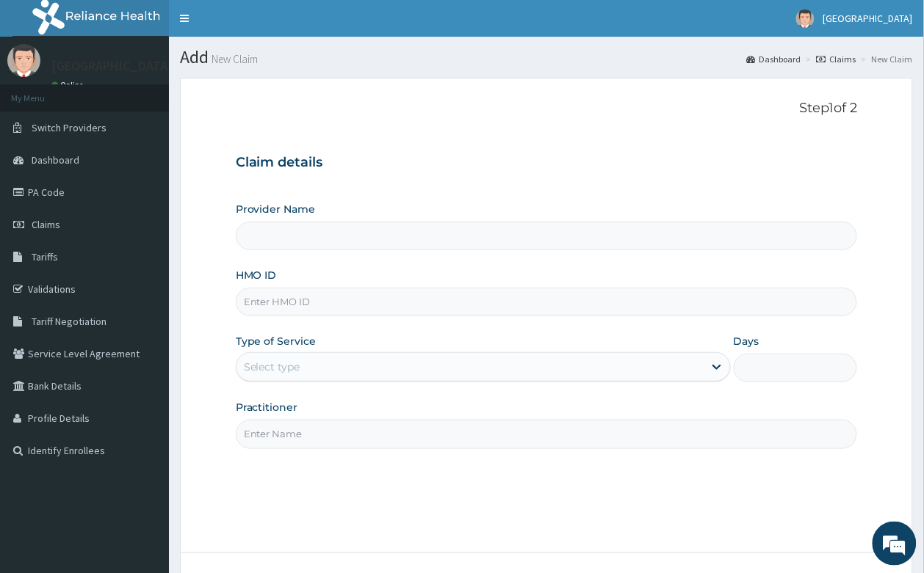
type input "[GEOGRAPHIC_DATA]- [GEOGRAPHIC_DATA]"
click at [342, 299] on input "HMO ID" at bounding box center [547, 302] width 622 height 29
type input "skn/10276/c"
click at [347, 357] on div "Select type" at bounding box center [469, 366] width 467 height 23
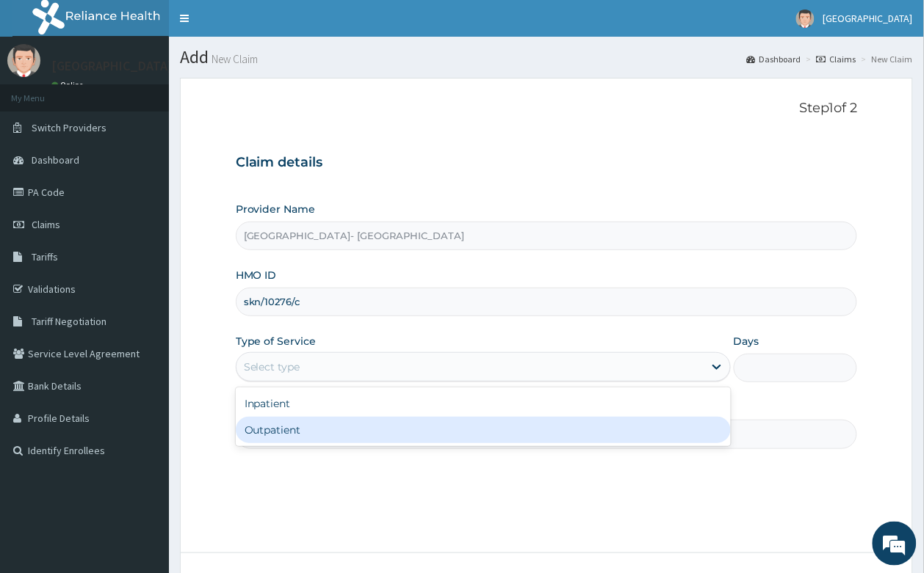
drag, startPoint x: 358, startPoint y: 419, endPoint x: 334, endPoint y: 418, distance: 23.5
click at [358, 420] on div "Outpatient" at bounding box center [483, 430] width 495 height 26
type input "1"
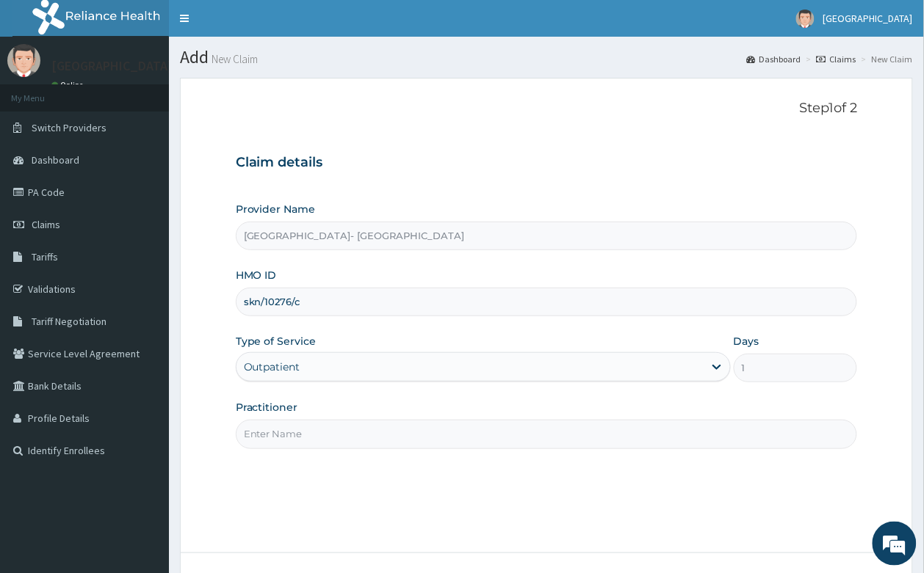
click at [313, 434] on input "Practitioner" at bounding box center [547, 434] width 622 height 29
type input "DR POS [PERSON_NAME]"
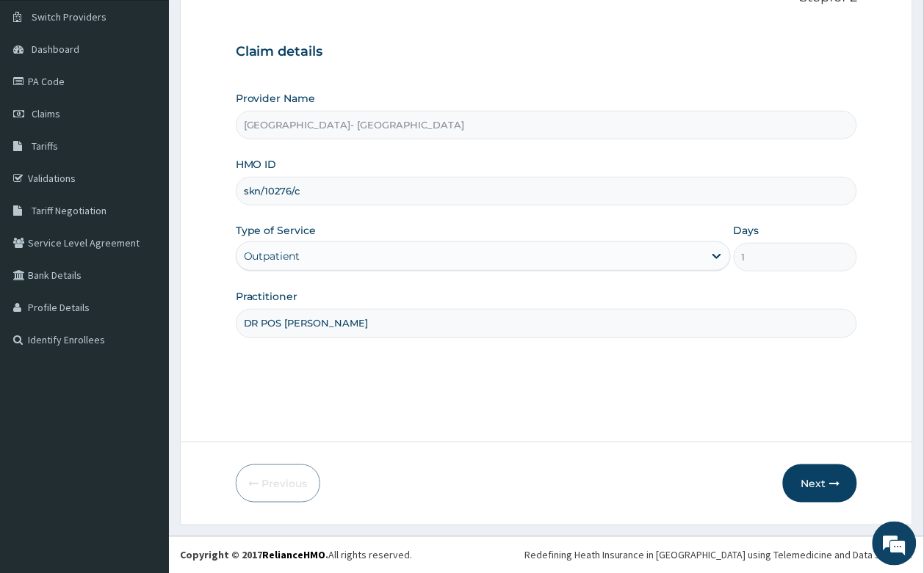
scroll to position [112, 0]
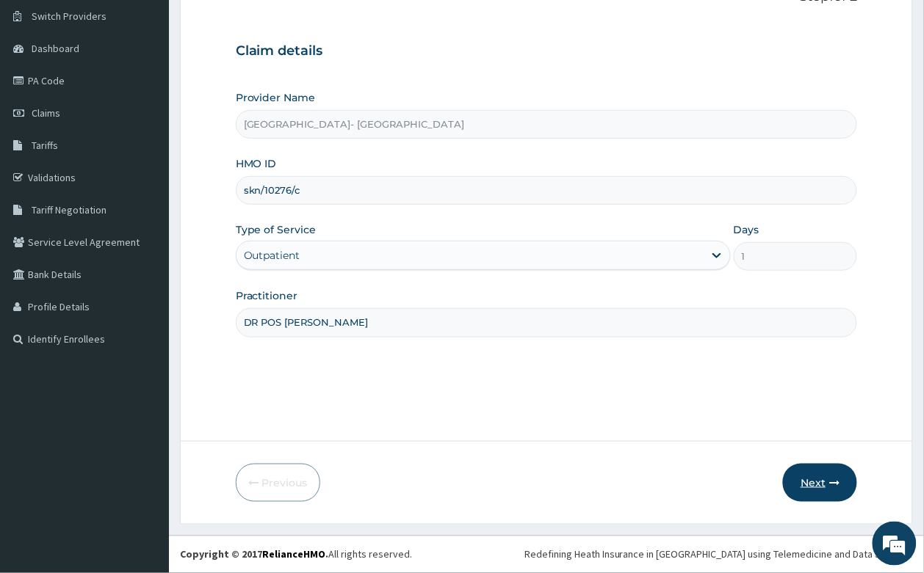
click at [831, 476] on button "Next" at bounding box center [820, 483] width 74 height 38
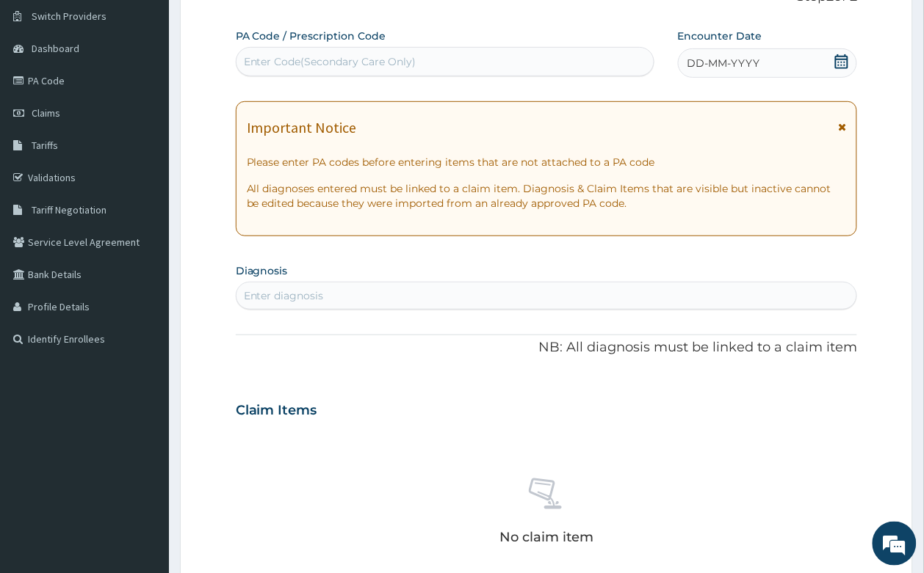
click at [385, 55] on div "Enter Code(Secondary Care Only)" at bounding box center [330, 61] width 173 height 15
paste input "PA/D09E97"
type input "PA/D09E97"
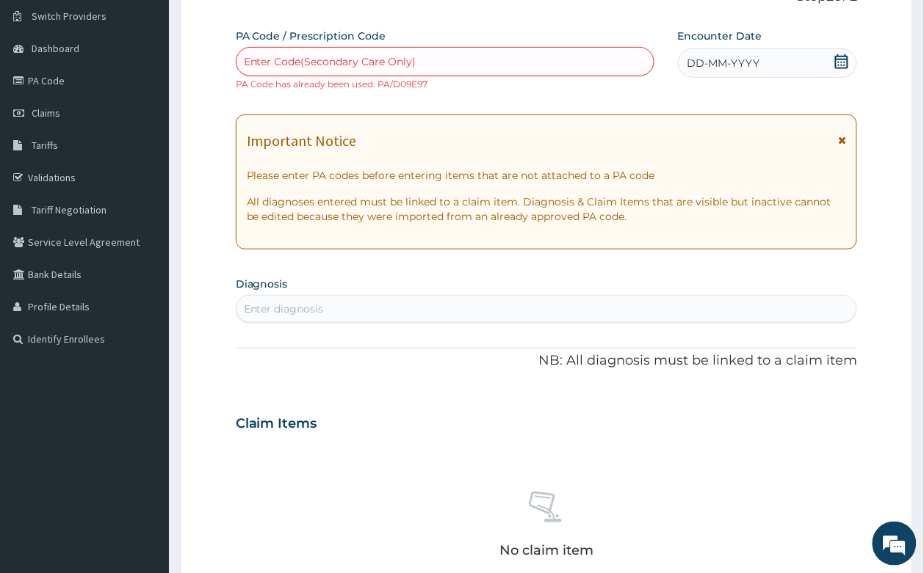
click at [465, 47] on div "Enter Code(Secondary Care Only)" at bounding box center [445, 61] width 418 height 29
paste input "PA/C1A54A"
type input "PA/C1A54A"
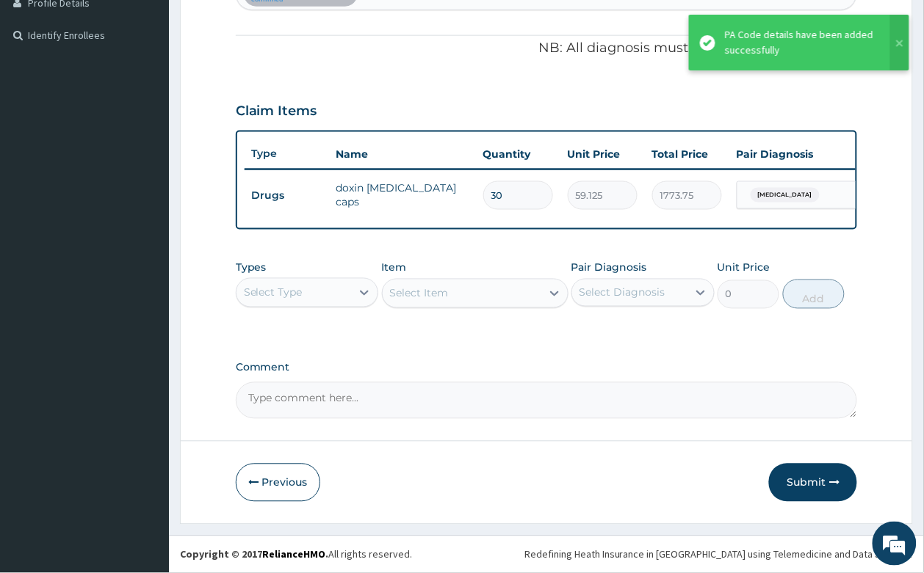
scroll to position [430, 0]
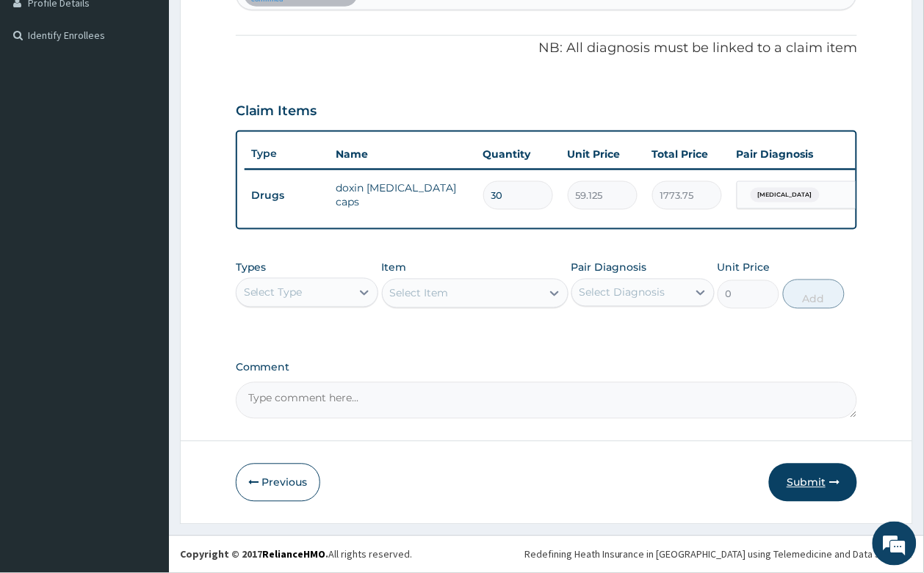
click at [816, 477] on button "Submit" at bounding box center [813, 483] width 88 height 38
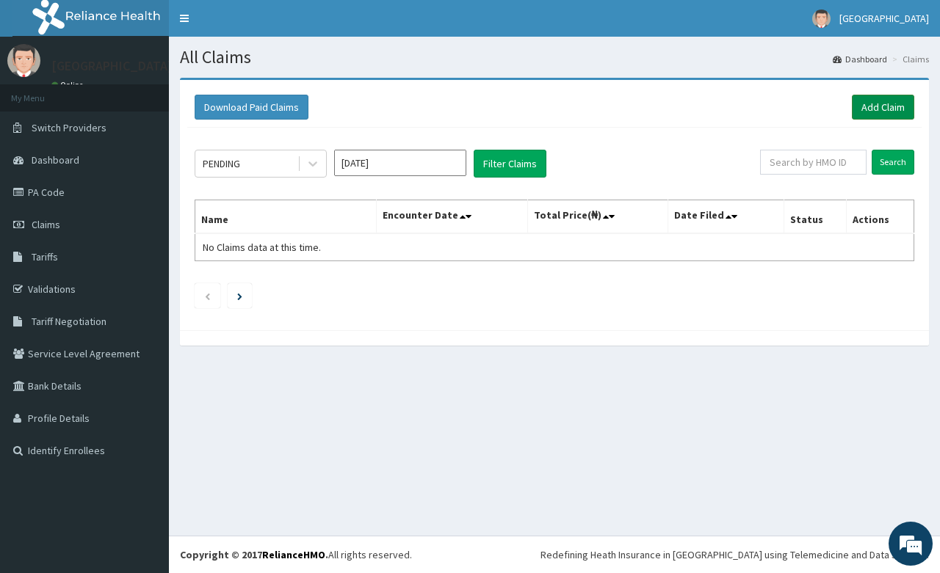
click at [889, 112] on link "Add Claim" at bounding box center [883, 107] width 62 height 25
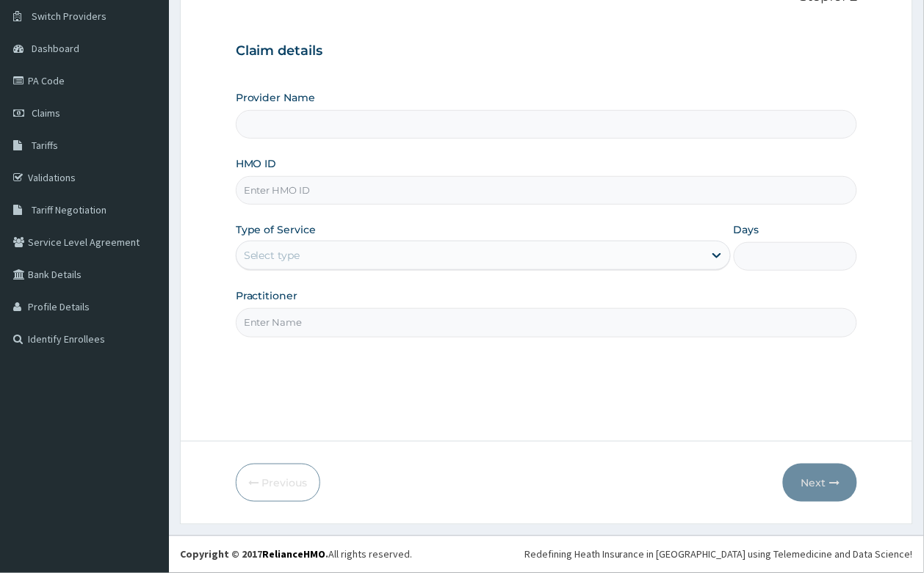
click at [365, 189] on input "HMO ID" at bounding box center [547, 190] width 622 height 29
type input "skn/"
type input "[GEOGRAPHIC_DATA]- [GEOGRAPHIC_DATA]"
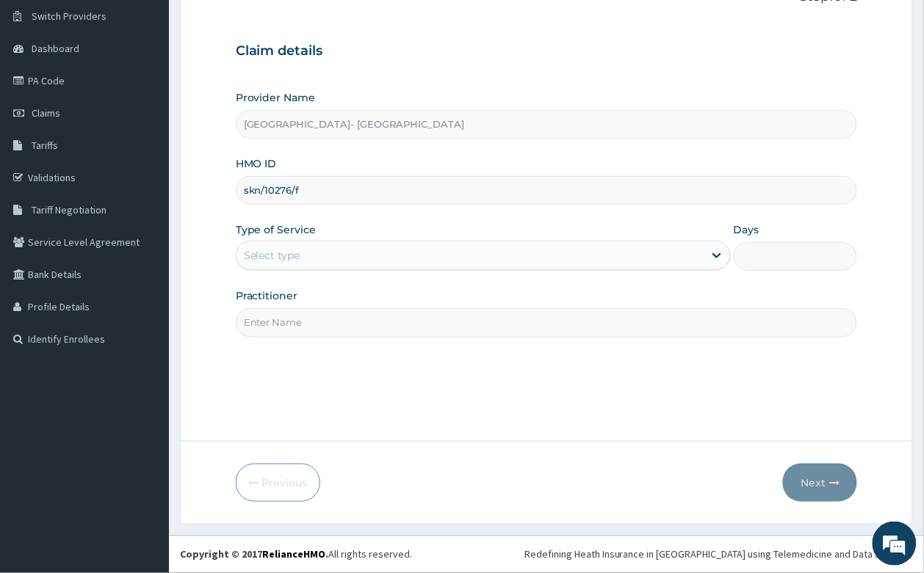
type input "skn/10276/f"
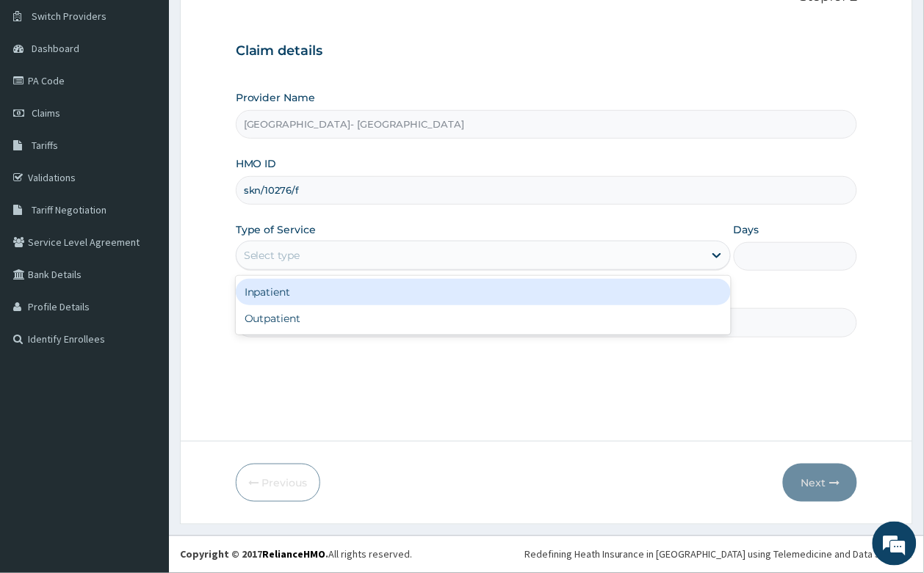
click at [285, 258] on div "Select type" at bounding box center [272, 255] width 57 height 15
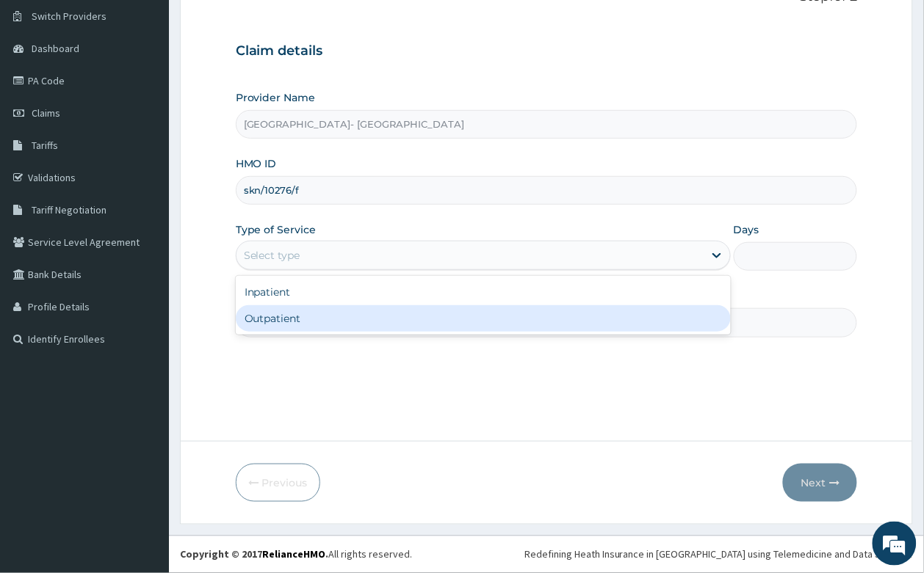
click at [291, 323] on div "Outpatient" at bounding box center [483, 318] width 495 height 26
type input "1"
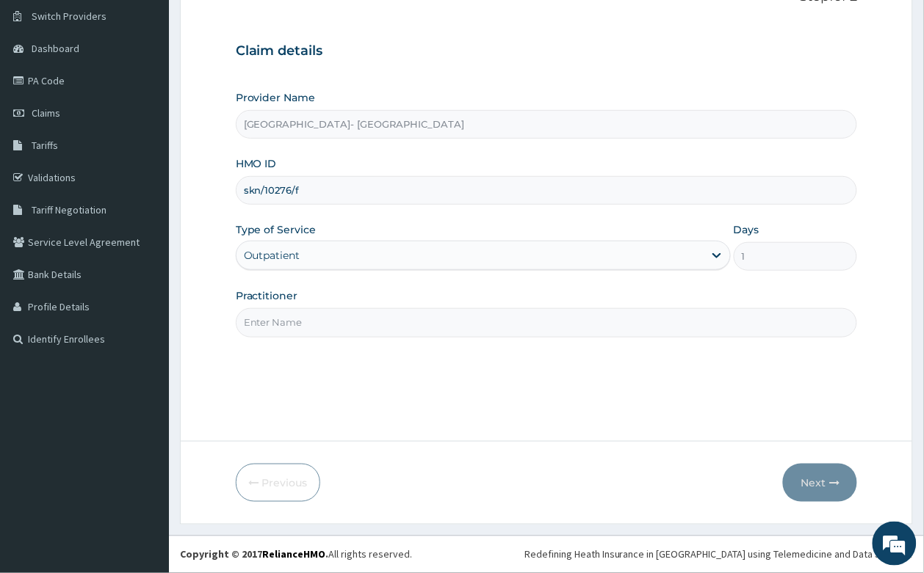
click at [289, 320] on input "Practitioner" at bounding box center [547, 322] width 622 height 29
type input "DR POS OBELE"
click at [809, 482] on button "Next" at bounding box center [820, 483] width 74 height 38
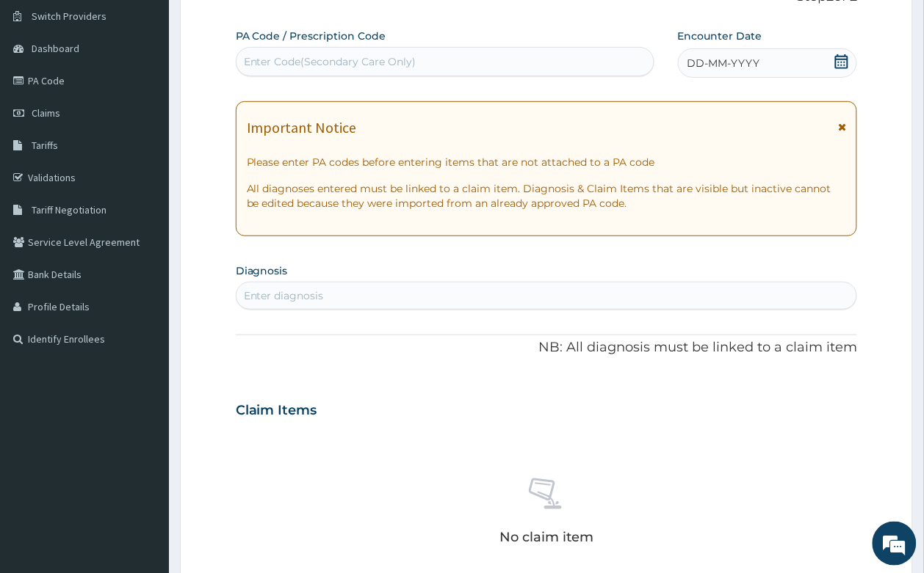
click at [405, 60] on div "Enter Code(Secondary Care Only)" at bounding box center [330, 61] width 173 height 15
paste input "PA/42B354"
type input "PA/42B354"
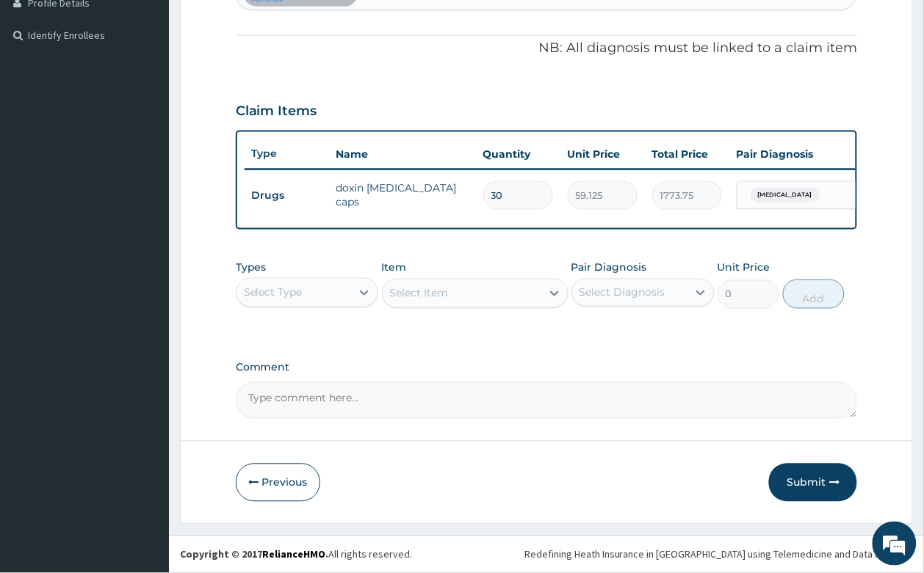
scroll to position [63, 0]
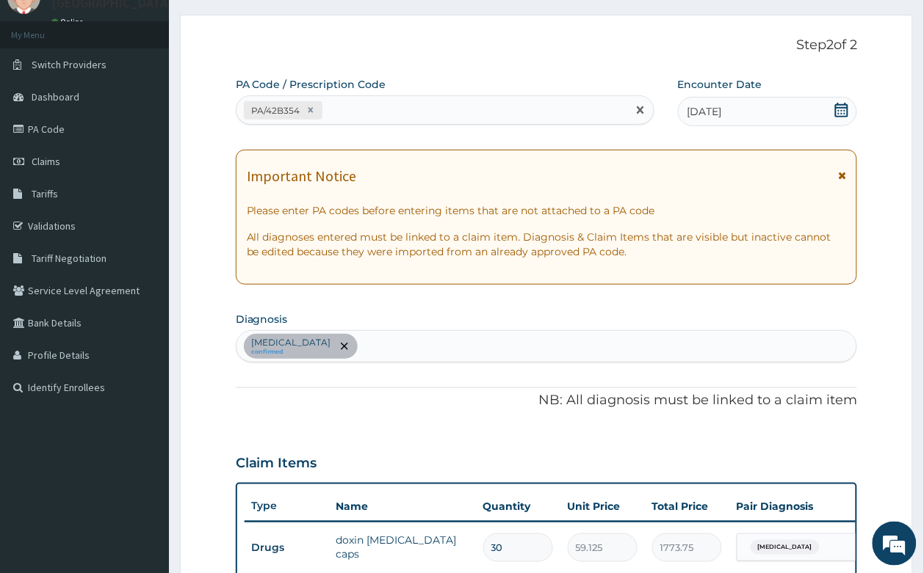
click at [406, 118] on div "PA/42B354" at bounding box center [431, 110] width 391 height 24
paste input "PA/73B9FC"
type input "PA/73B9FC"
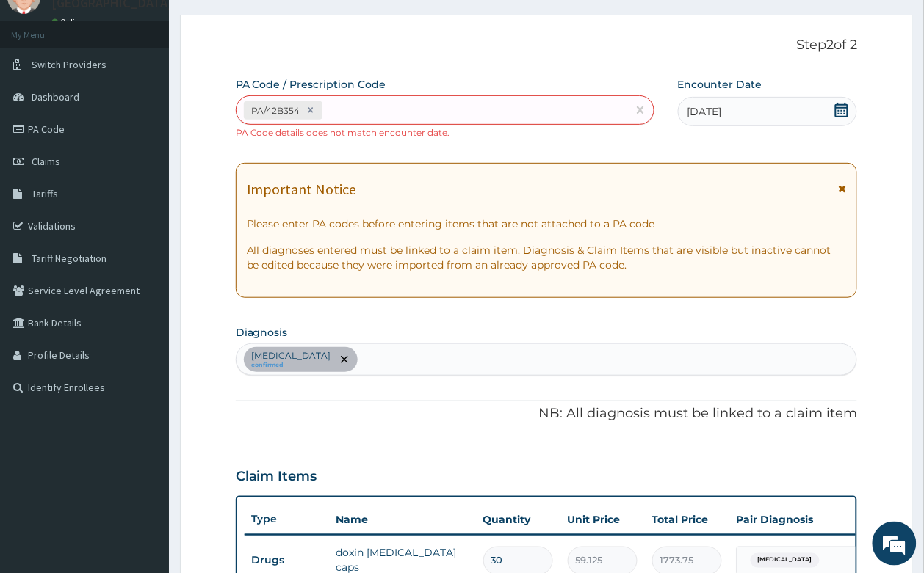
scroll to position [64, 0]
click at [364, 103] on div "PA/42B354" at bounding box center [431, 110] width 391 height 24
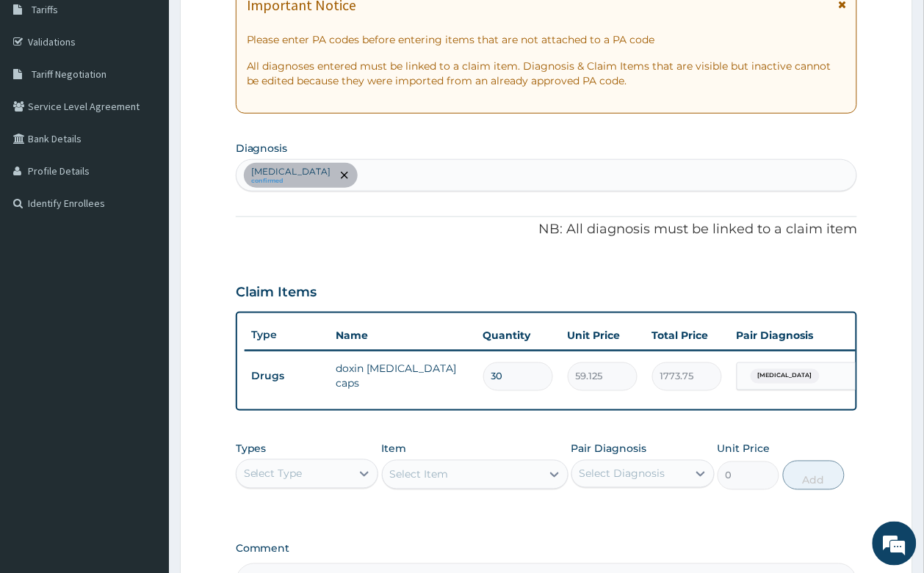
scroll to position [444, 0]
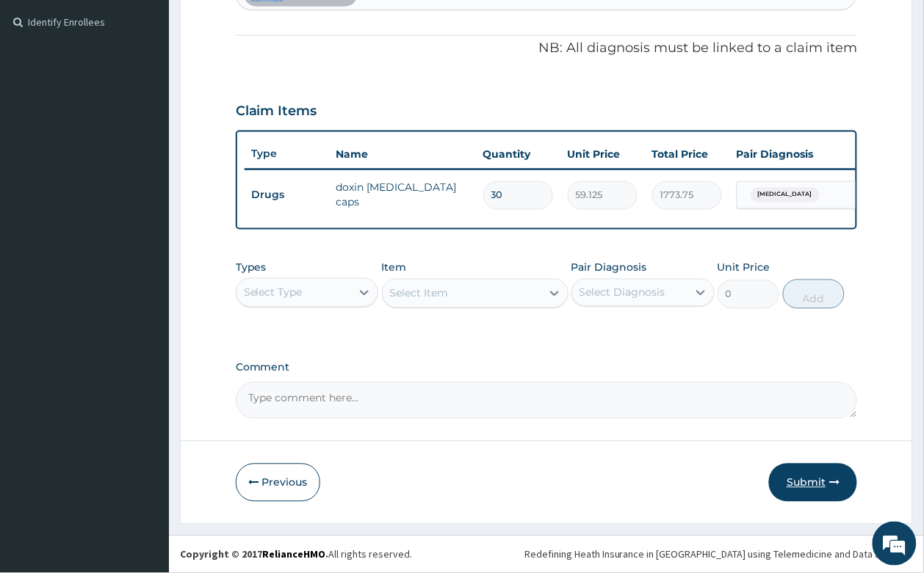
click at [805, 479] on button "Submit" at bounding box center [813, 483] width 88 height 38
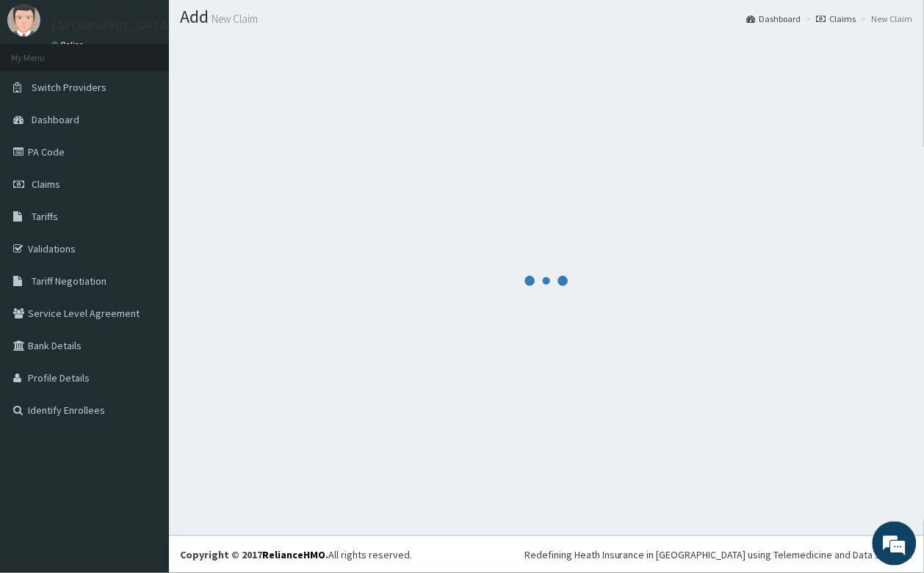
scroll to position [430, 0]
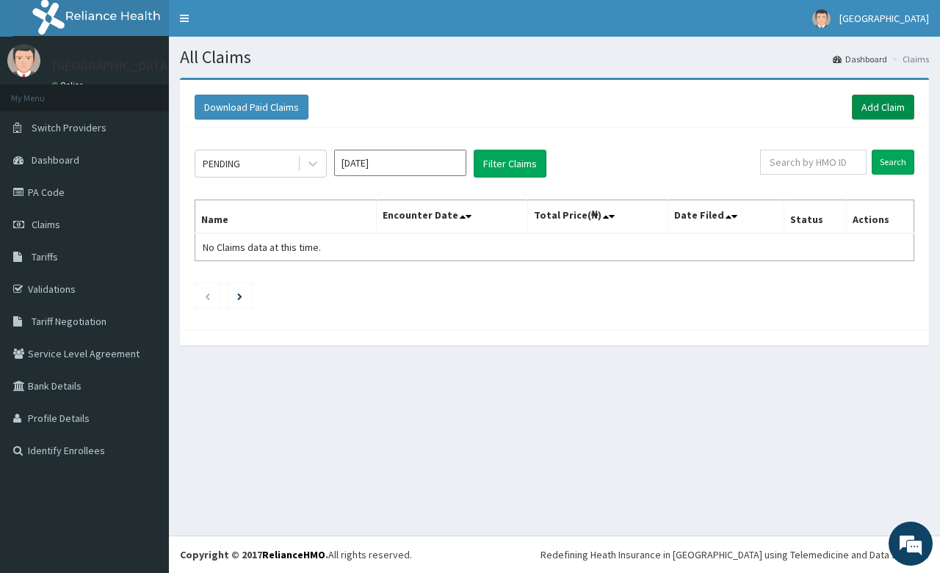
click at [877, 103] on link "Add Claim" at bounding box center [883, 107] width 62 height 25
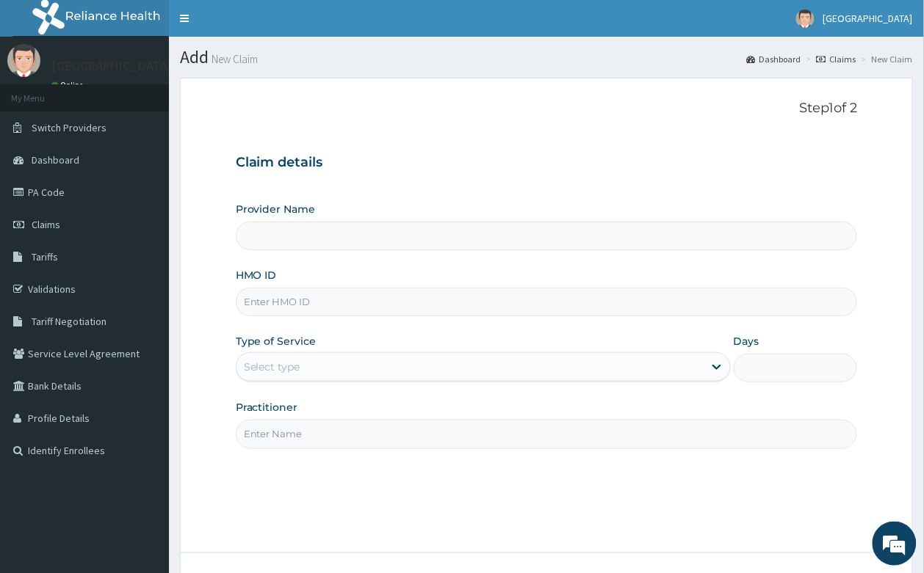
type input "[GEOGRAPHIC_DATA]- [GEOGRAPHIC_DATA]"
